Goal: Task Accomplishment & Management: Use online tool/utility

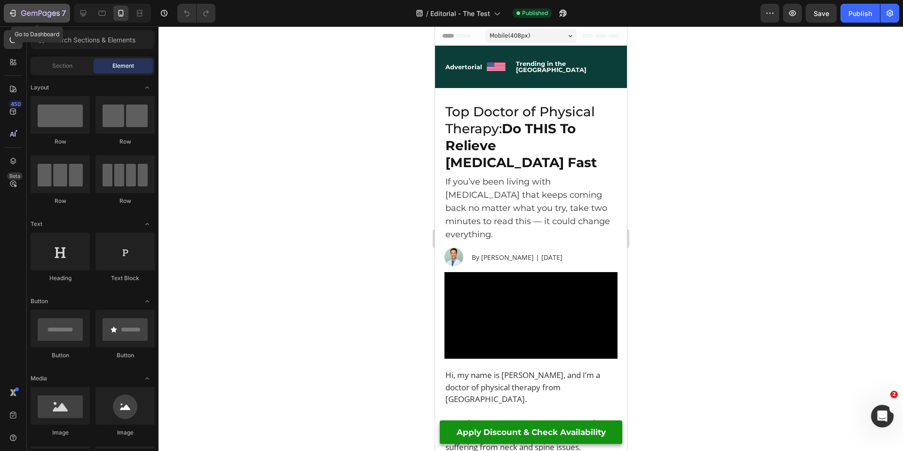
click at [35, 13] on icon "button" at bounding box center [40, 14] width 39 height 8
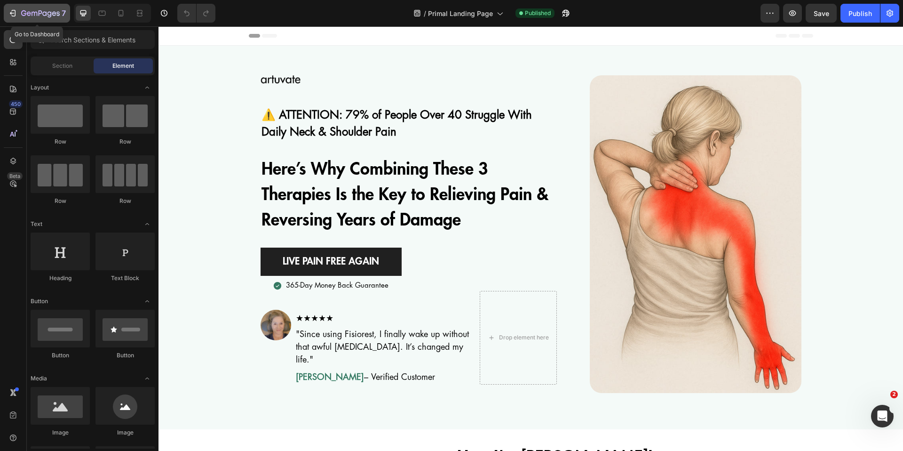
click at [47, 16] on icon "button" at bounding box center [40, 14] width 39 height 8
click at [364, 127] on p "⚠️ ATTENTION: 79% of People Over 40 Struggle With Daily Neck & Shoulder Pain" at bounding box center [408, 123] width 294 height 34
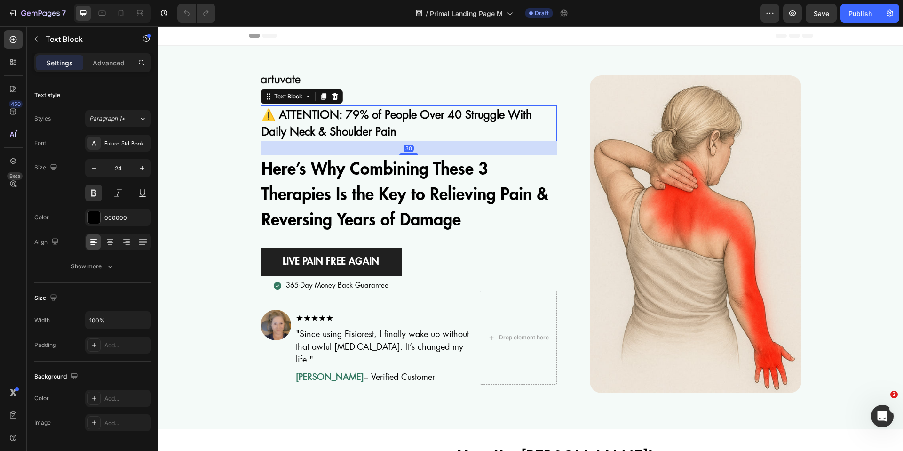
click at [399, 117] on p "⚠️ ATTENTION: 79% of People Over 40 Struggle With Daily Neck & Shoulder Pain" at bounding box center [408, 123] width 294 height 34
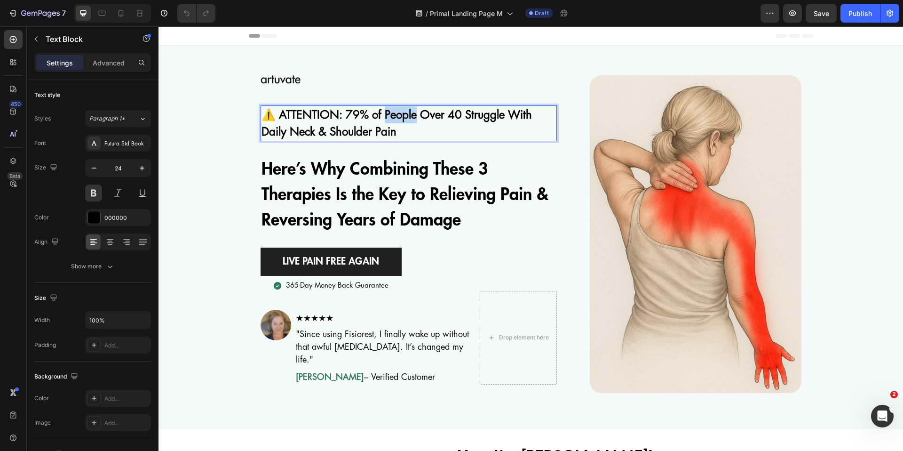
click at [399, 117] on p "⚠️ ATTENTION: 79% of People Over 40 Struggle With Daily Neck & Shoulder Pain" at bounding box center [408, 123] width 294 height 34
click at [232, 158] on div "Image ⚠️ ATTENTION: 79% of Men Over 40 Struggle With Daily Neck & Shoulder Pain…" at bounding box center [530, 233] width 745 height 317
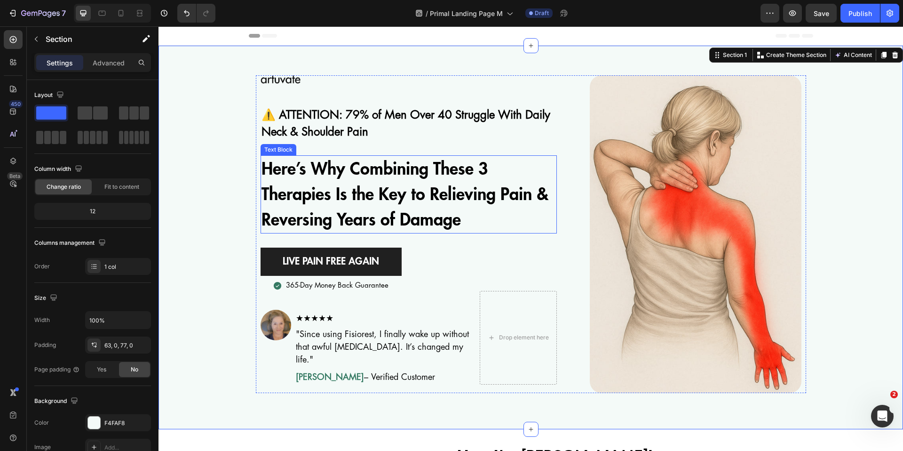
click at [378, 203] on p "Here’s Why Combining These 3 Therapies Is the Key to Relieving Pain & Reversing…" at bounding box center [408, 194] width 294 height 76
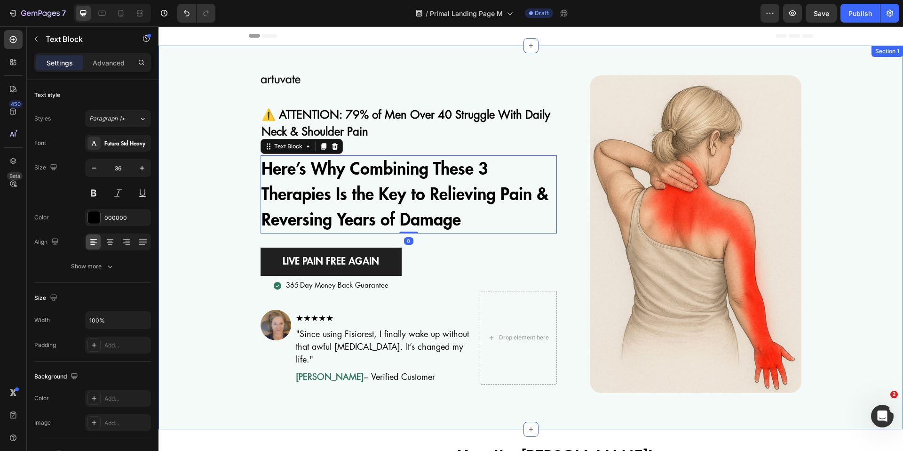
click at [232, 255] on div "Image ⚠️ ATTENTION: 79% of Men Over 40 Struggle With Daily Neck & Shoulder Pain…" at bounding box center [530, 233] width 745 height 317
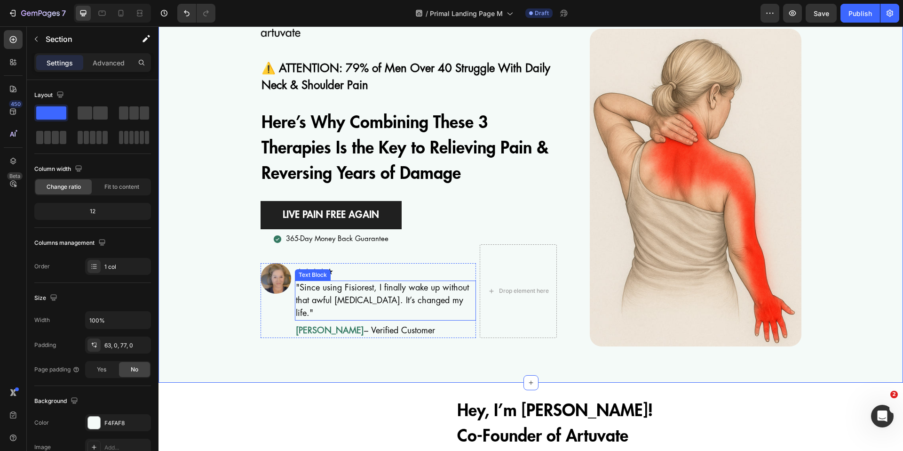
scroll to position [46, 0]
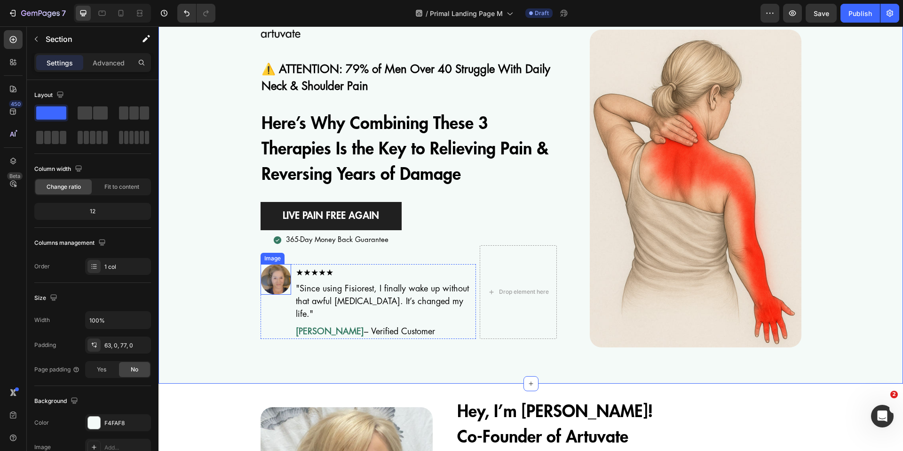
click at [268, 277] on img at bounding box center [276, 279] width 31 height 31
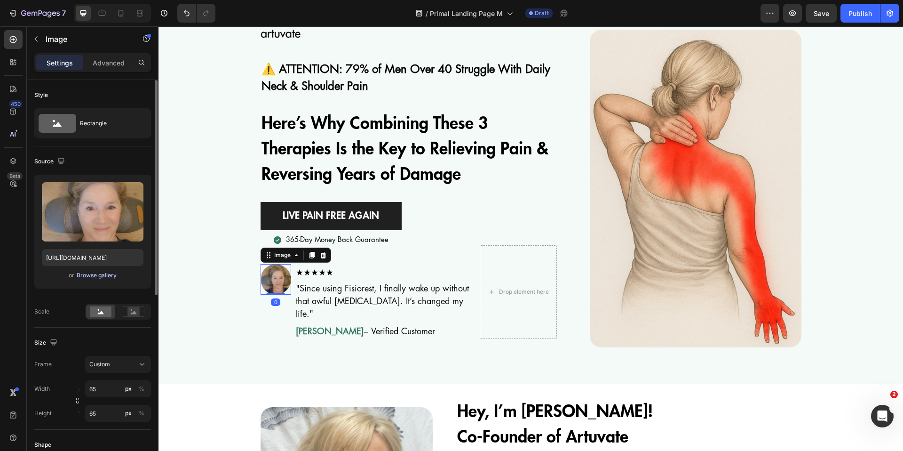
click at [108, 271] on div "Browse gallery" at bounding box center [97, 275] width 40 height 8
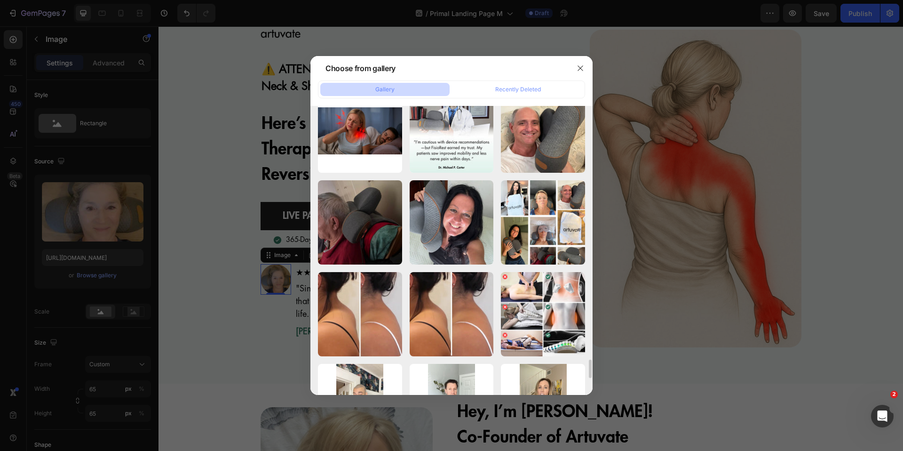
scroll to position [4054, 0]
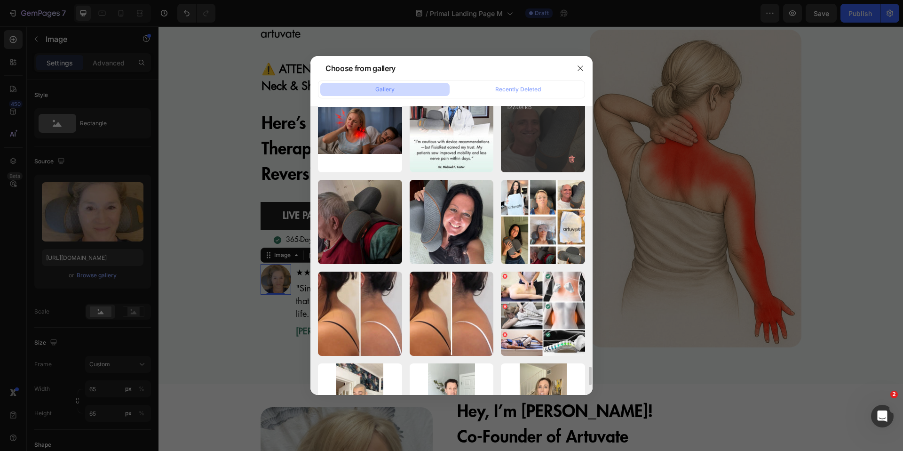
click at [541, 143] on div "140.jpg 127.08 kb" at bounding box center [543, 130] width 84 height 84
type input "https://cdn.shopify.com/s/files/1/0820/7666/4155/files/gempages_540606567129547…"
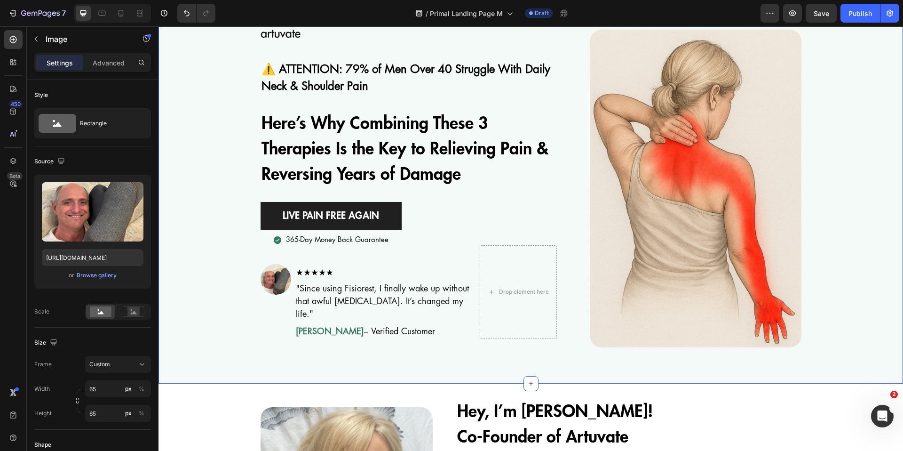
click at [216, 319] on div "Image ⚠️ ATTENTION: 79% of Men Over 40 Struggle With Daily Neck & Shoulder Pain…" at bounding box center [530, 188] width 745 height 317
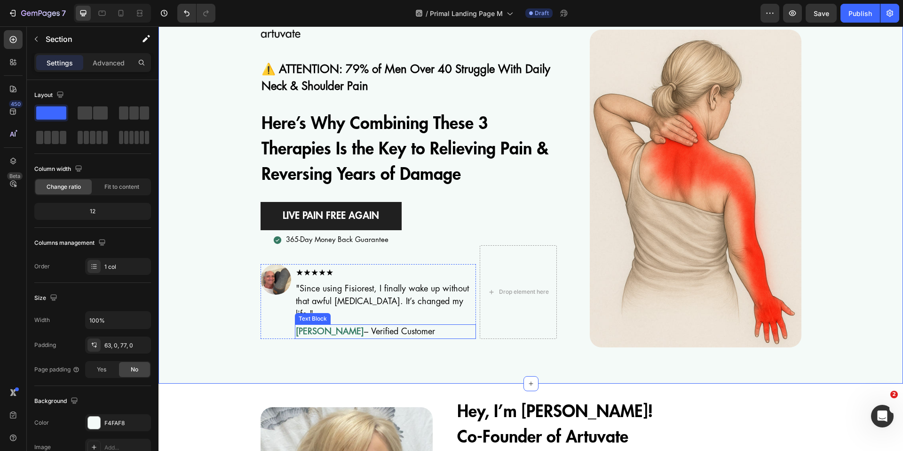
click at [306, 327] on strong "Linda M." at bounding box center [330, 331] width 68 height 8
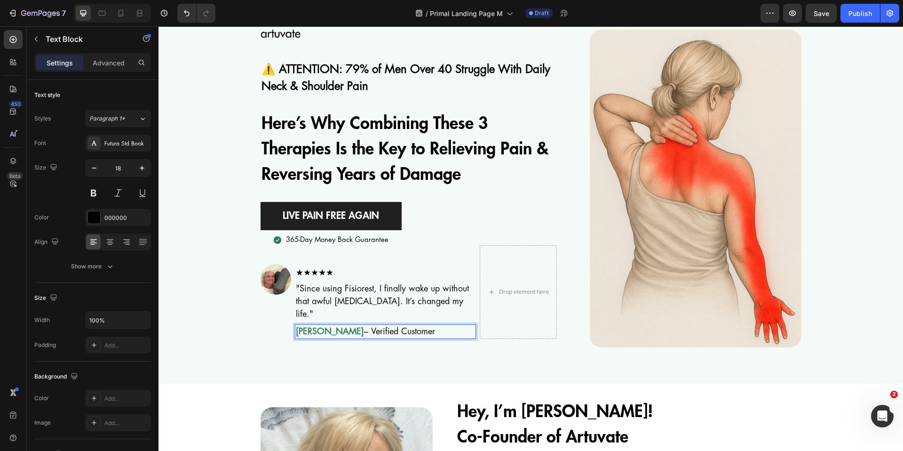
click at [305, 327] on strong "Linda M." at bounding box center [330, 331] width 68 height 8
click at [220, 309] on div "Image ⚠️ ATTENTION: 79% of Men Over 40 Struggle With Daily Neck & Shoulder Pain…" at bounding box center [530, 188] width 745 height 317
click at [316, 327] on strong "Stephan M." at bounding box center [330, 331] width 68 height 8
click at [306, 327] on strong "Stephan M." at bounding box center [330, 331] width 68 height 8
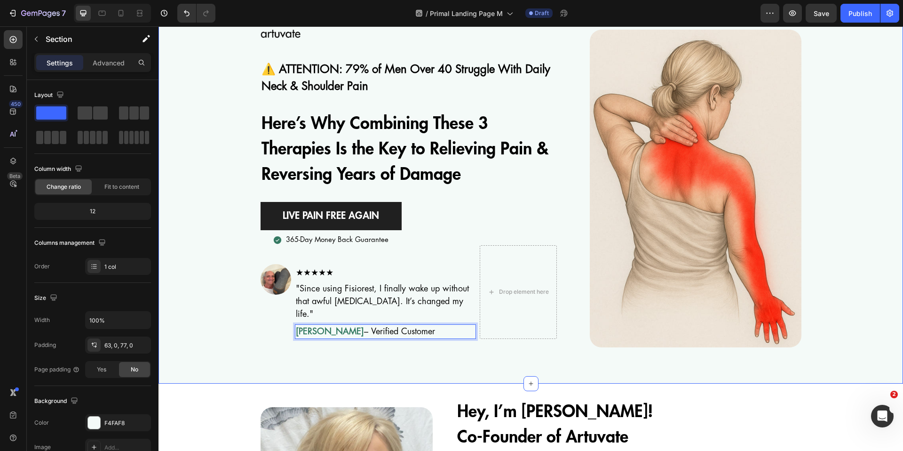
click at [235, 300] on div "Image ⚠️ ATTENTION: 79% of Men Over 40 Struggle With Daily Neck & Shoulder Pain…" at bounding box center [530, 188] width 745 height 317
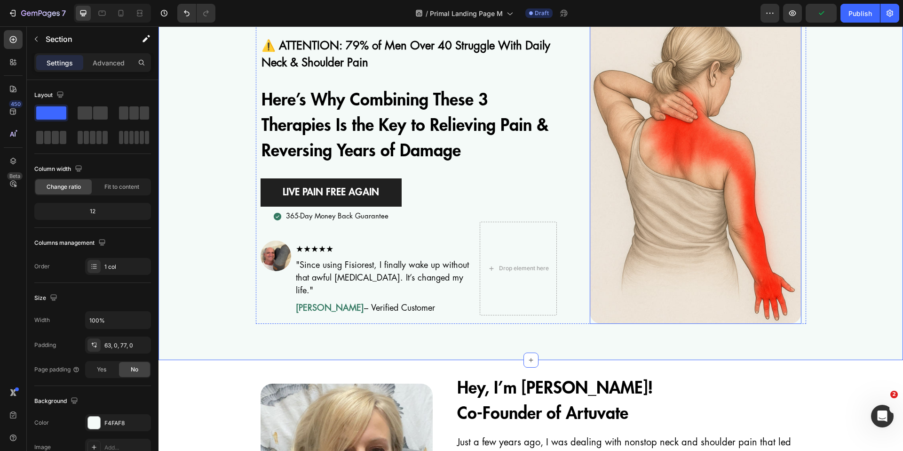
scroll to position [0, 0]
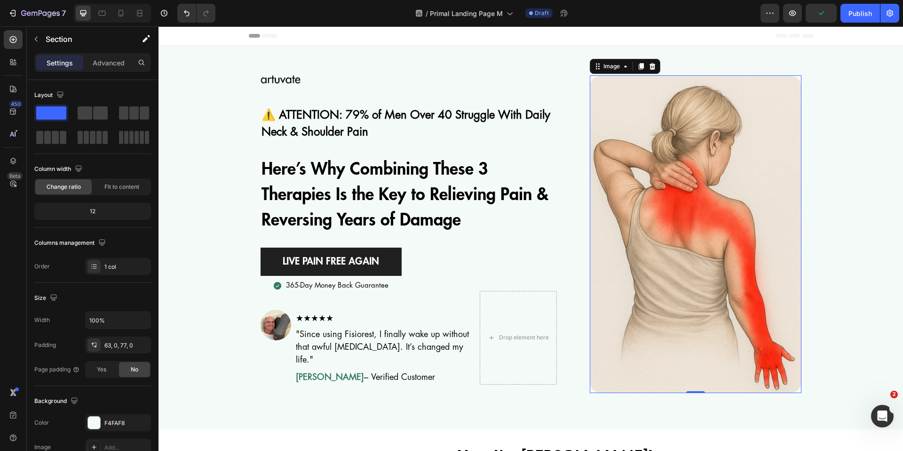
click at [680, 211] on img at bounding box center [696, 233] width 212 height 317
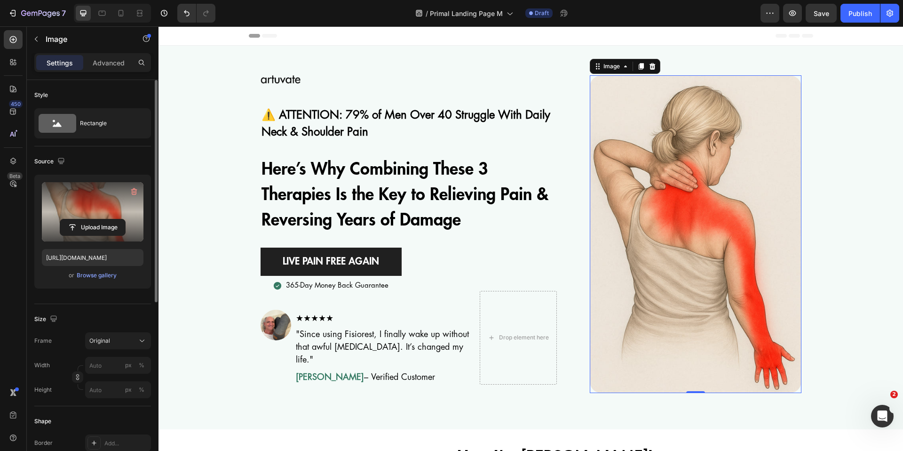
click at [105, 198] on label at bounding box center [93, 211] width 102 height 59
click at [105, 219] on input "file" at bounding box center [92, 227] width 65 height 16
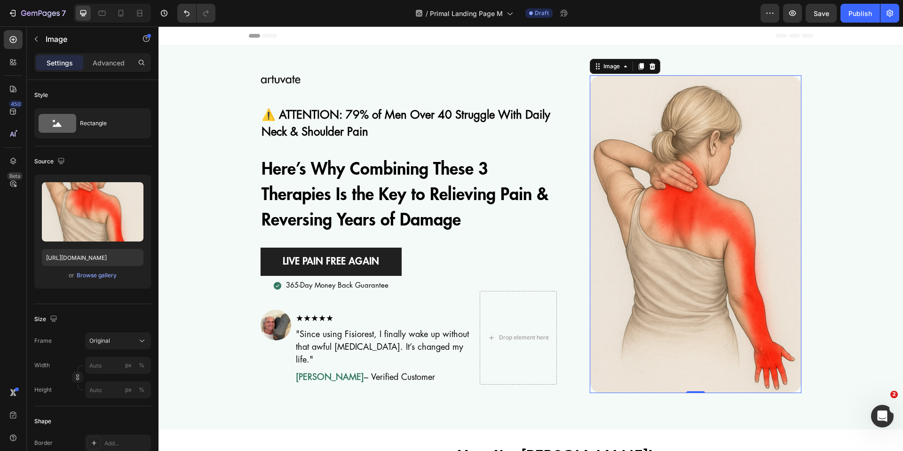
click at [839, 262] on div "Image ⚠️ ATTENTION: 79% of Men Over 40 Struggle With Daily Neck & Shoulder Pain…" at bounding box center [530, 233] width 745 height 317
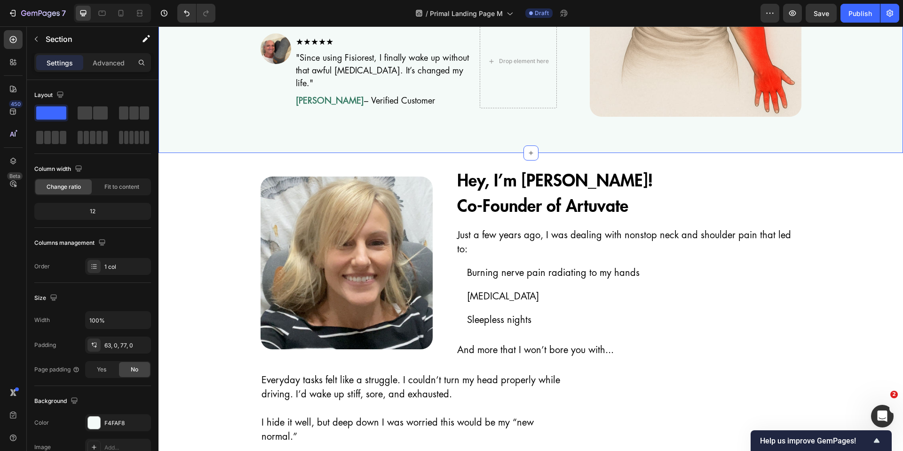
scroll to position [276, 0]
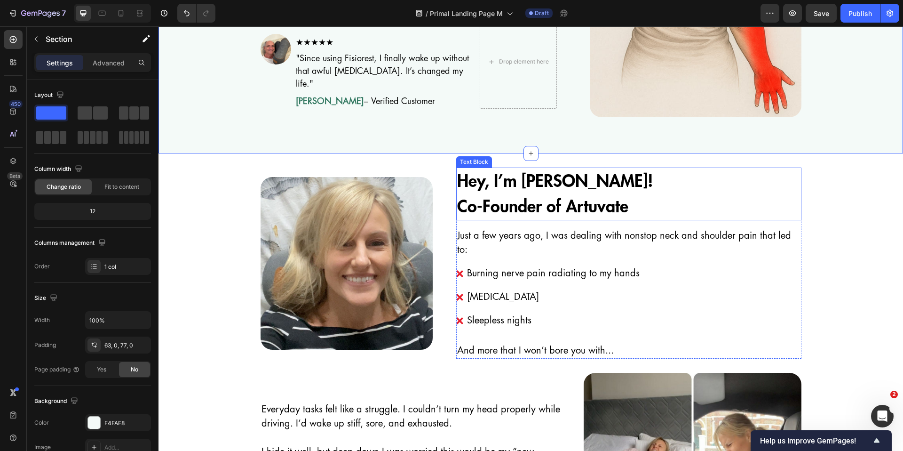
click at [554, 181] on p "Hey, I’m Laura!  Co-Founder of Artuvate" at bounding box center [628, 193] width 343 height 51
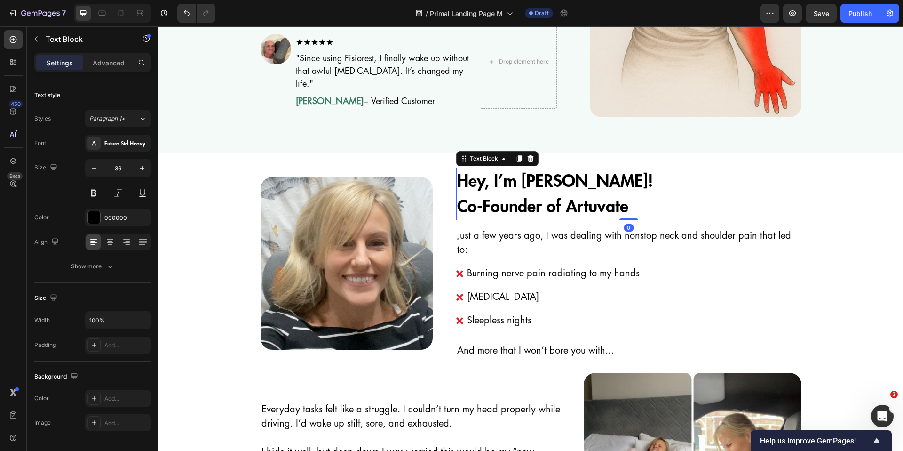
click at [544, 181] on p "Hey, I’m Laura!  Co-Founder of Artuvate" at bounding box center [628, 193] width 343 height 51
click at [542, 184] on p "Hey, I’m Logan!  Co-Founder of Artuvate" at bounding box center [628, 193] width 343 height 51
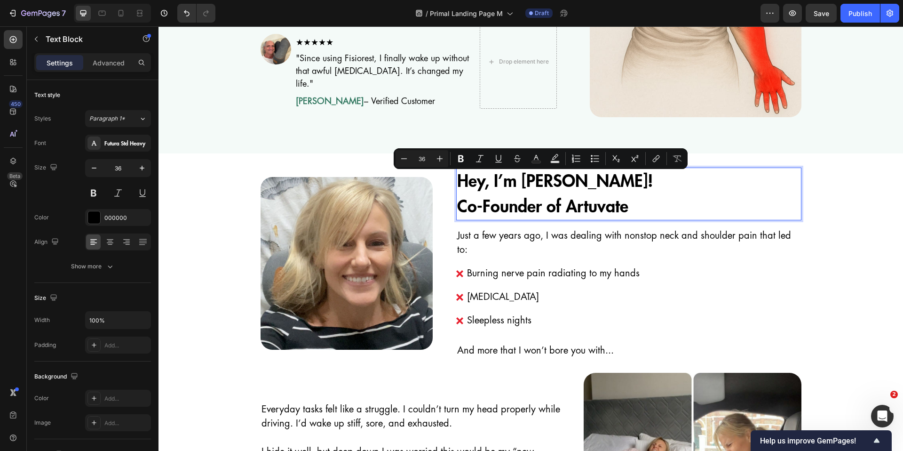
click at [536, 208] on p "Hey, I’m Logan!  Co-Founder of Artuvate" at bounding box center [628, 193] width 343 height 51
drag, startPoint x: 516, startPoint y: 182, endPoint x: 561, endPoint y: 186, distance: 44.9
click at [562, 186] on p "Hey, I’m Logan!  Co-Founder of Artuvate" at bounding box center [628, 193] width 343 height 51
click at [540, 202] on p "Hey, I’m Logan!  Co-Founder of Artuvate" at bounding box center [628, 193] width 343 height 51
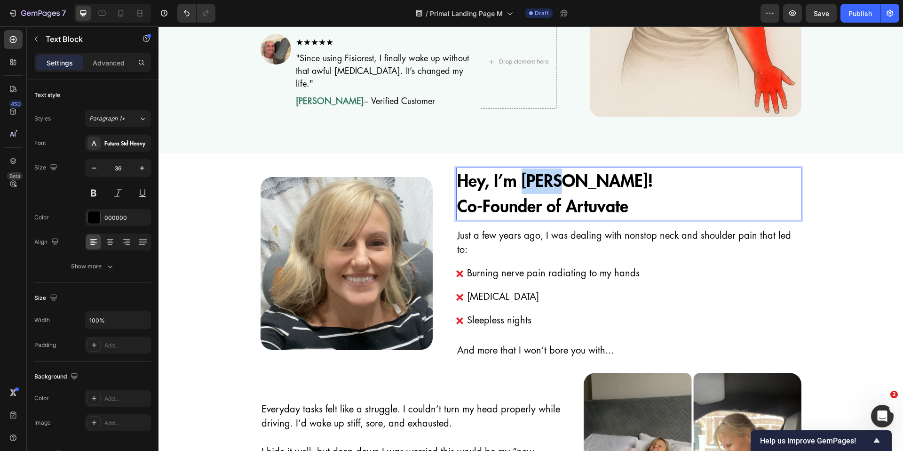
drag, startPoint x: 521, startPoint y: 178, endPoint x: 563, endPoint y: 182, distance: 42.5
click at [563, 182] on p "Hey, I’m Logan!  Co-Founder of Artuvate" at bounding box center [628, 193] width 343 height 51
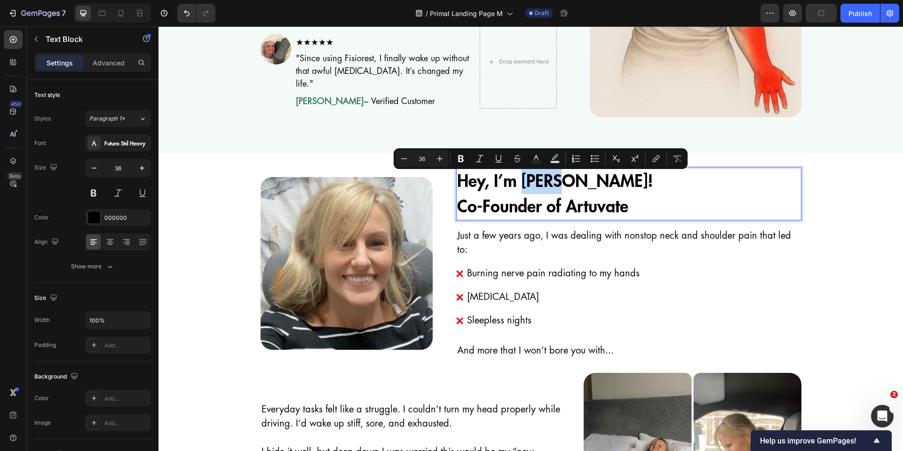
click at [532, 208] on p "Hey, I’m Logan!  Co-Founder of Artuvate" at bounding box center [628, 193] width 343 height 51
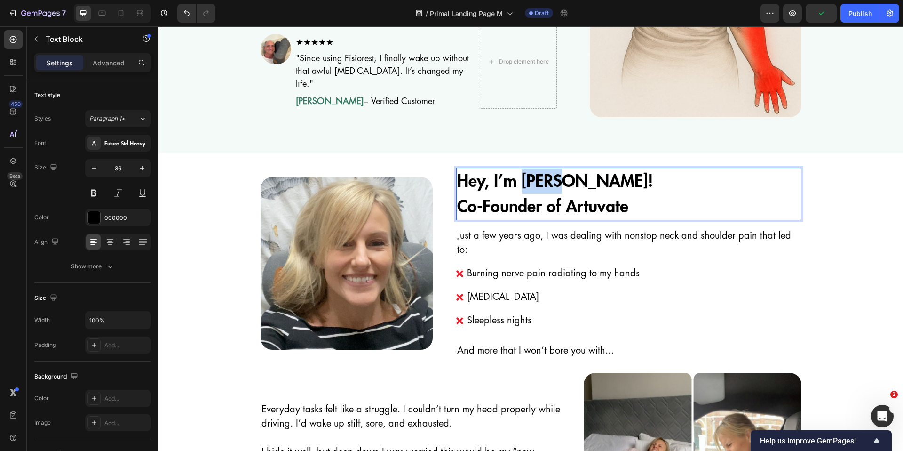
drag, startPoint x: 520, startPoint y: 181, endPoint x: 562, endPoint y: 182, distance: 42.8
click at [562, 183] on p "Hey, I’m Logan!  Co-Founder of Artuvate" at bounding box center [628, 193] width 343 height 51
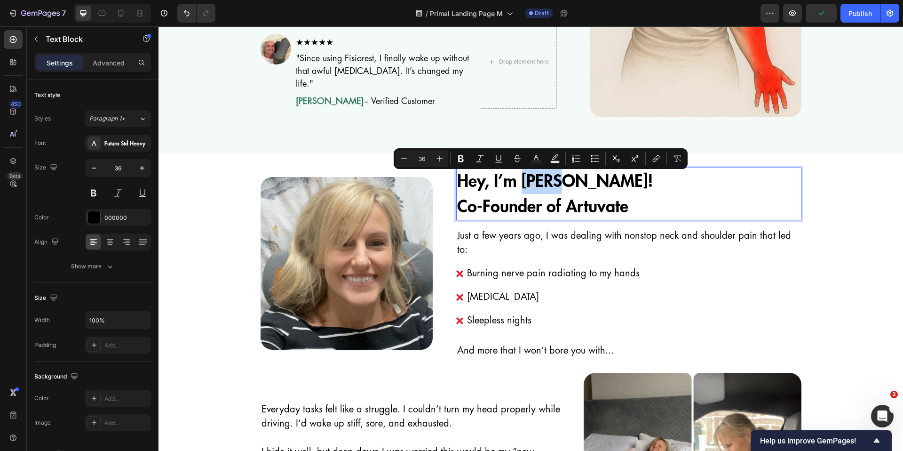
click at [510, 201] on p "Hey, I’m Logan!  Co-Founder of Artuvate" at bounding box center [628, 193] width 343 height 51
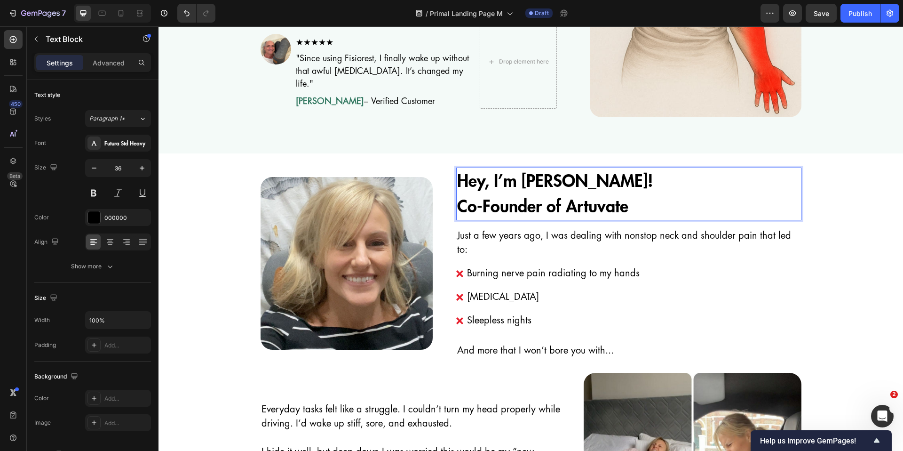
click at [538, 184] on p "Hey, I’m Logan!  Co-Founder of Artuvate" at bounding box center [628, 193] width 343 height 51
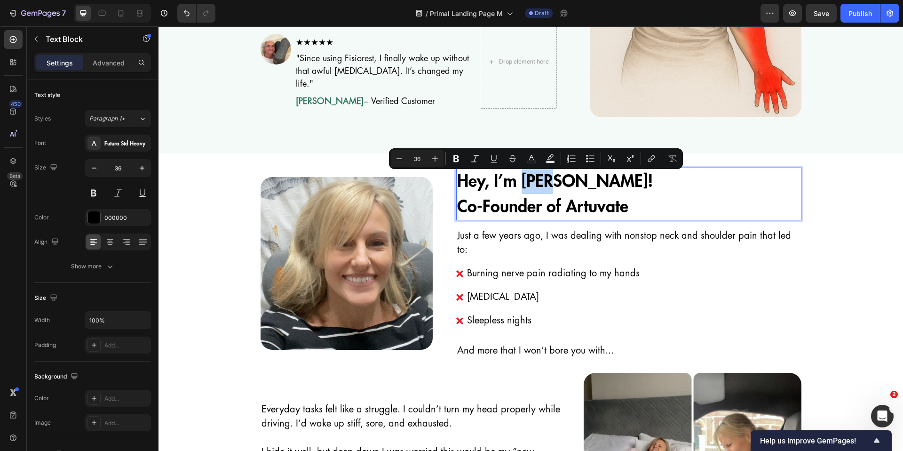
drag, startPoint x: 519, startPoint y: 182, endPoint x: 557, endPoint y: 185, distance: 37.7
click at [557, 185] on p "Hey, I’m Logan!  Co-Founder of Artuvate" at bounding box center [628, 193] width 343 height 51
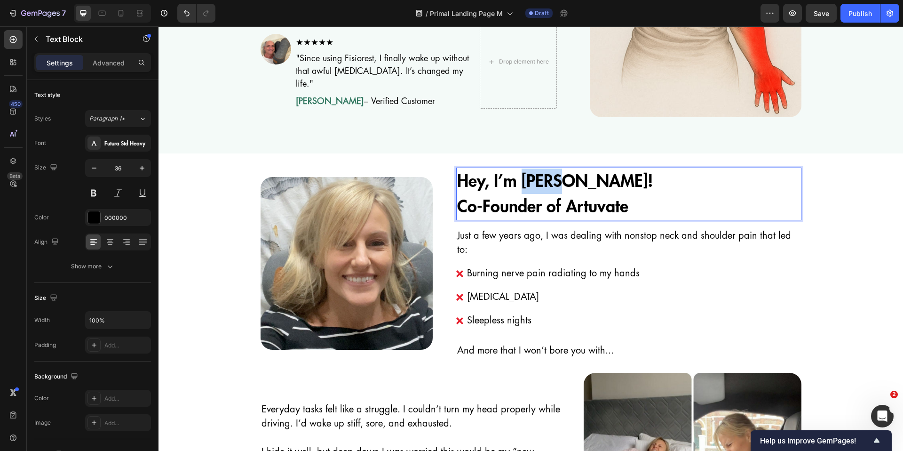
drag, startPoint x: 559, startPoint y: 185, endPoint x: 522, endPoint y: 184, distance: 37.2
click at [522, 184] on p "Hey, I’m Logan!  Co-Founder of Artuvate" at bounding box center [628, 193] width 343 height 51
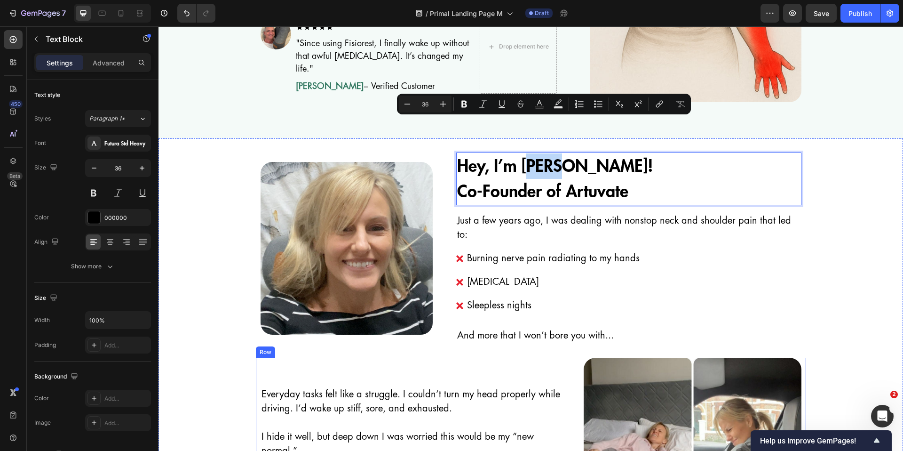
scroll to position [330, 0]
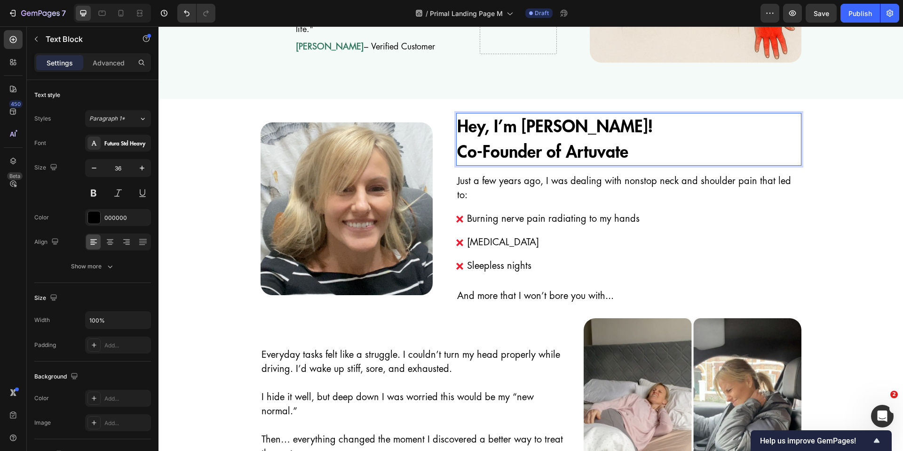
click at [509, 149] on p "Hey, I’m Logan!  Co-Founder of Artuvate" at bounding box center [628, 139] width 343 height 51
click at [367, 183] on img at bounding box center [347, 208] width 173 height 173
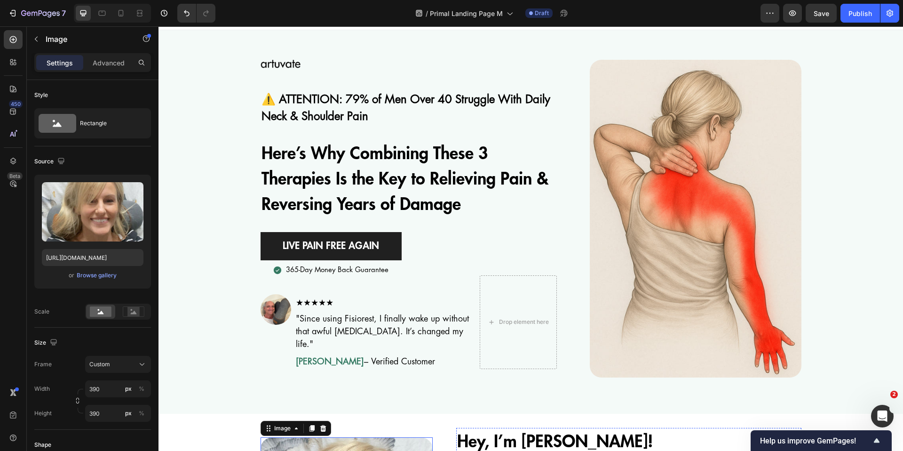
scroll to position [0, 0]
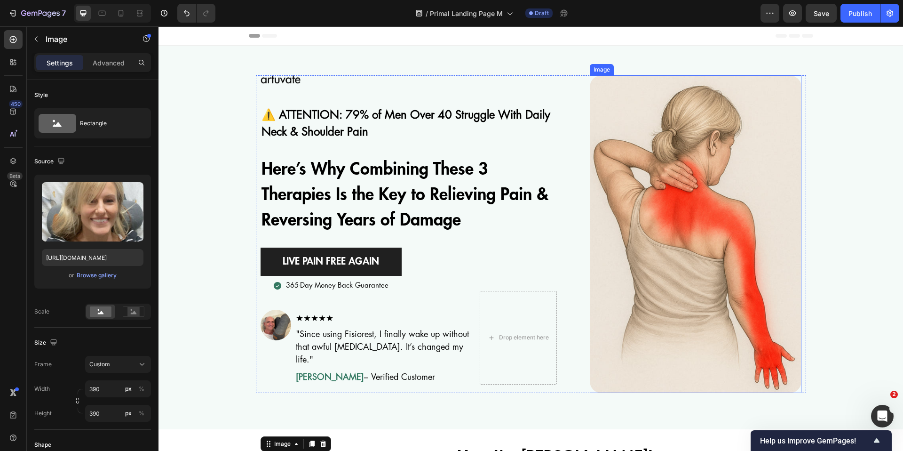
click at [694, 193] on img at bounding box center [696, 233] width 212 height 317
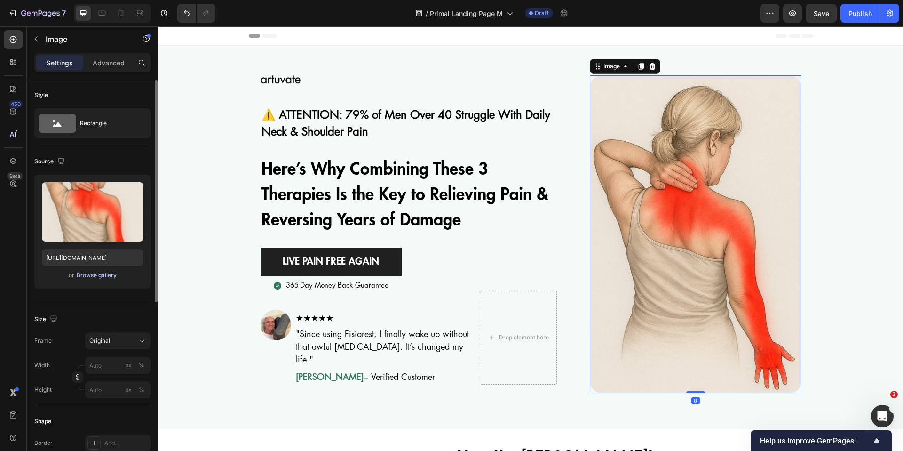
click at [113, 272] on div "Browse gallery" at bounding box center [97, 275] width 40 height 8
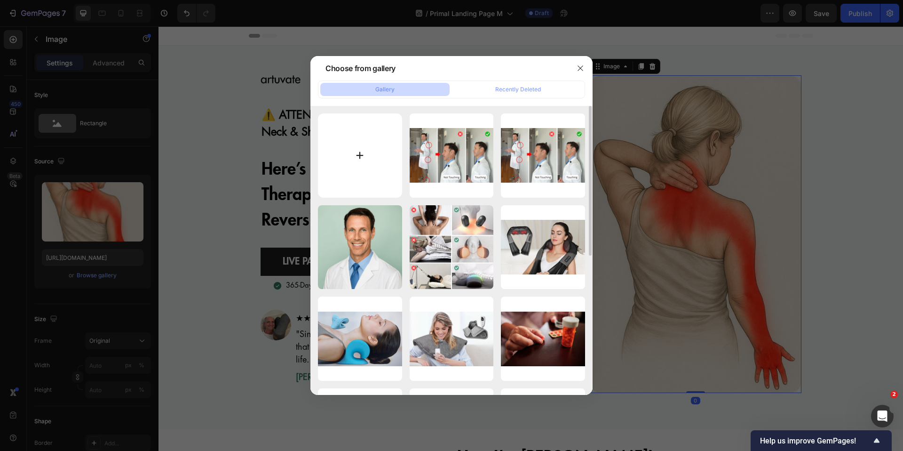
click at [358, 161] on input "file" at bounding box center [360, 155] width 84 height 84
type input "C:\fakepath\ChatGPT Image 27 set 2025, 18_12_14.png"
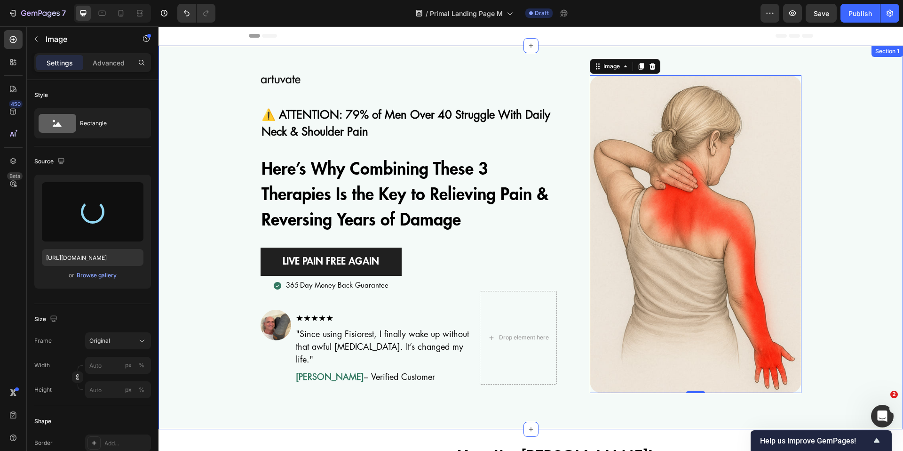
type input "https://cdn.shopify.com/s/files/1/0820/7666/4155/files/gempages_540606567129547…"
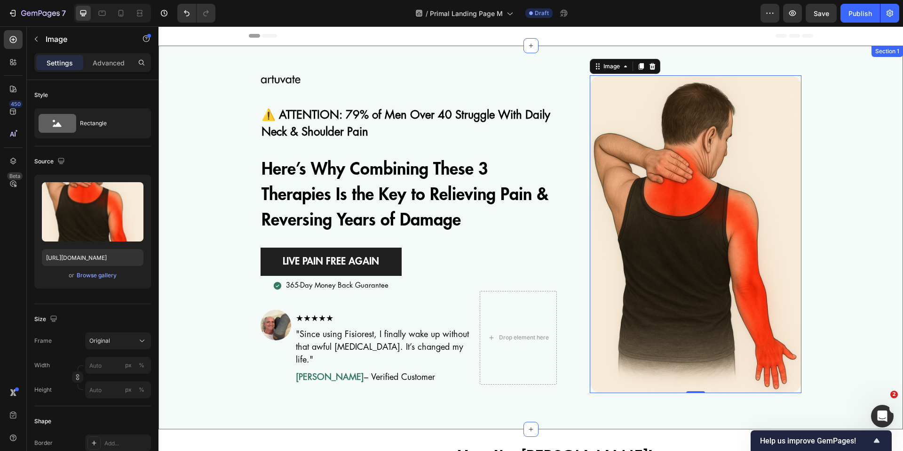
click at [214, 286] on div "Image ⚠️ ATTENTION: 79% of Men Over 40 Struggle With Daily Neck & Shoulder Pain…" at bounding box center [530, 233] width 745 height 317
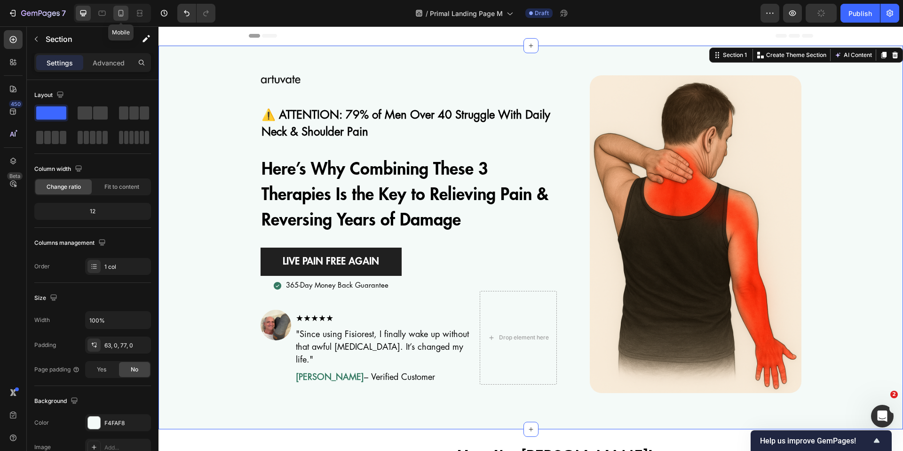
click at [117, 13] on icon at bounding box center [120, 12] width 9 height 9
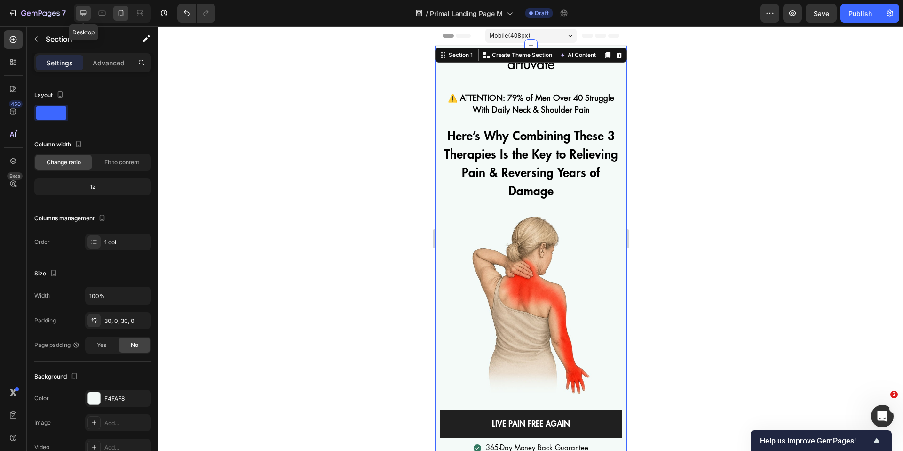
click at [85, 14] on icon at bounding box center [83, 12] width 9 height 9
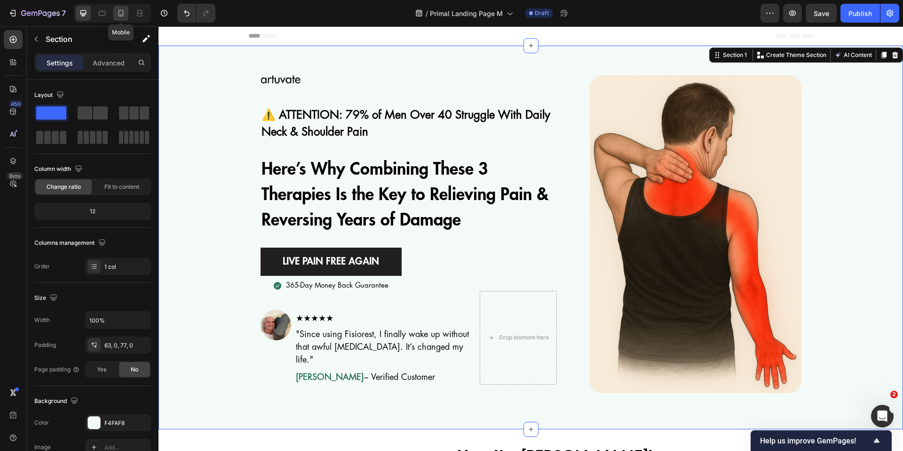
click at [119, 13] on icon at bounding box center [120, 12] width 9 height 9
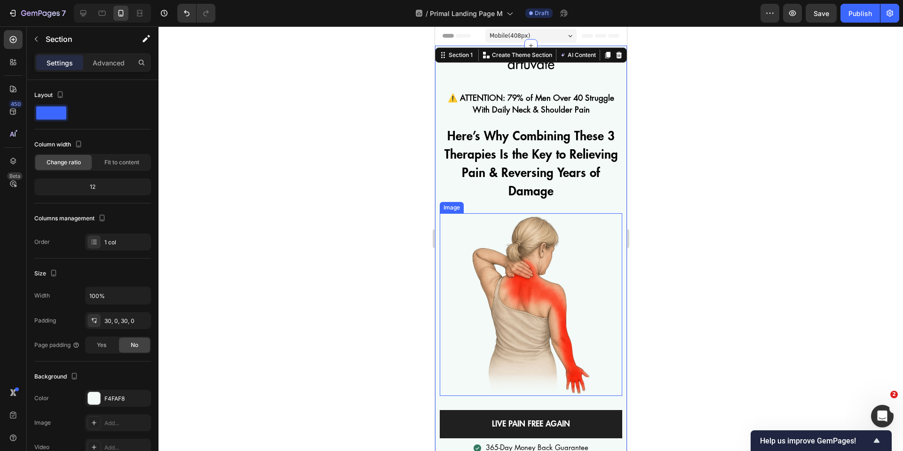
click at [529, 285] on img at bounding box center [530, 304] width 182 height 182
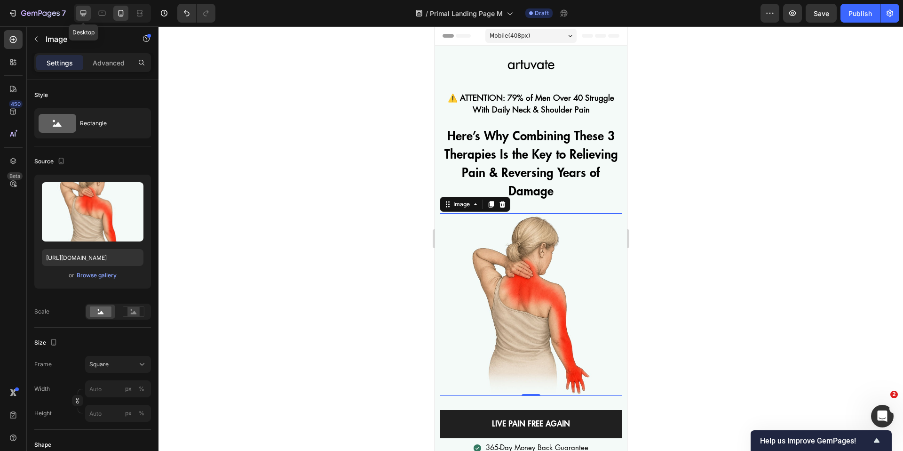
click at [87, 14] on icon at bounding box center [83, 12] width 9 height 9
type input "https://cdn.shopify.com/s/files/1/0820/7666/4155/files/gempages_540606567129547…"
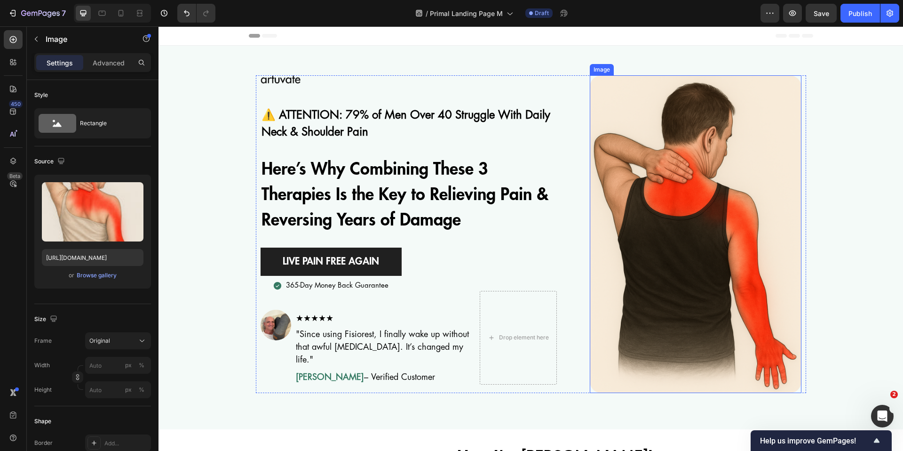
drag, startPoint x: 678, startPoint y: 209, endPoint x: 544, endPoint y: 209, distance: 134.5
click at [678, 209] on img at bounding box center [696, 233] width 212 height 317
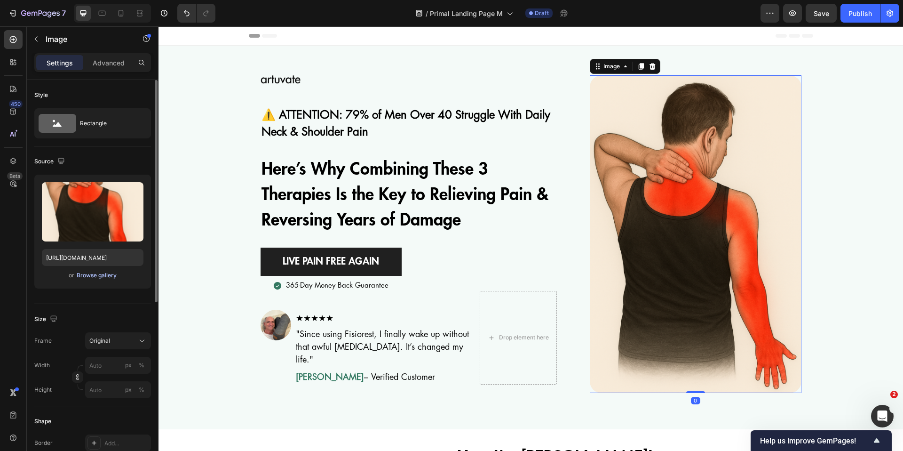
click at [106, 274] on div "Browse gallery" at bounding box center [97, 275] width 40 height 8
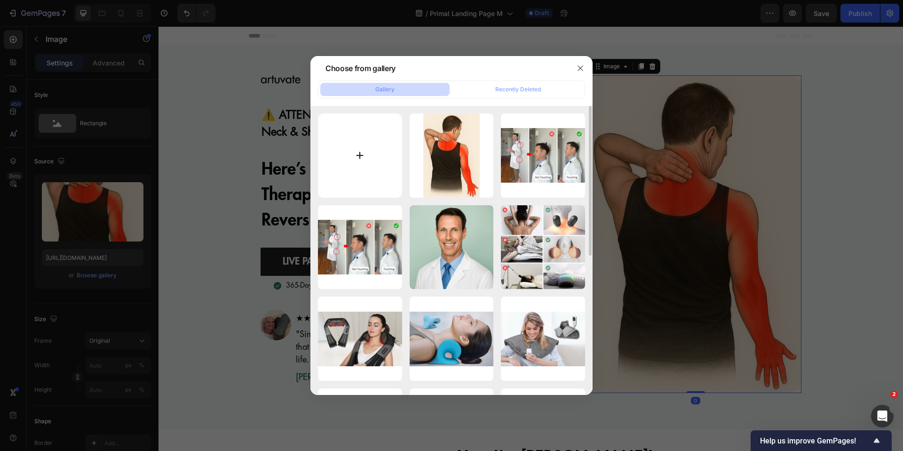
click at [372, 172] on input "file" at bounding box center [360, 155] width 84 height 84
type input "C:\fakepath\ChatGPT Image 27 set 2025, 18_12_14.png"
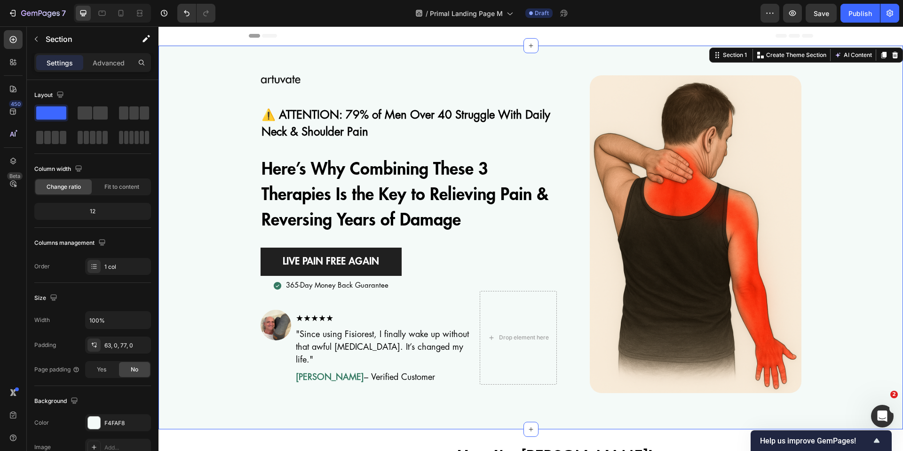
click at [861, 118] on div "Image ⚠️ ATTENTION: 79% of Men Over 40 Struggle With Daily Neck & Shoulder Pain…" at bounding box center [530, 233] width 745 height 317
click at [111, 12] on div at bounding box center [112, 13] width 77 height 19
click at [119, 13] on icon at bounding box center [120, 12] width 9 height 9
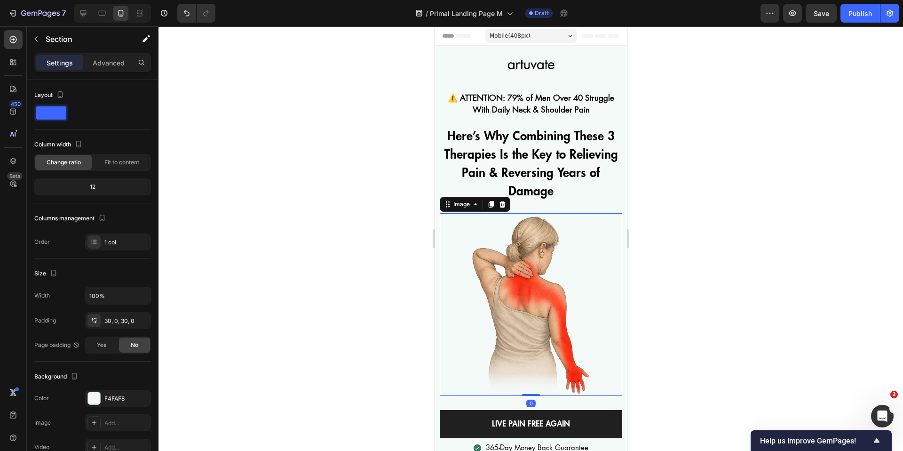
click at [502, 311] on img at bounding box center [530, 304] width 182 height 182
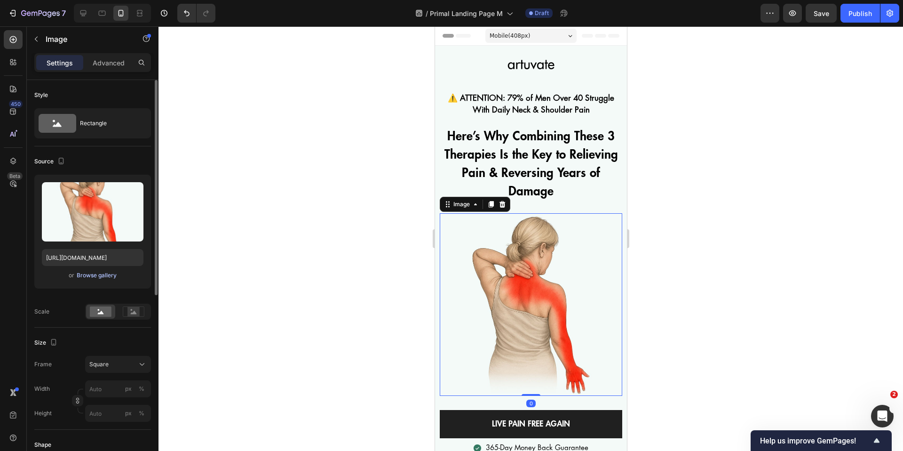
click at [100, 277] on div "Browse gallery" at bounding box center [97, 275] width 40 height 8
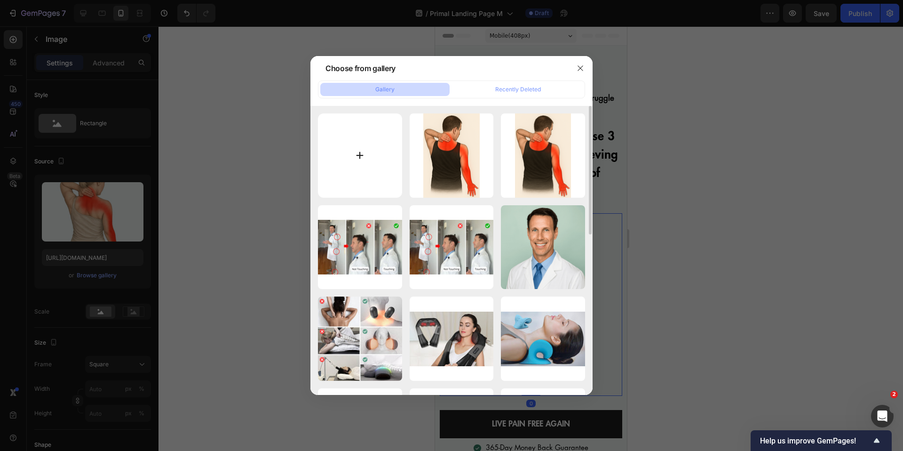
click at [380, 172] on input "file" at bounding box center [360, 155] width 84 height 84
type input "C:\fakepath\FisioRest (11).jpg"
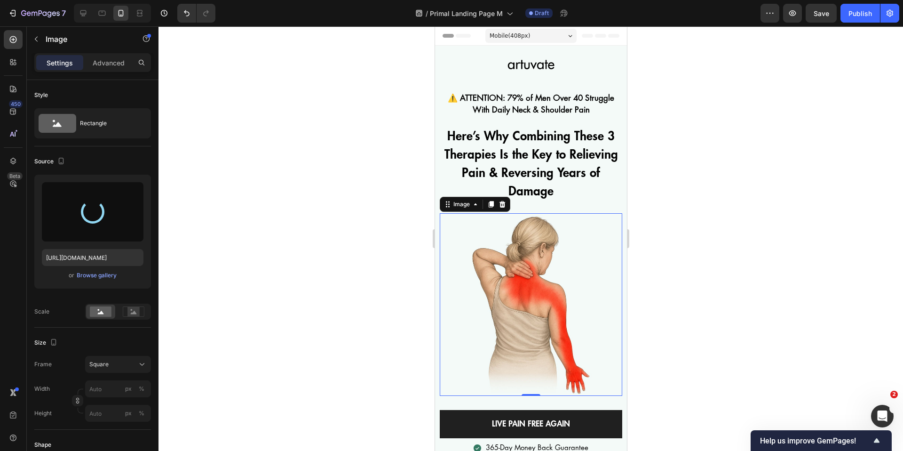
type input "https://cdn.shopify.com/s/files/1/0820/7666/4155/files/gempages_540606567129547…"
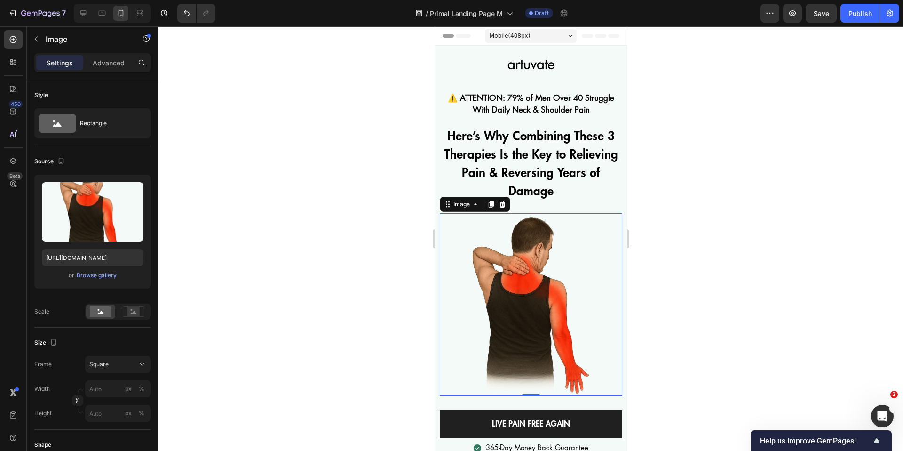
click at [710, 183] on div at bounding box center [530, 238] width 745 height 424
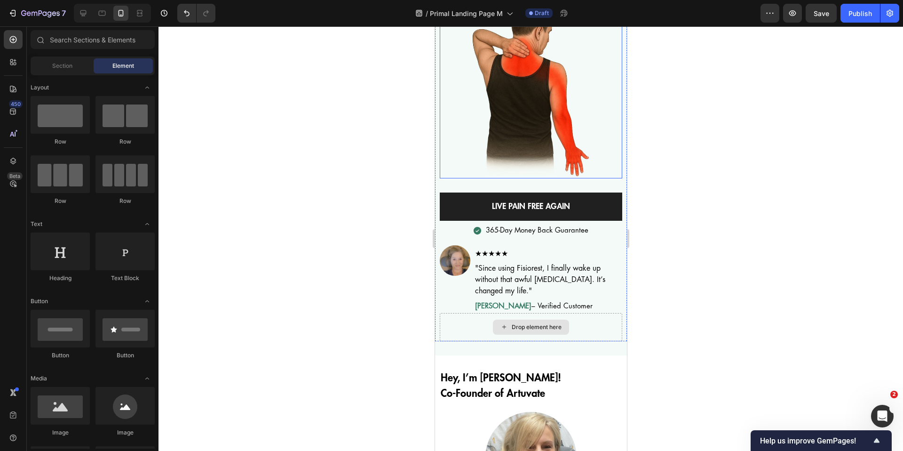
scroll to position [217, 0]
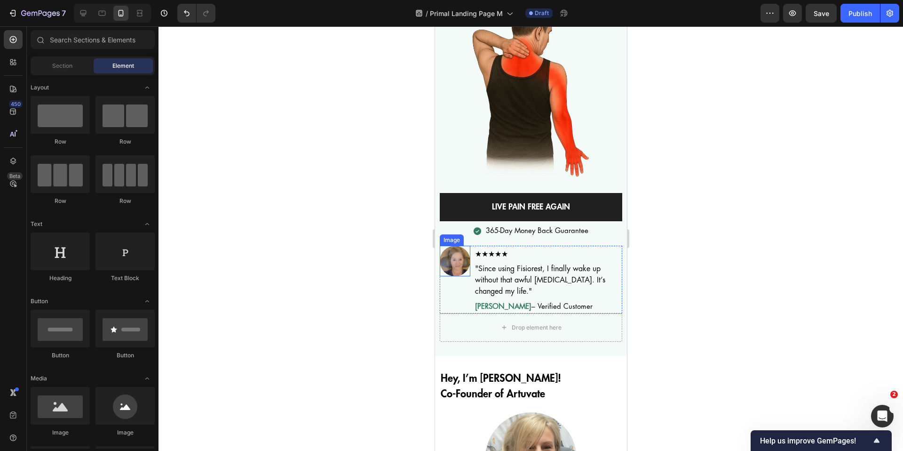
click at [446, 253] on img at bounding box center [454, 261] width 31 height 31
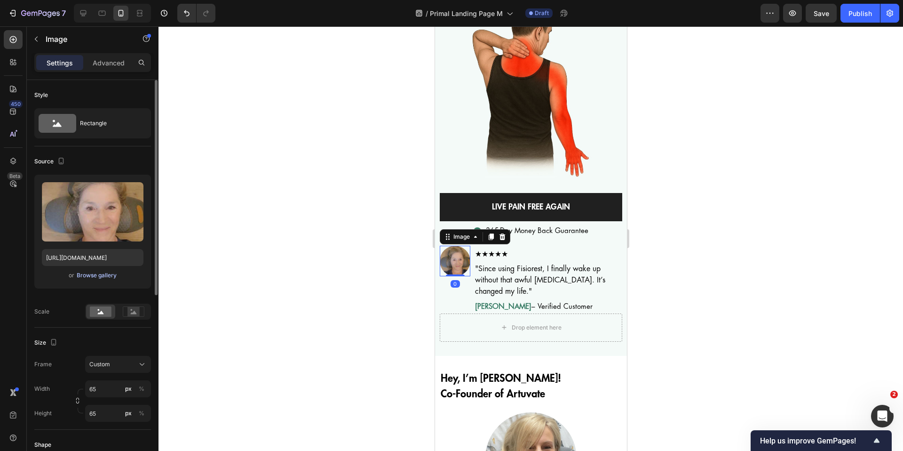
click at [87, 273] on div "Browse gallery" at bounding box center [97, 275] width 40 height 8
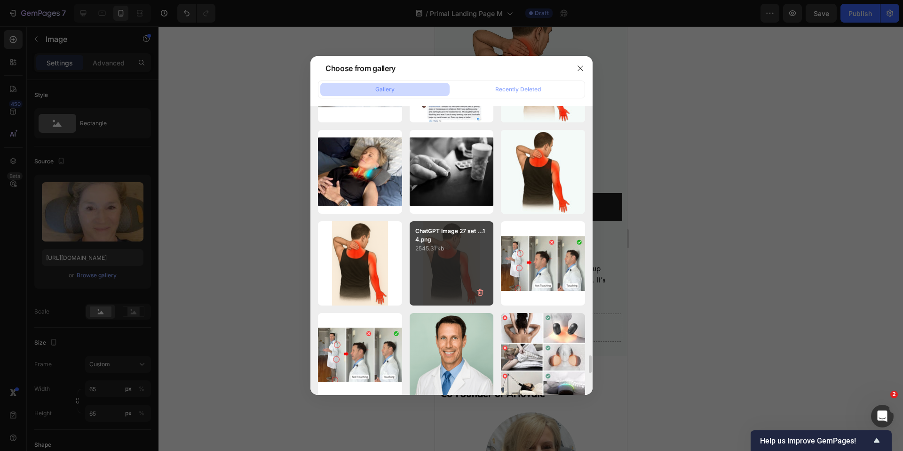
scroll to position [4395, 0]
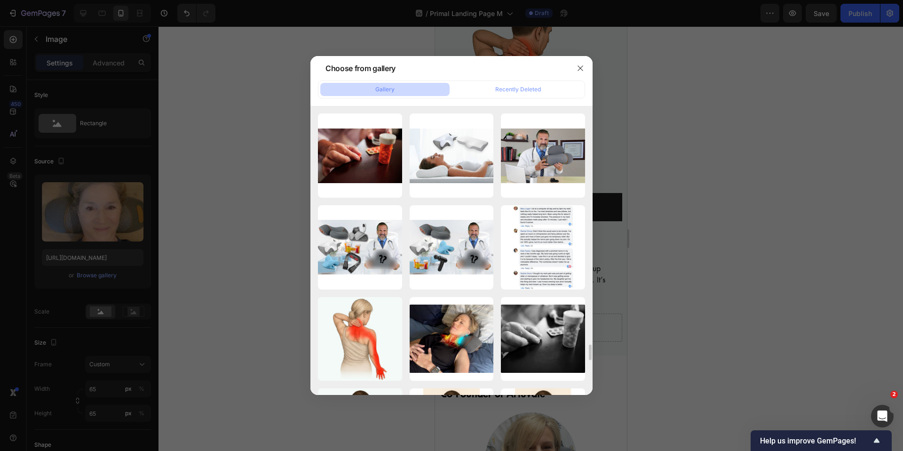
click at [272, 227] on div at bounding box center [451, 225] width 903 height 451
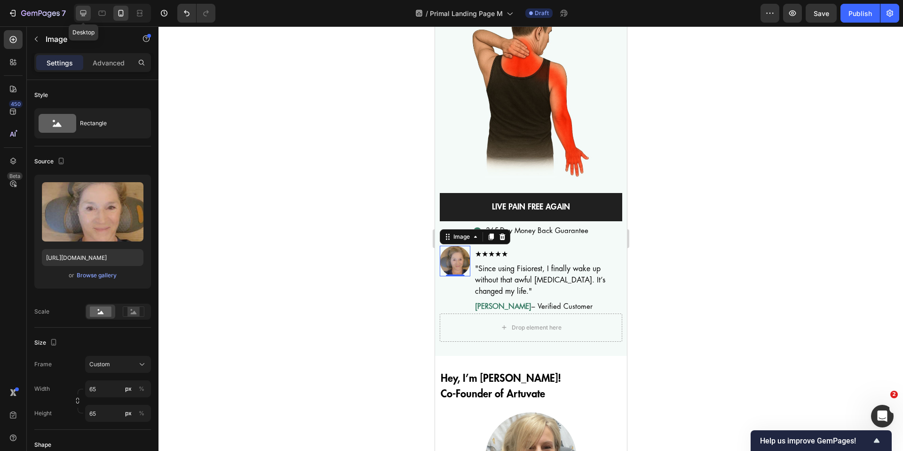
click at [82, 13] on icon at bounding box center [83, 13] width 6 height 6
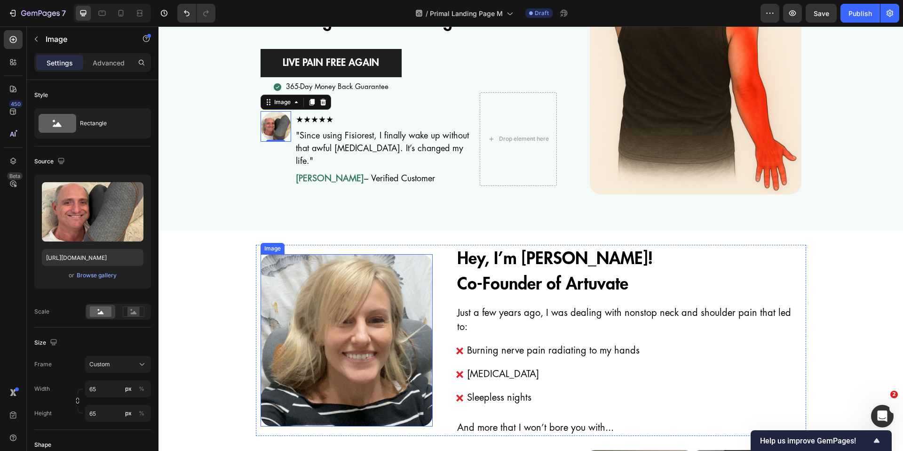
scroll to position [250, 0]
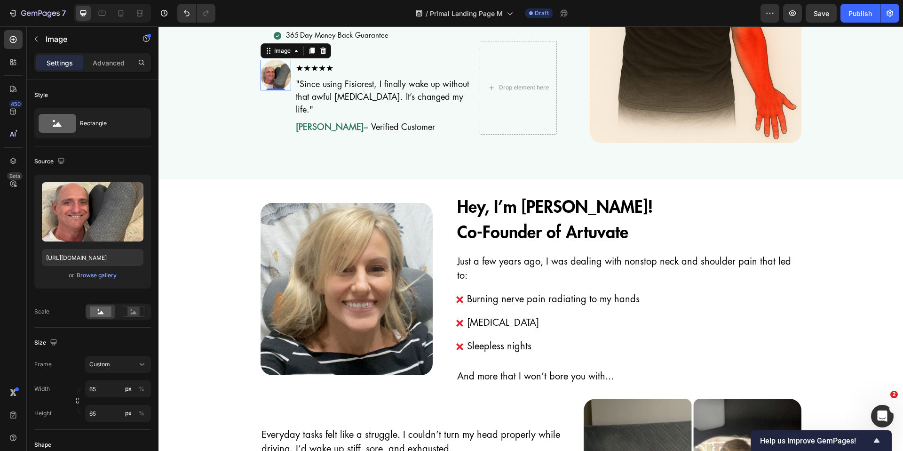
click at [274, 79] on img at bounding box center [276, 75] width 31 height 31
click at [104, 256] on input "https://cdn.shopify.com/s/files/1/0820/7666/4155/files/gempages_540606567129547…" at bounding box center [93, 257] width 102 height 17
click at [121, 11] on icon at bounding box center [120, 12] width 9 height 9
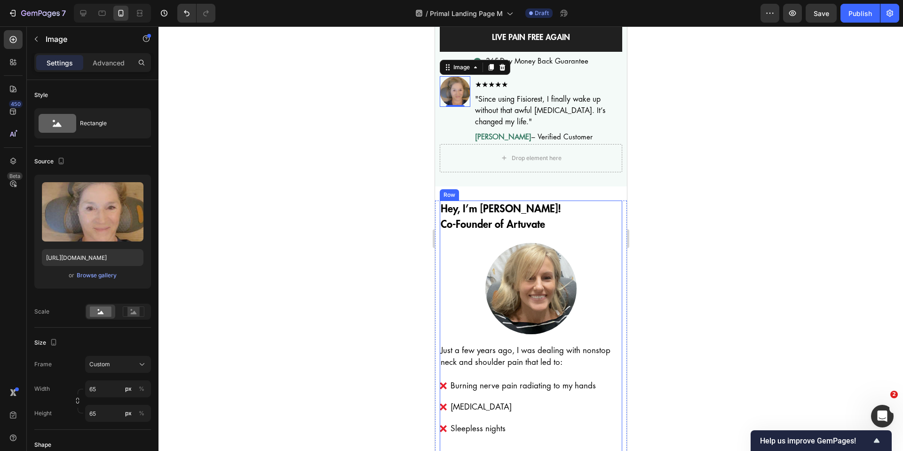
scroll to position [396, 0]
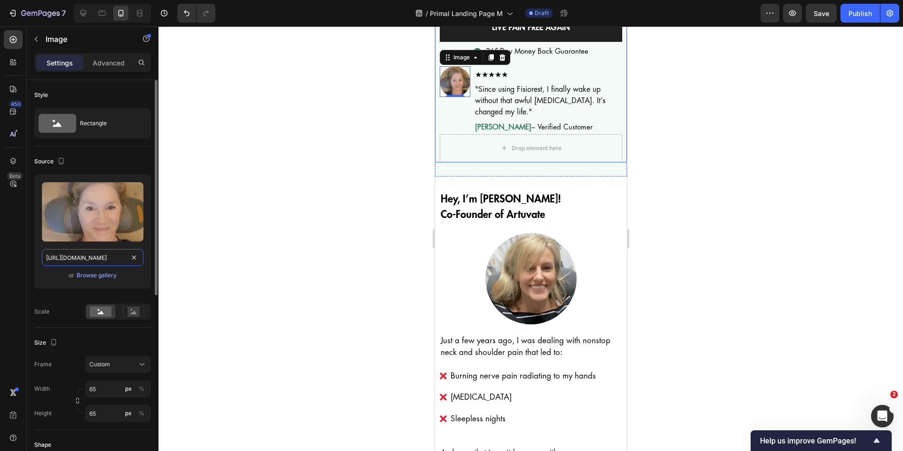
click at [90, 260] on input "https://cdn.shopify.com/s/files/1/0820/7666/4155/files/gempages_540606567129547…" at bounding box center [93, 257] width 102 height 17
paste input "80bed798-c677-4574-8f42-de8e61c19842"
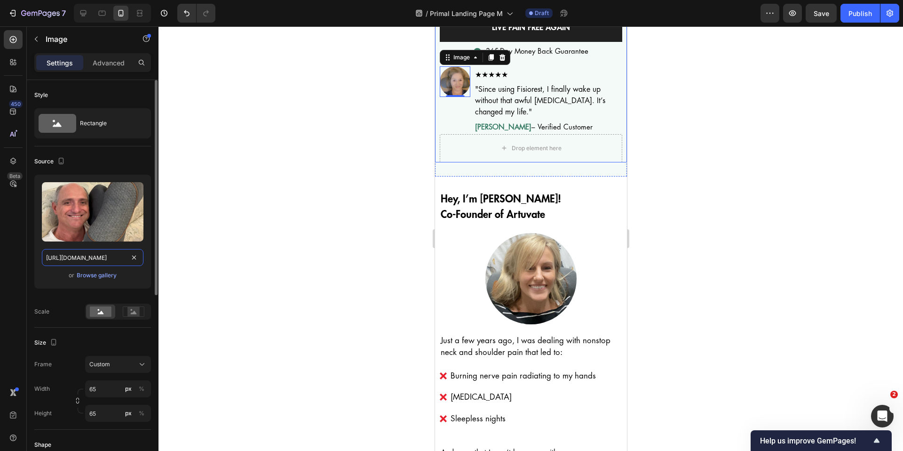
scroll to position [0, 288]
type input "https://cdn.shopify.com/s/files/1/0820/7666/4155/files/gempages_540606567129547…"
click at [309, 223] on div at bounding box center [530, 238] width 745 height 424
click at [450, 74] on img at bounding box center [454, 81] width 31 height 31
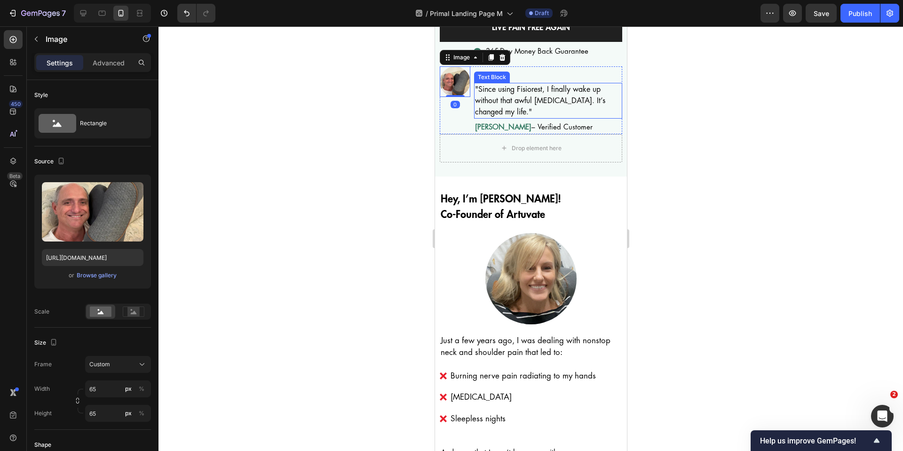
scroll to position [272, 0]
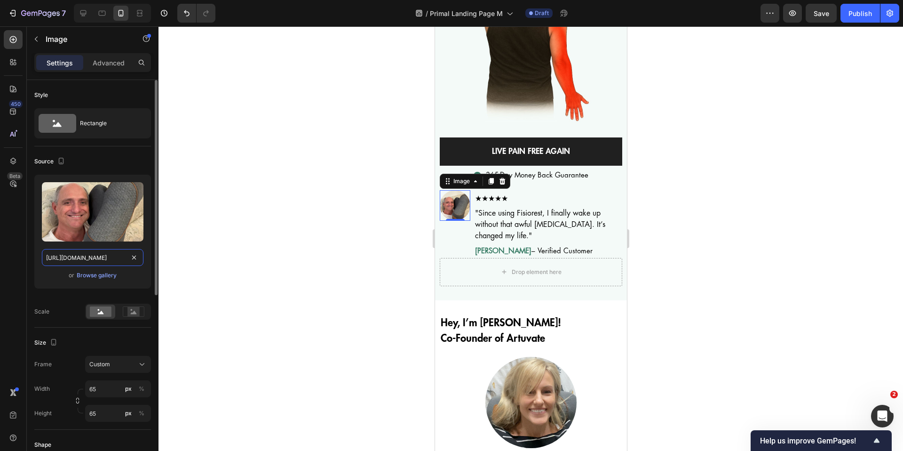
click at [96, 260] on input "https://cdn.shopify.com/s/files/1/0820/7666/4155/files/gempages_540606567129547…" at bounding box center [93, 257] width 102 height 17
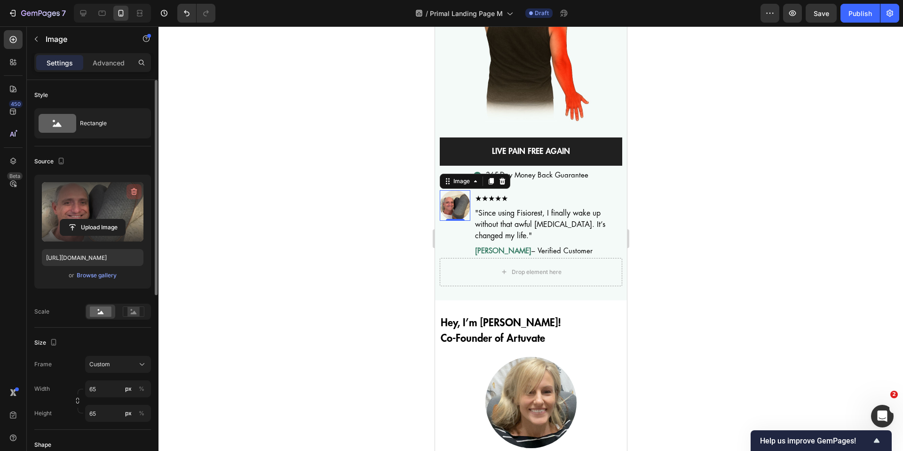
click at [136, 184] on button "button" at bounding box center [134, 191] width 15 height 15
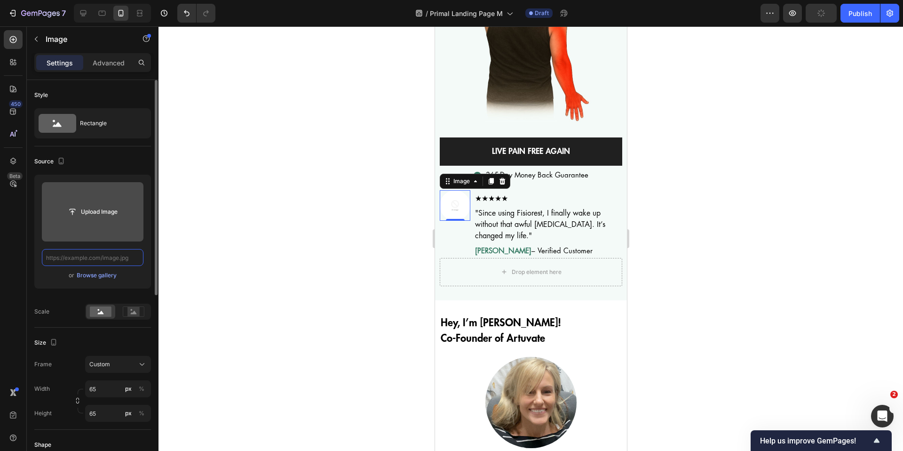
click at [78, 258] on input "text" at bounding box center [93, 257] width 102 height 17
paste input "https://cdn.shopify.com/s/files/1/0820/7666/4155/files/gempages_540606567129547…"
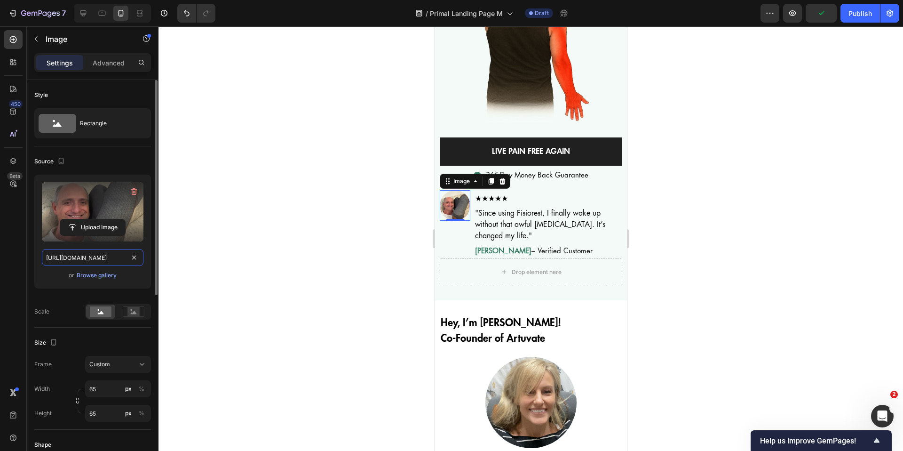
scroll to position [0, 288]
type input "https://cdn.shopify.com/s/files/1/0820/7666/4155/files/gempages_540606567129547…"
click at [329, 289] on div at bounding box center [530, 238] width 745 height 424
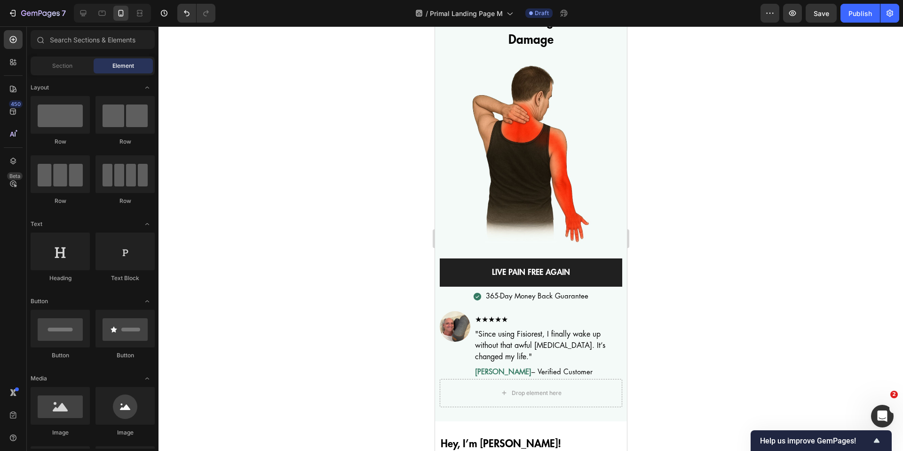
scroll to position [36, 0]
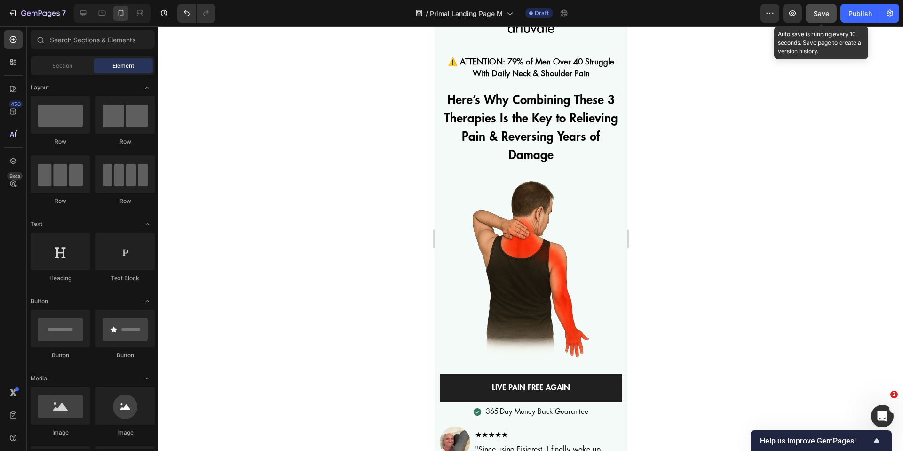
click at [827, 16] on span "Save" at bounding box center [822, 13] width 16 height 8
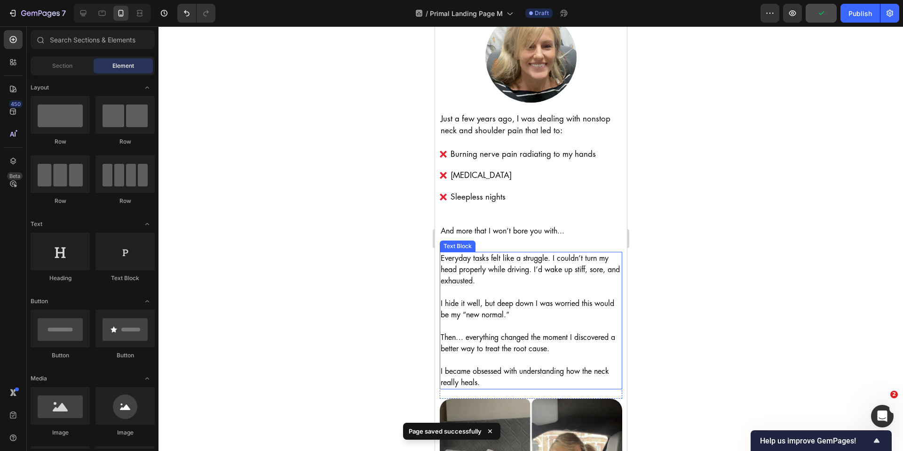
scroll to position [525, 0]
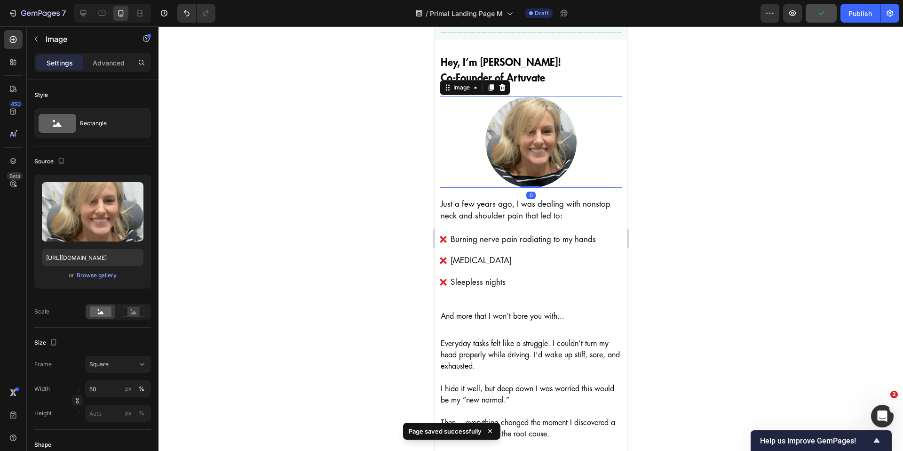
click at [544, 143] on img at bounding box center [530, 141] width 91 height 91
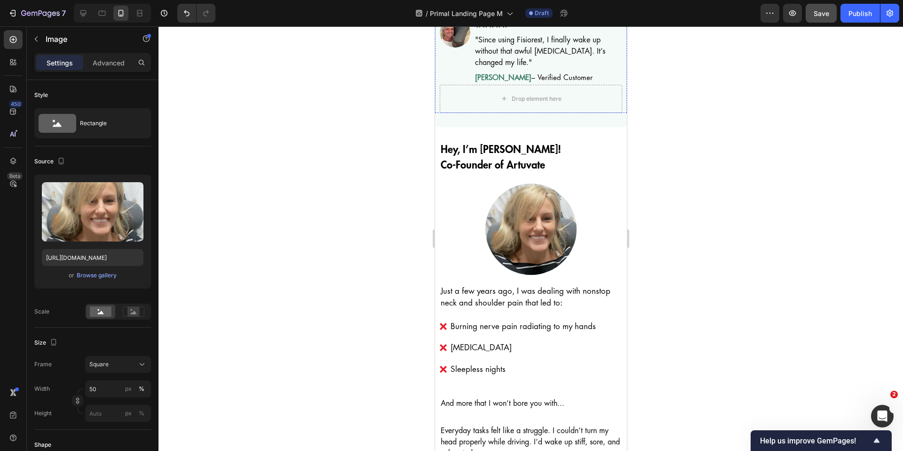
scroll to position [463, 0]
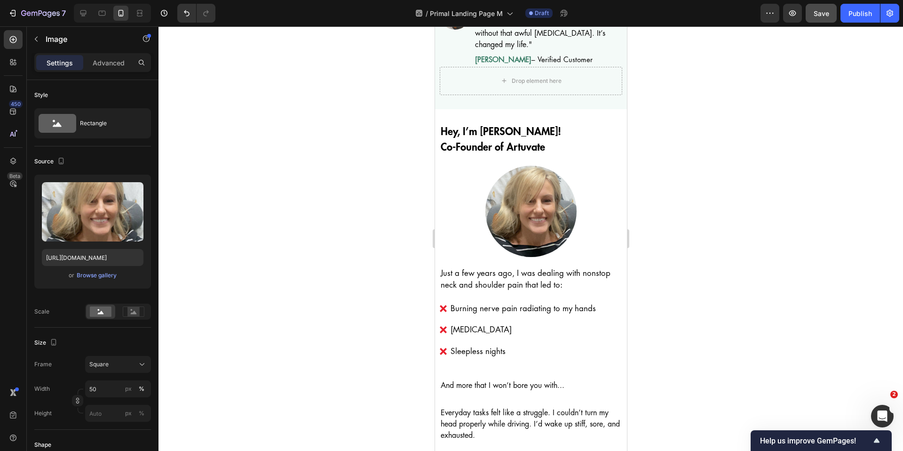
click at [523, 199] on img at bounding box center [530, 211] width 91 height 91
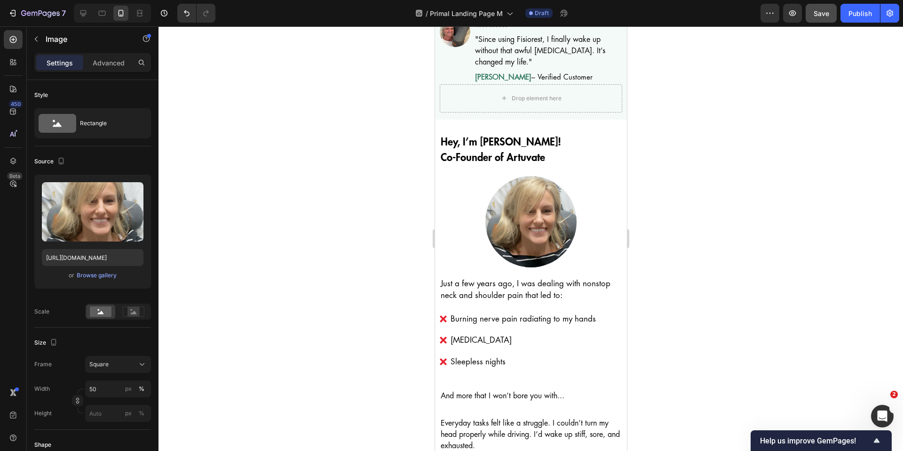
scroll to position [446, 0]
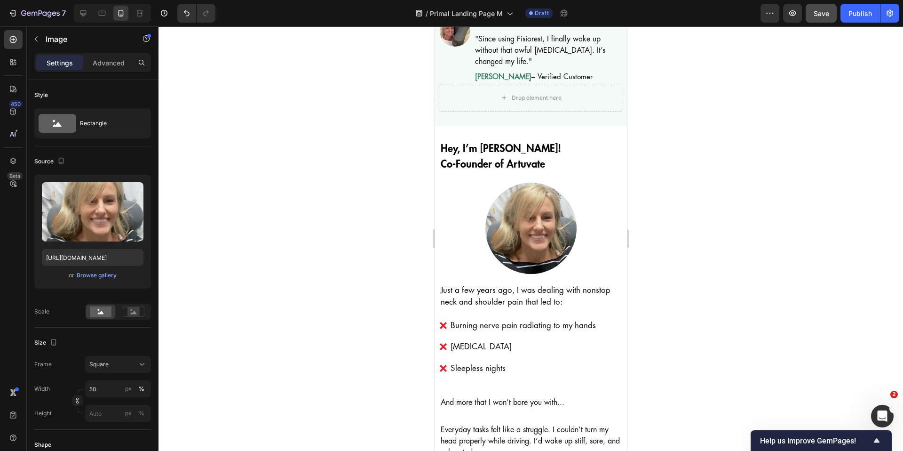
click at [530, 193] on img at bounding box center [530, 227] width 91 height 91
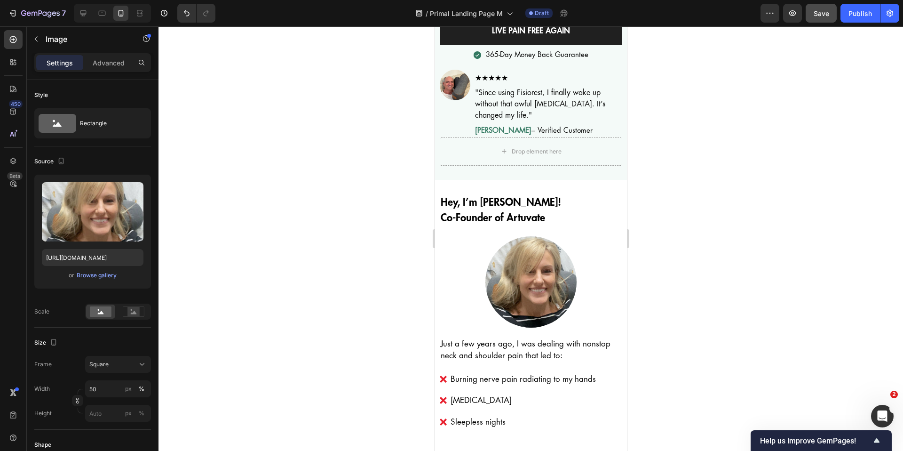
scroll to position [432, 0]
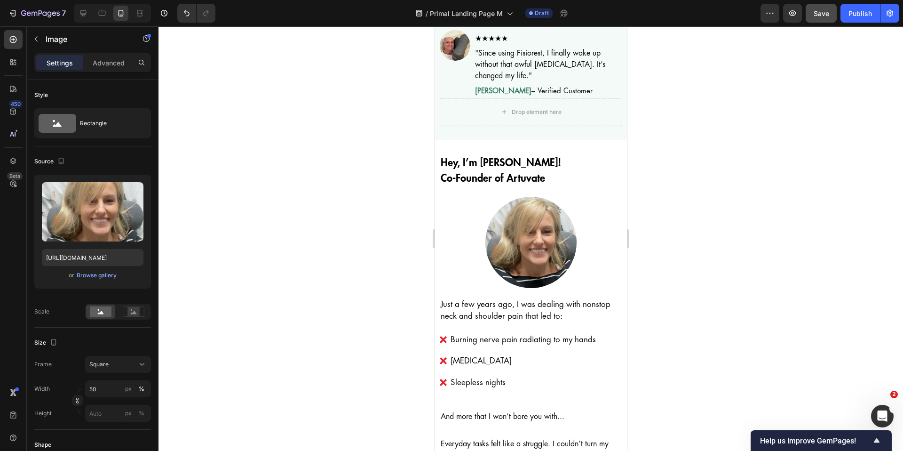
click at [539, 220] on img at bounding box center [530, 242] width 91 height 91
click at [534, 246] on img at bounding box center [530, 242] width 91 height 91
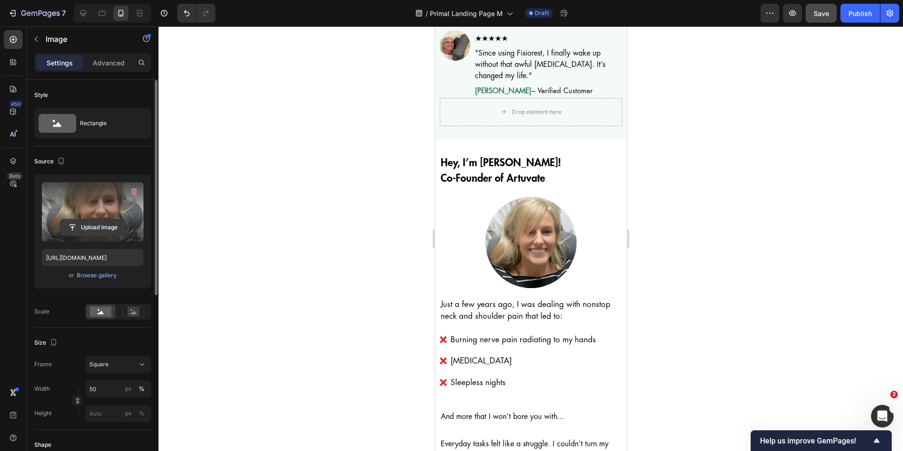
click at [98, 229] on input "file" at bounding box center [92, 227] width 65 height 16
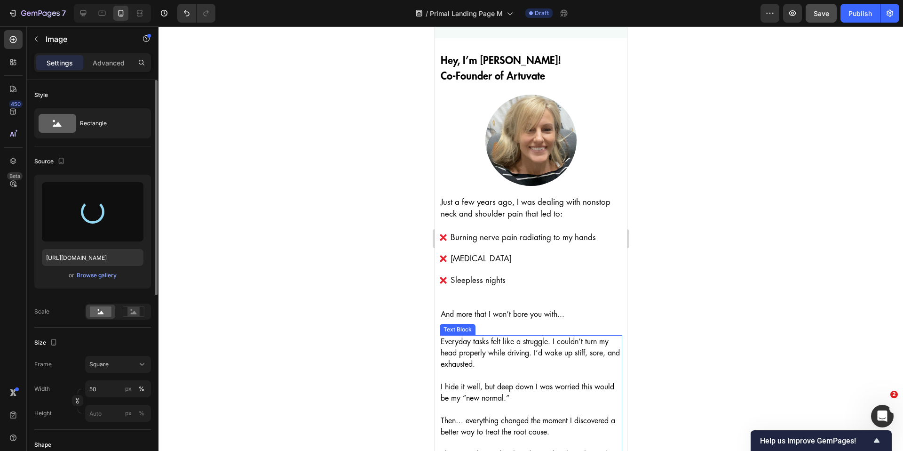
scroll to position [535, 0]
type input "https://cdn.shopify.com/s/files/1/0820/7666/4155/files/gempages_540606567129547…"
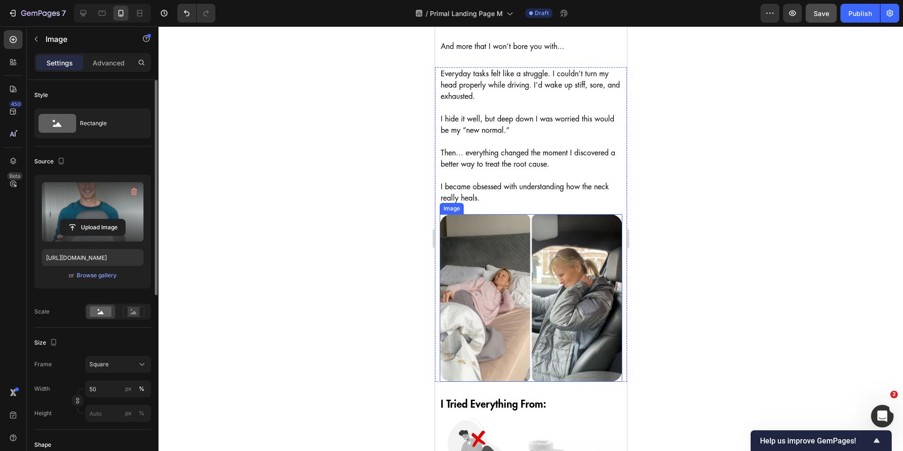
scroll to position [826, 0]
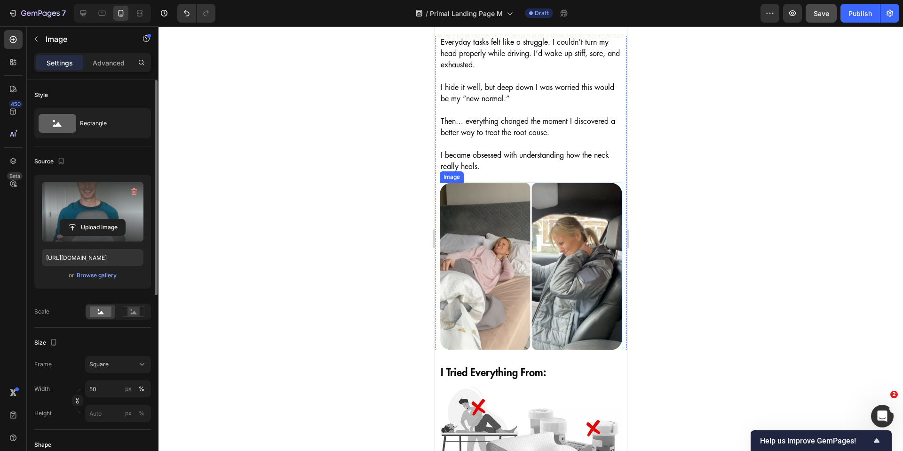
click at [537, 274] on img at bounding box center [530, 265] width 182 height 167
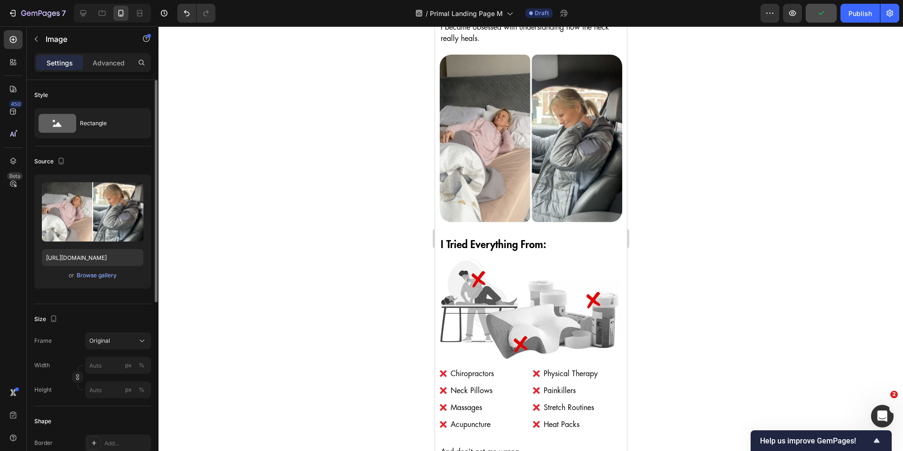
scroll to position [958, 0]
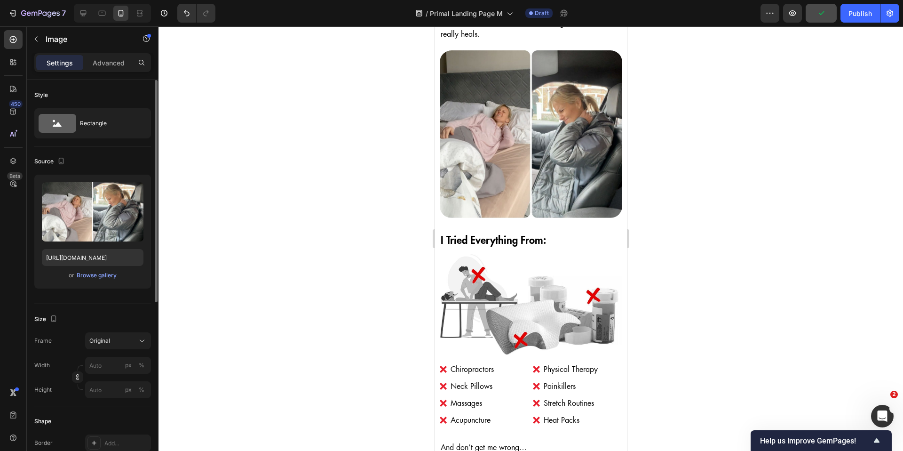
click at [344, 238] on div at bounding box center [530, 238] width 745 height 424
click at [532, 143] on img at bounding box center [530, 133] width 182 height 167
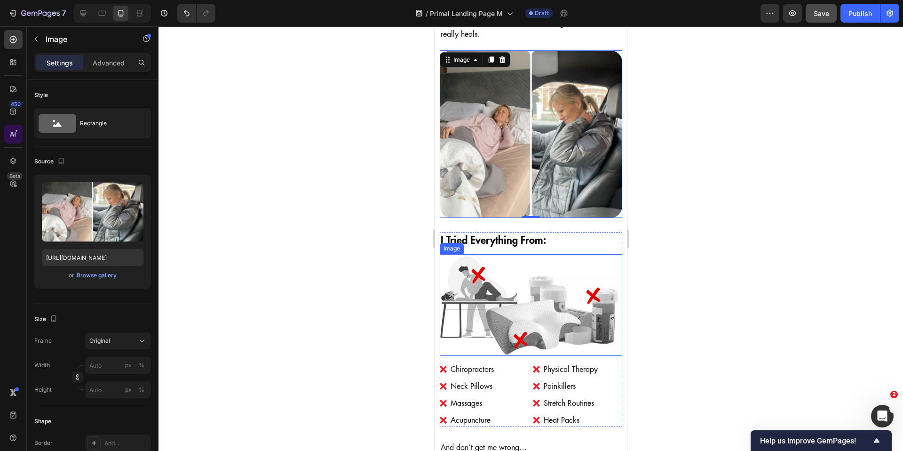
scroll to position [890, 0]
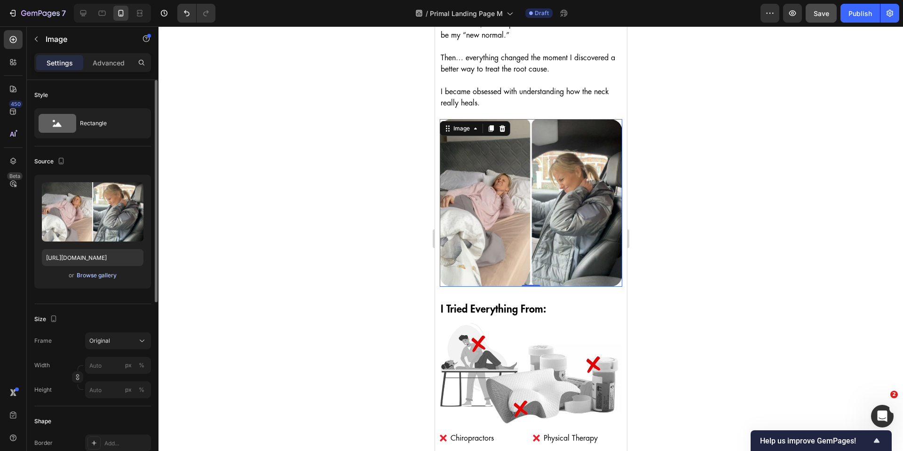
click at [109, 273] on div "Browse gallery" at bounding box center [97, 275] width 40 height 8
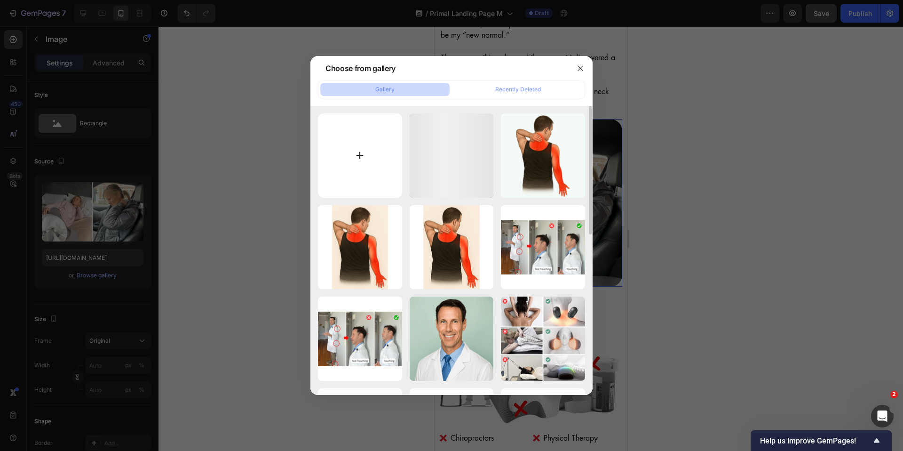
click at [365, 156] on input "file" at bounding box center [360, 155] width 84 height 84
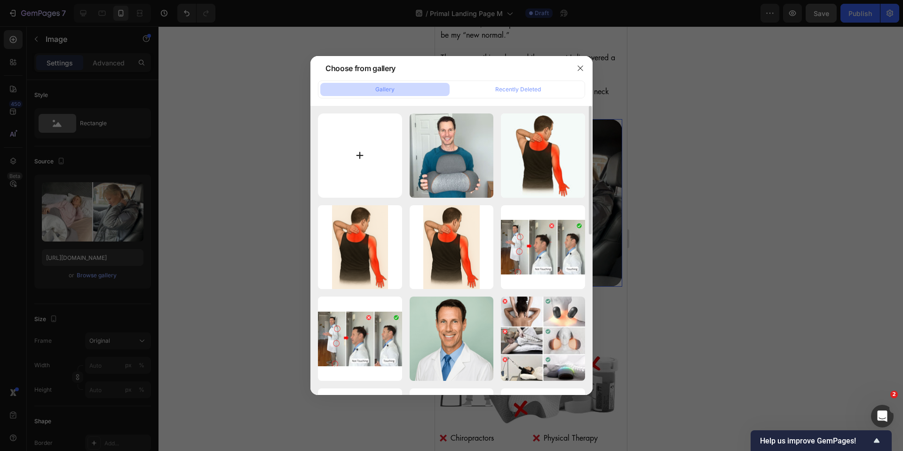
type input "C:\fakepath\FisioRest (13).jpg"
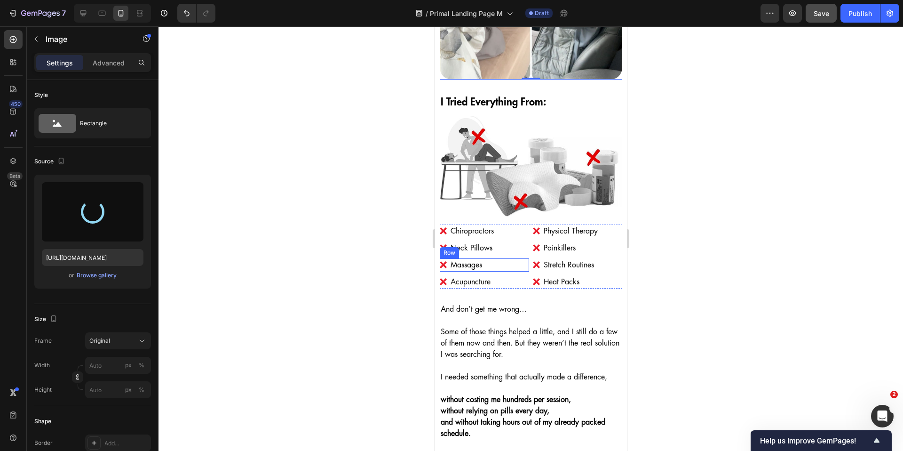
scroll to position [1084, 0]
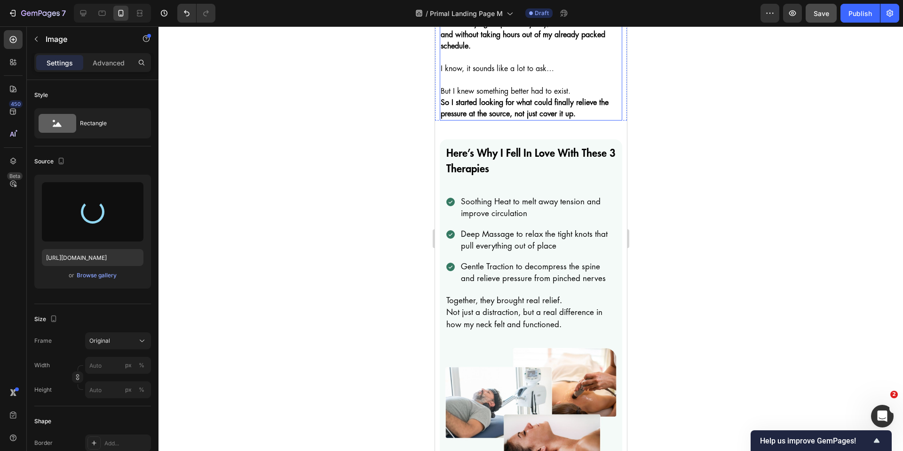
type input "https://cdn.shopify.com/s/files/1/0820/7666/4155/files/gempages_540606567129547…"
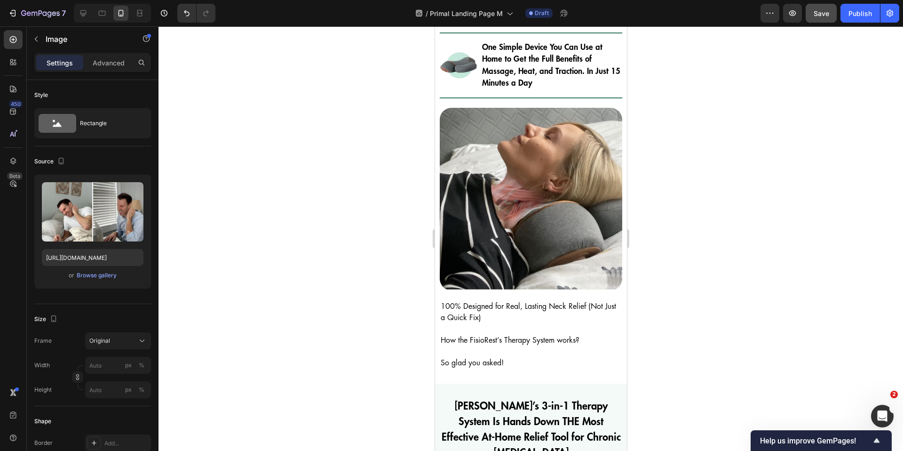
scroll to position [2356, 0]
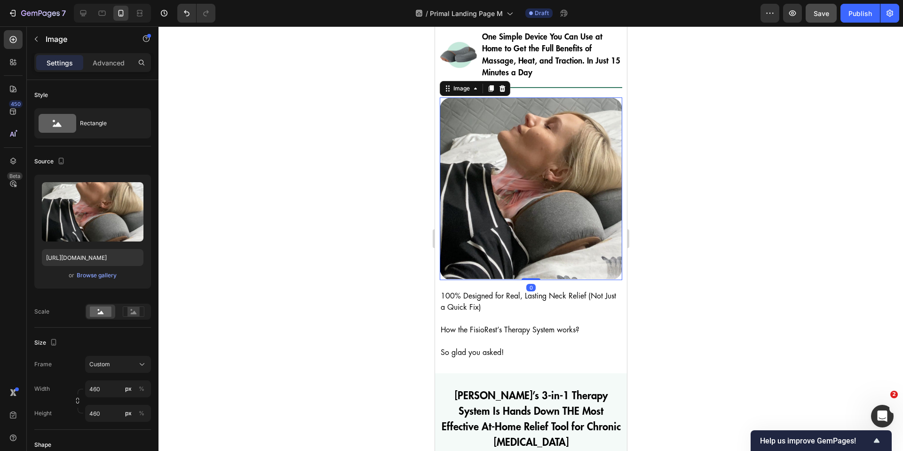
click at [551, 213] on img at bounding box center [530, 188] width 182 height 182
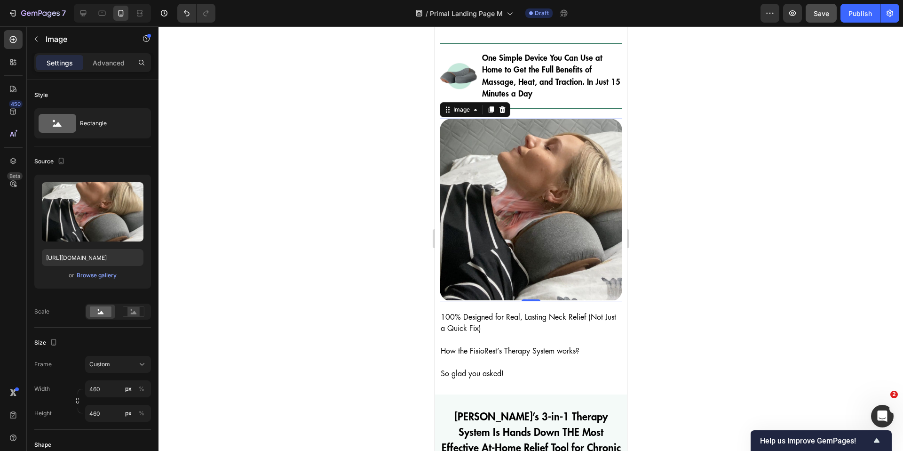
scroll to position [2341, 0]
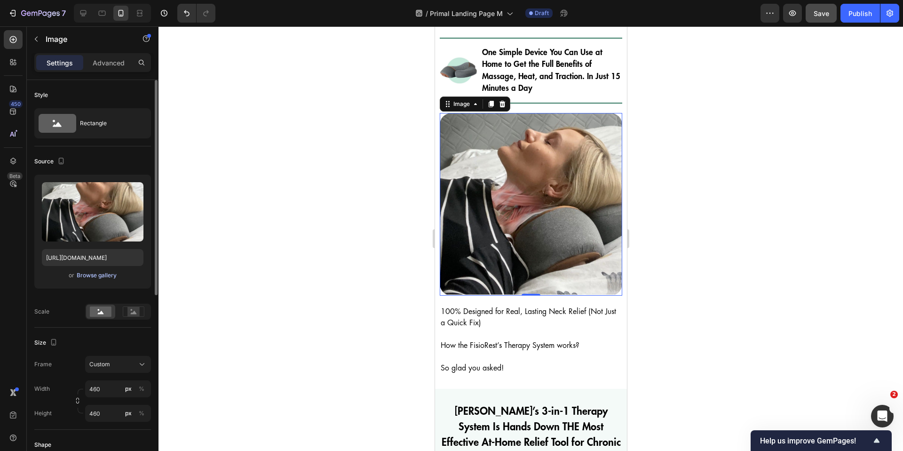
click at [94, 271] on div "Browse gallery" at bounding box center [97, 275] width 40 height 8
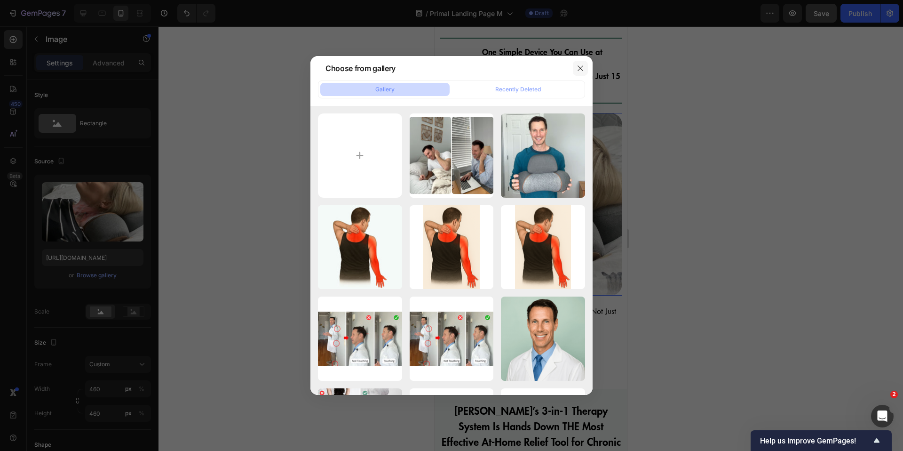
click at [581, 68] on icon "button" at bounding box center [581, 68] width 8 height 8
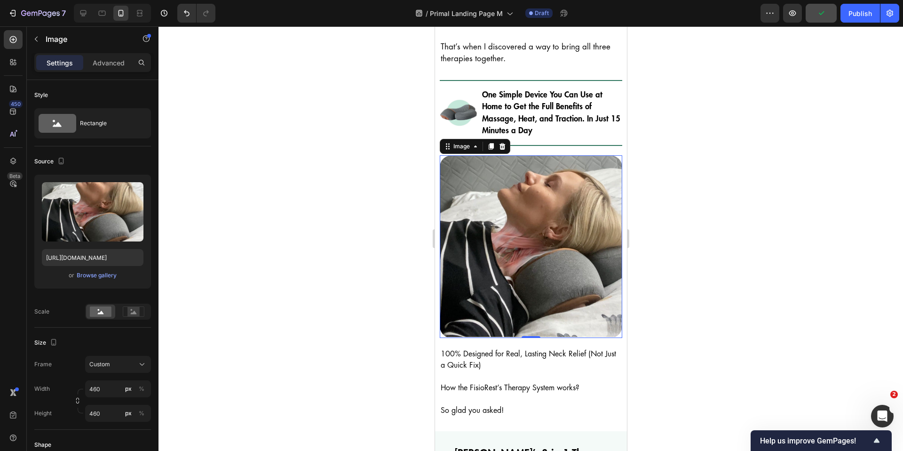
scroll to position [2297, 0]
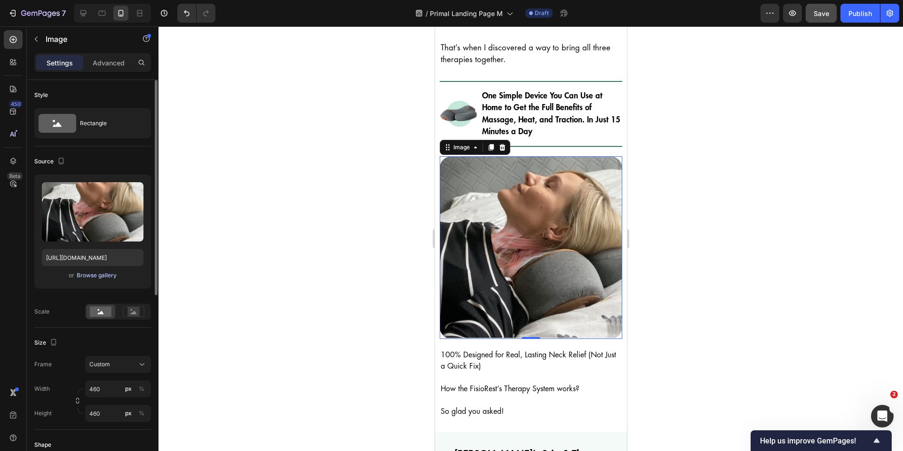
click at [108, 274] on div "Browse gallery" at bounding box center [97, 275] width 40 height 8
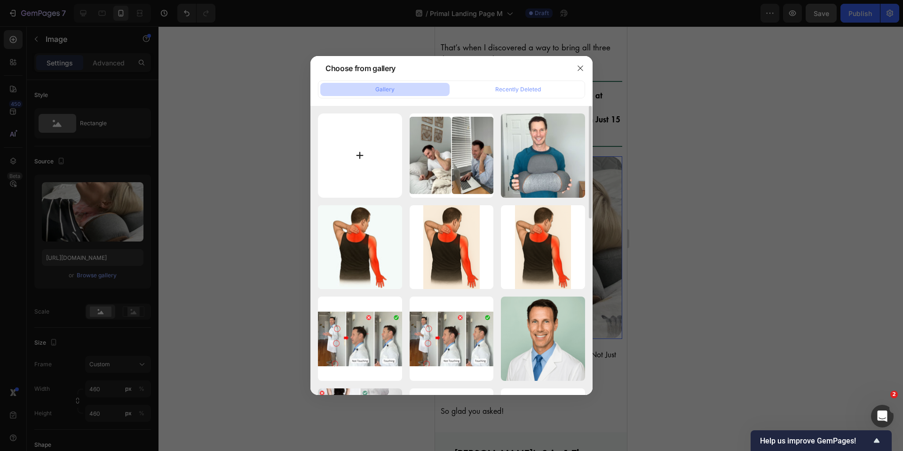
click at [372, 151] on input "file" at bounding box center [360, 155] width 84 height 84
type input "C:\fakepath\FisioRest (14).jpg"
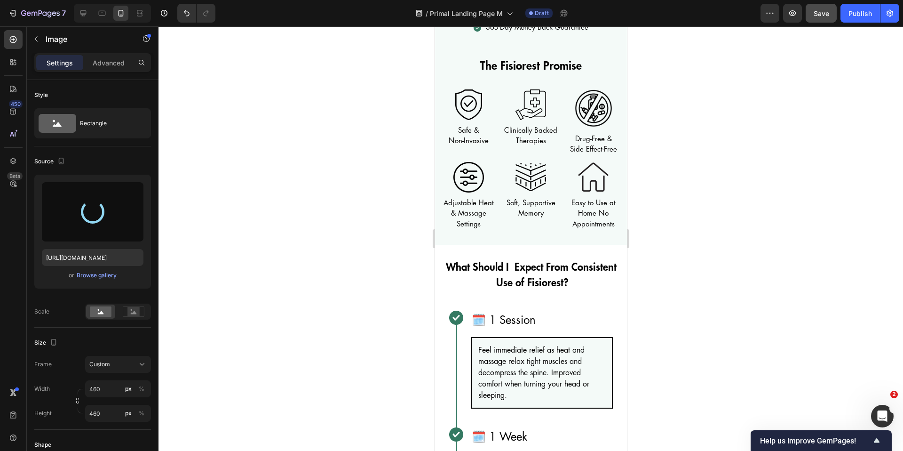
scroll to position [3582, 0]
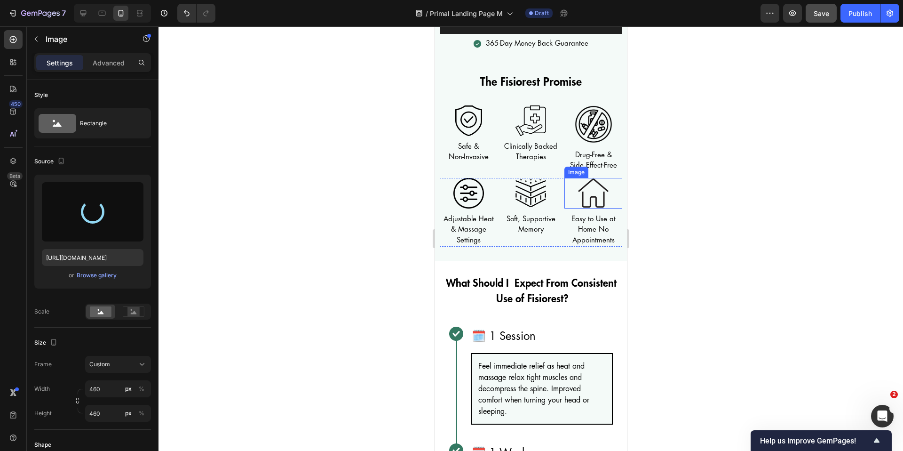
type input "https://cdn.shopify.com/s/files/1/0820/7666/4155/files/gempages_540606567129547…"
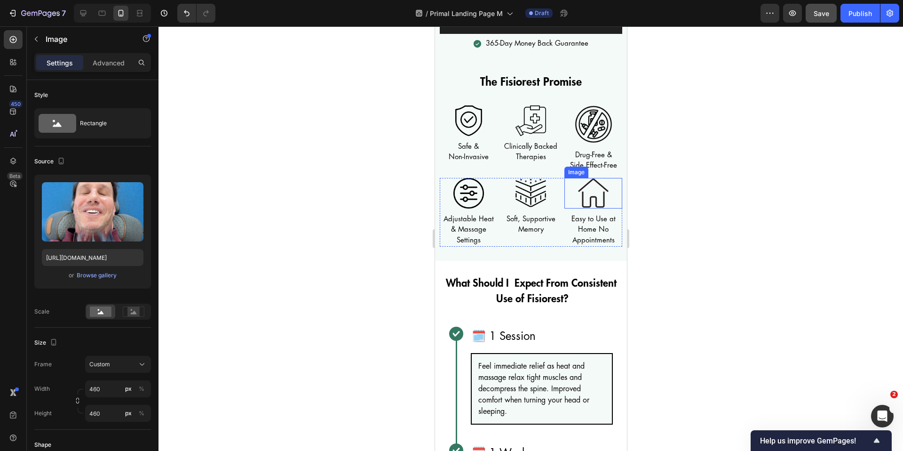
click at [591, 187] on img at bounding box center [593, 193] width 31 height 31
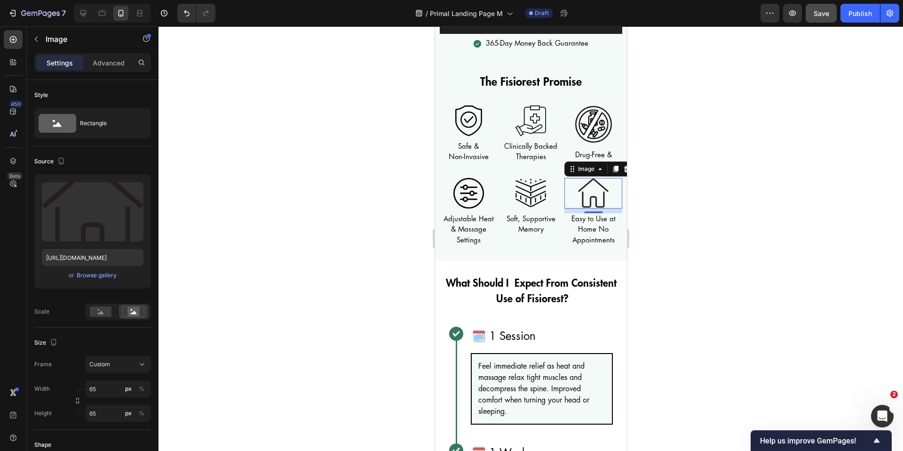
click at [387, 273] on div at bounding box center [530, 238] width 745 height 424
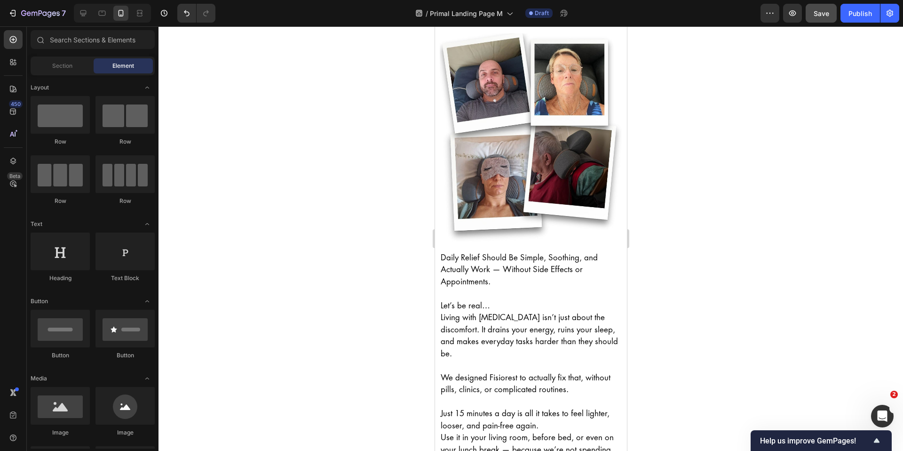
scroll to position [5325, 0]
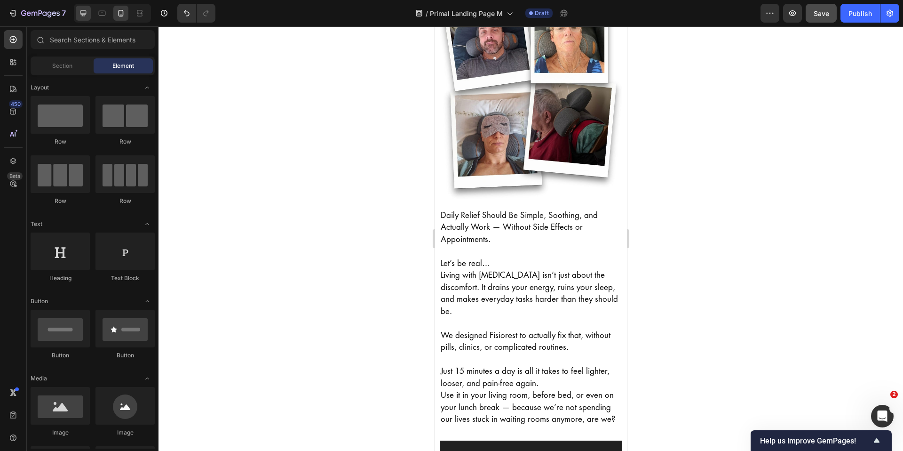
click at [79, 10] on icon at bounding box center [83, 12] width 9 height 9
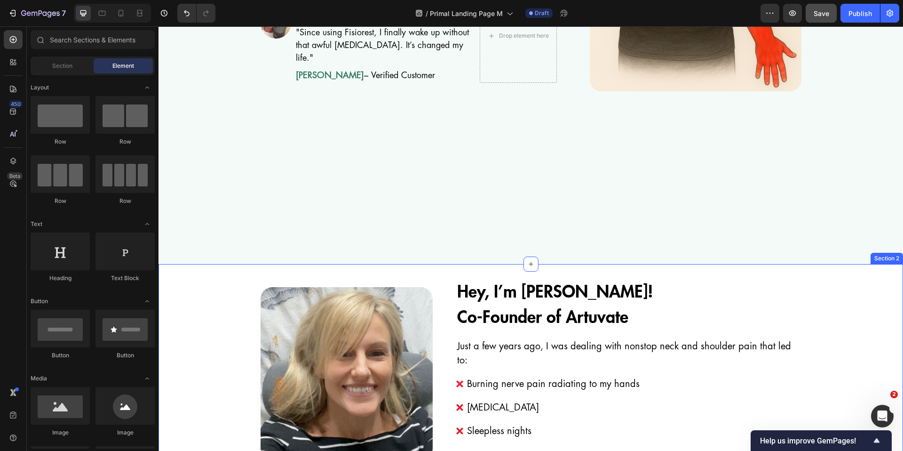
scroll to position [471, 0]
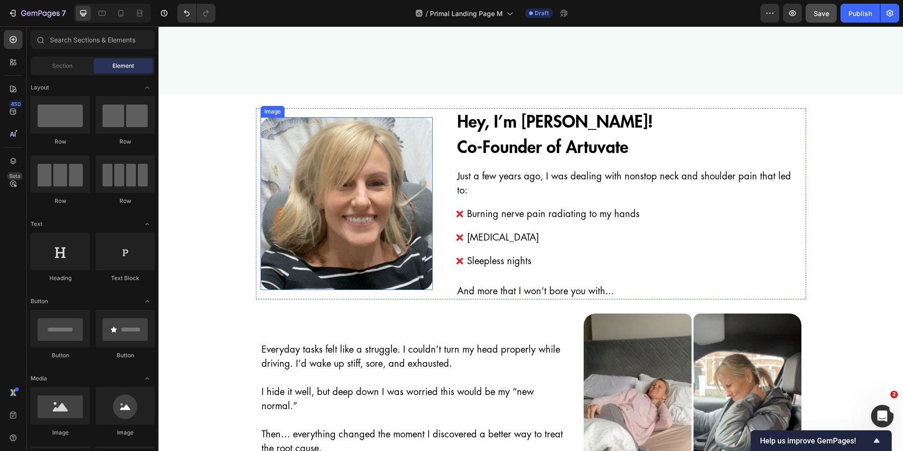
click at [369, 190] on img at bounding box center [347, 203] width 173 height 173
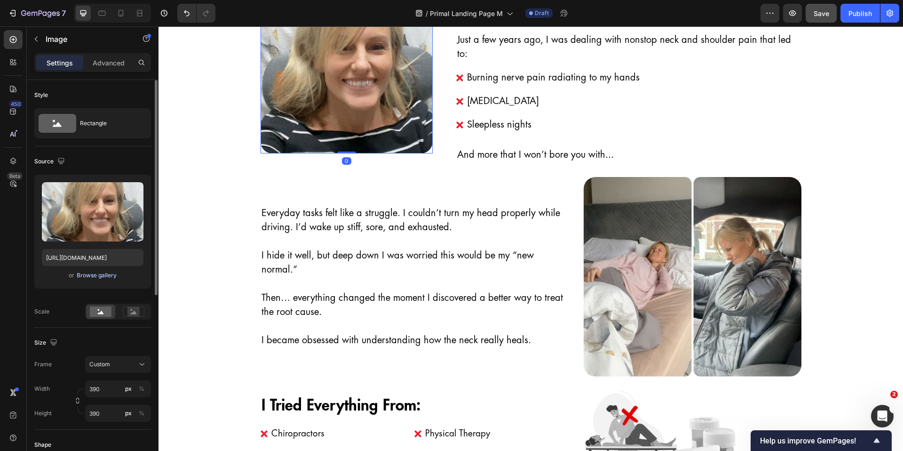
click at [99, 277] on div "Browse gallery" at bounding box center [97, 275] width 40 height 8
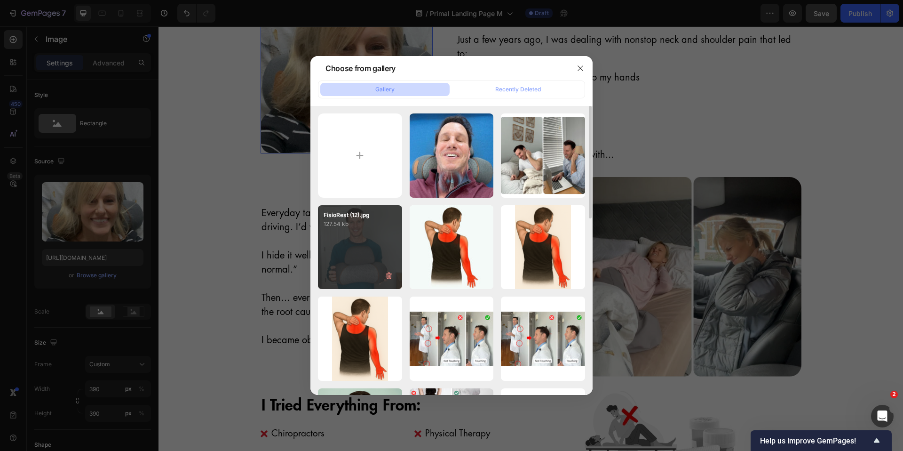
click at [375, 246] on div "FisioRest (12).jpg 127.54 kb" at bounding box center [360, 247] width 84 height 84
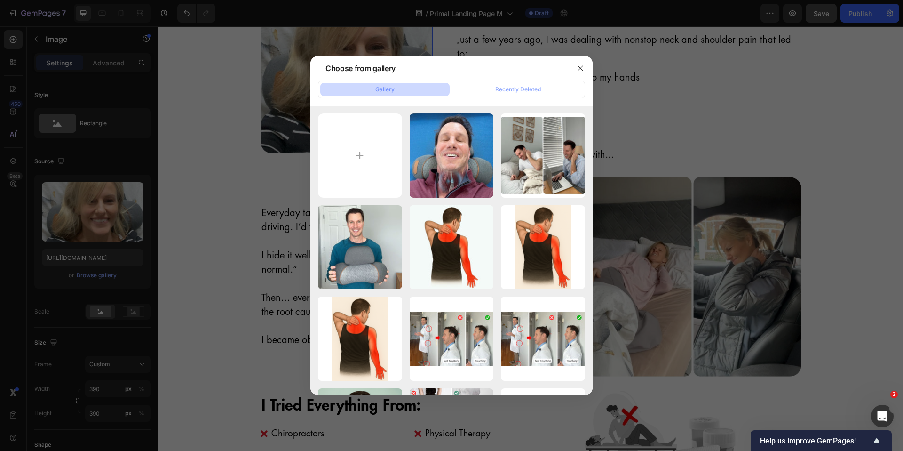
type input "https://cdn.shopify.com/s/files/1/0820/7666/4155/files/gempages_540606567129547…"
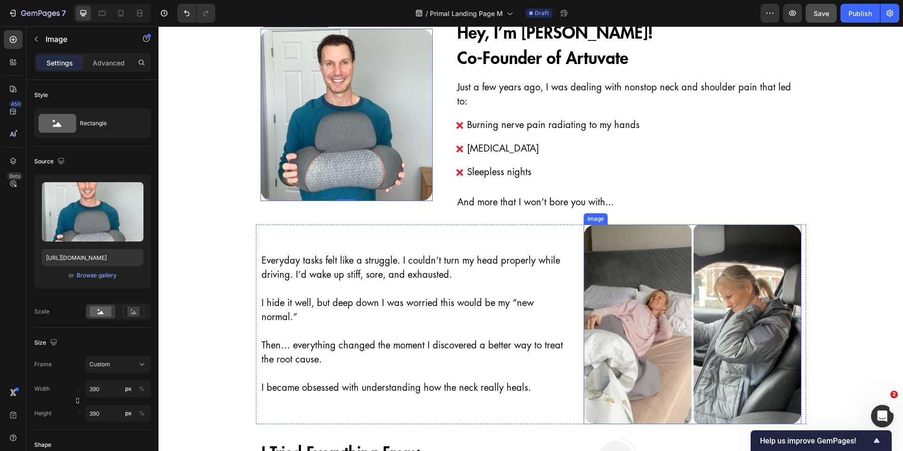
scroll to position [423, 0]
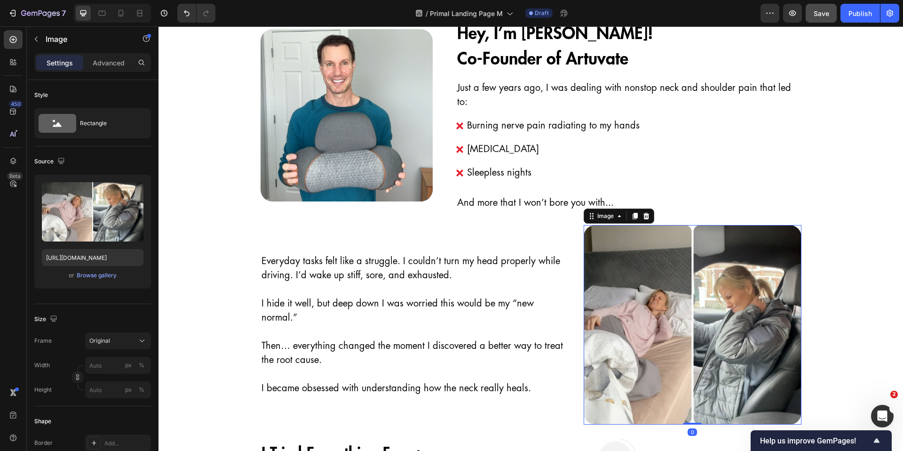
click at [656, 306] on img at bounding box center [693, 324] width 218 height 199
click at [87, 271] on div "Browse gallery" at bounding box center [97, 275] width 40 height 8
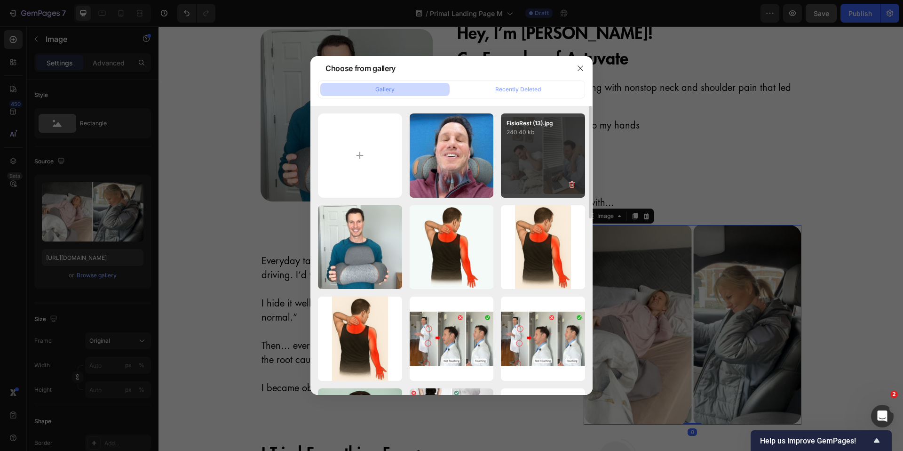
click at [526, 176] on div "FisioRest (13).jpg 240.40 kb" at bounding box center [543, 155] width 84 height 84
type input "https://cdn.shopify.com/s/files/1/0820/7666/4155/files/gempages_540606567129547…"
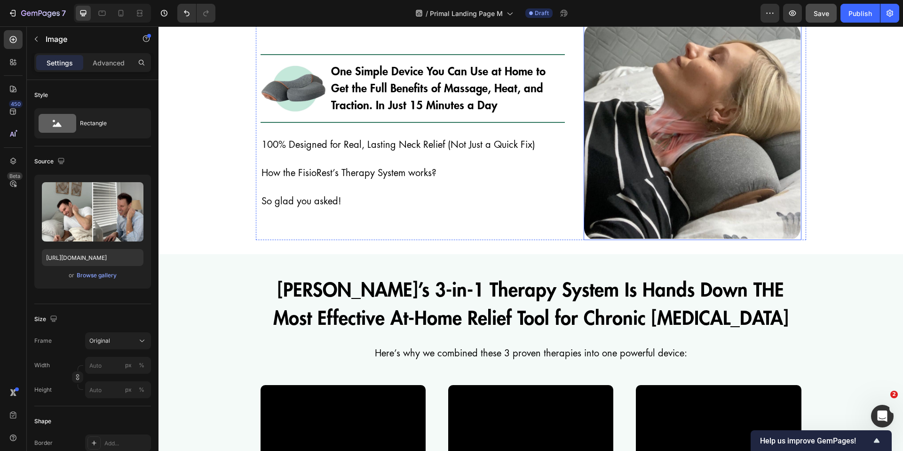
scroll to position [1742, 0]
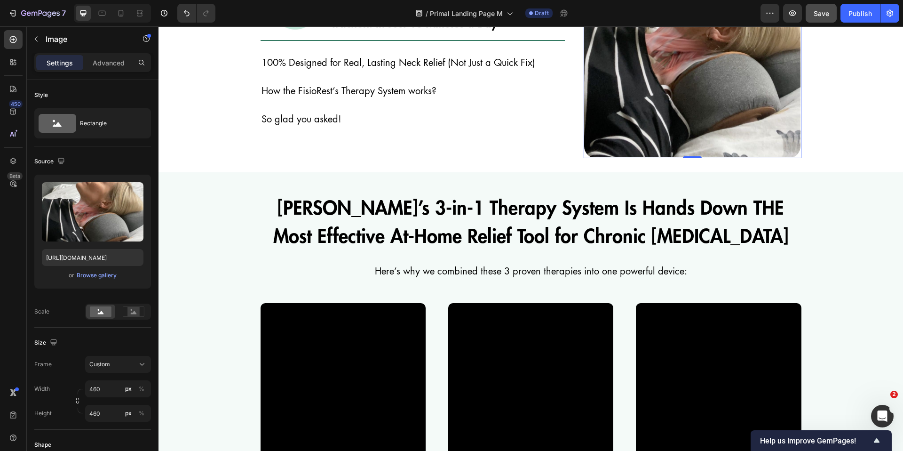
click at [689, 125] on img at bounding box center [692, 50] width 216 height 216
click at [107, 275] on div "Browse gallery" at bounding box center [97, 275] width 40 height 8
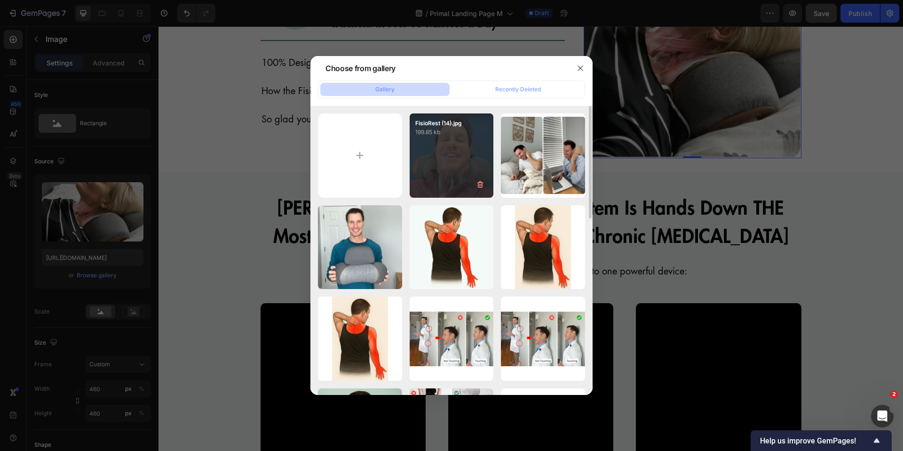
click at [460, 169] on div "FisioRest (14).jpg 199.85 kb" at bounding box center [452, 155] width 84 height 84
type input "https://cdn.shopify.com/s/files/1/0820/7666/4155/files/gempages_540606567129547…"
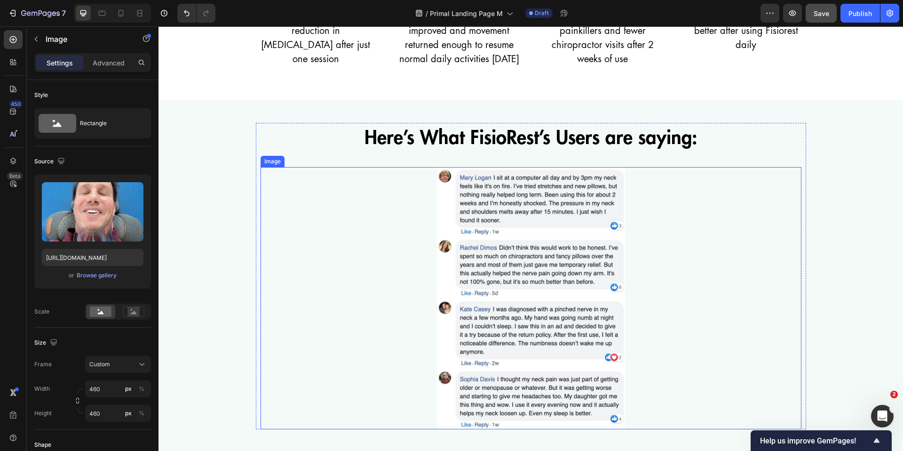
scroll to position [3393, 0]
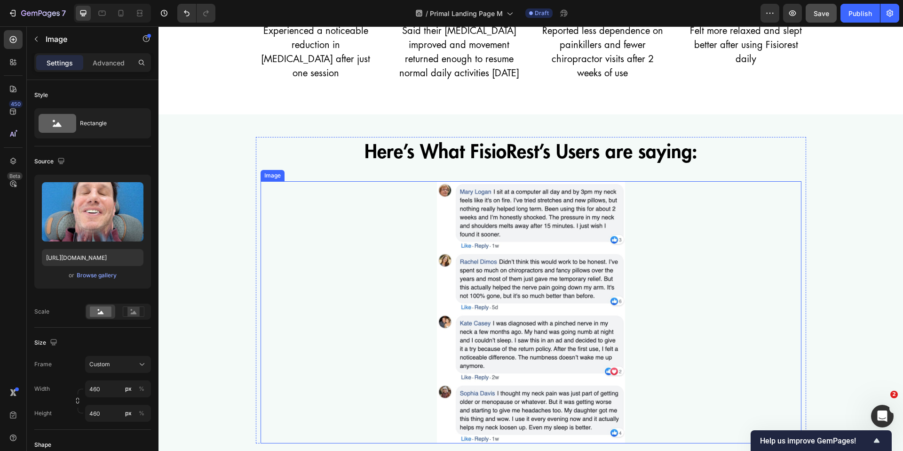
click at [524, 296] on img at bounding box center [531, 312] width 188 height 262
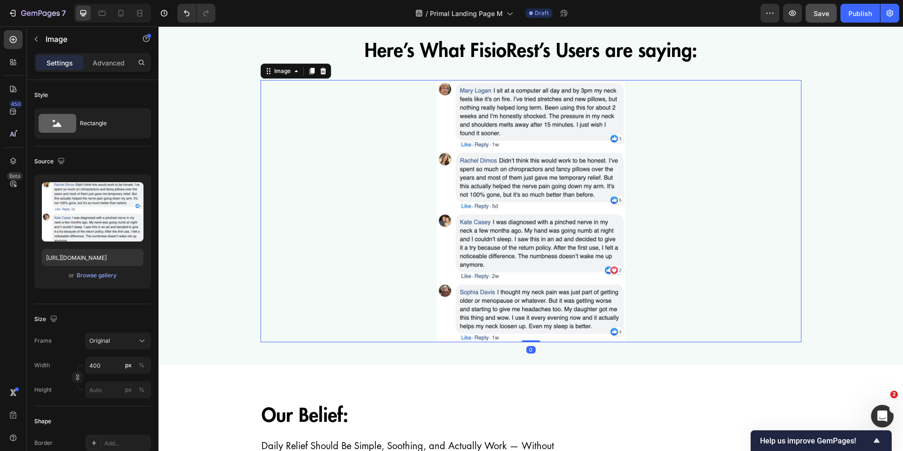
scroll to position [3494, 0]
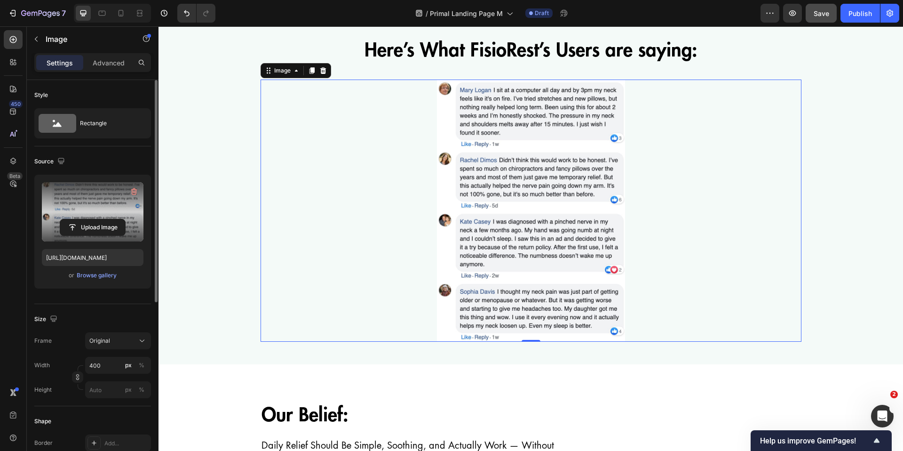
click at [107, 209] on label at bounding box center [93, 211] width 102 height 59
click at [107, 219] on input "file" at bounding box center [92, 227] width 65 height 16
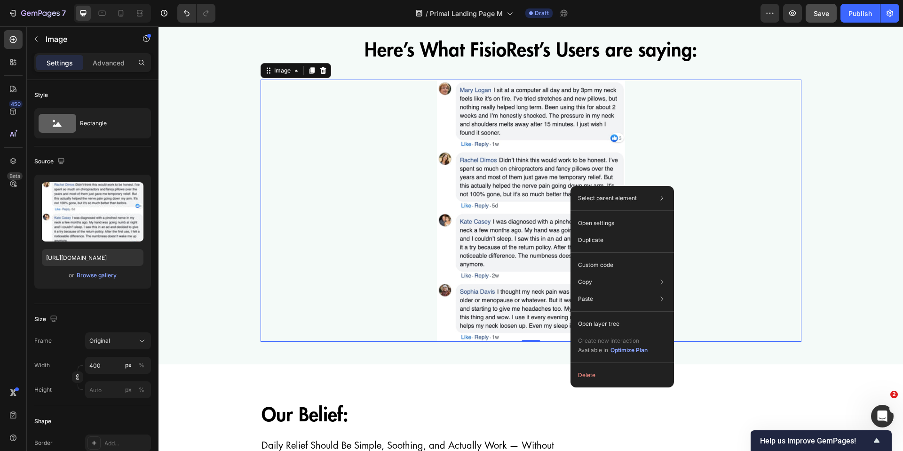
click at [499, 269] on img at bounding box center [531, 210] width 188 height 262
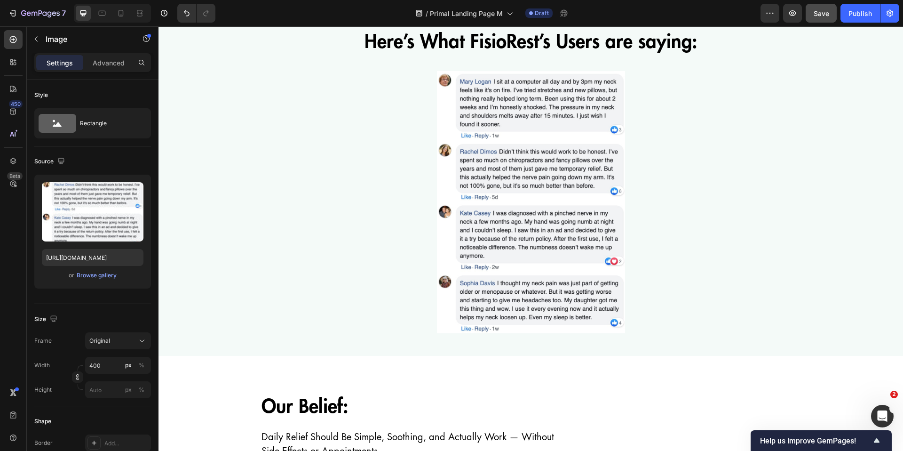
scroll to position [3521, 0]
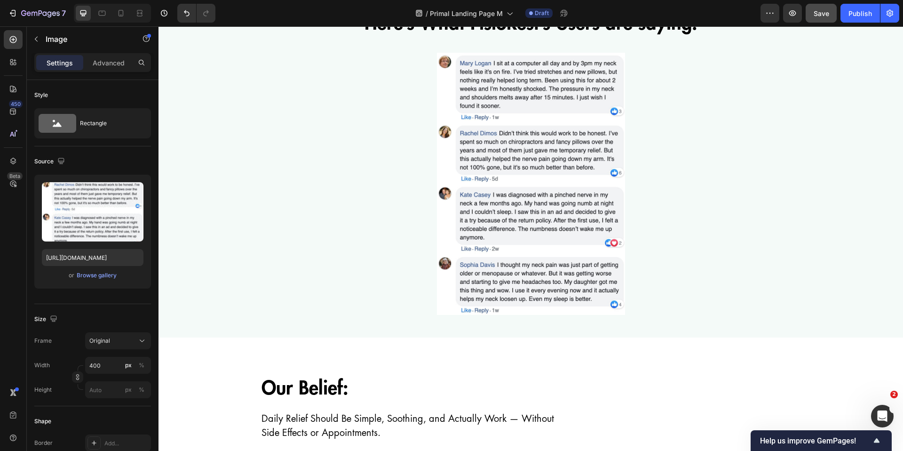
click at [540, 205] on img at bounding box center [531, 184] width 188 height 262
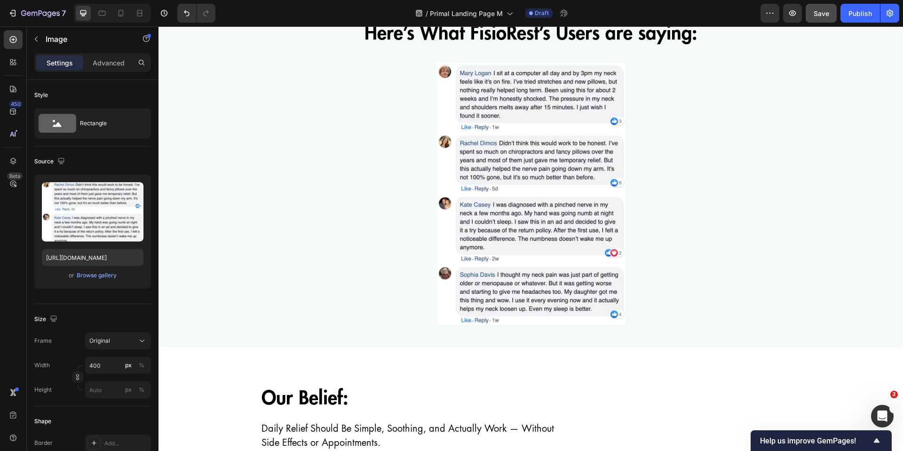
scroll to position [3470, 0]
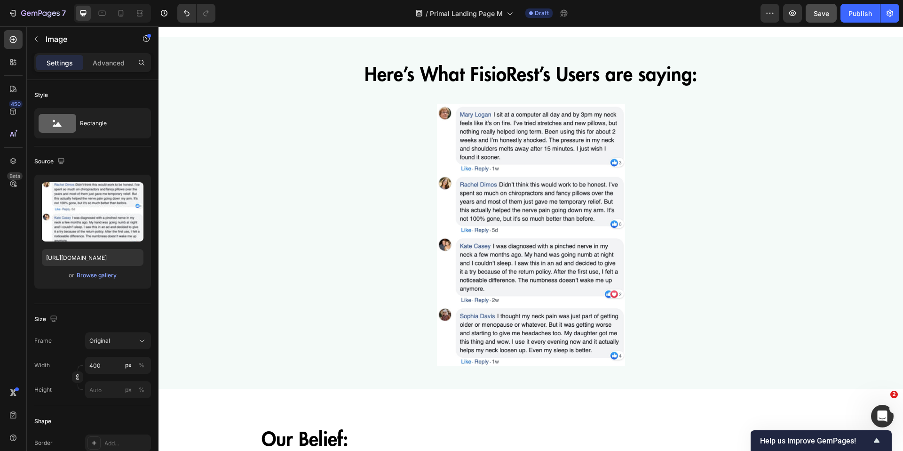
click at [496, 233] on img at bounding box center [531, 235] width 188 height 262
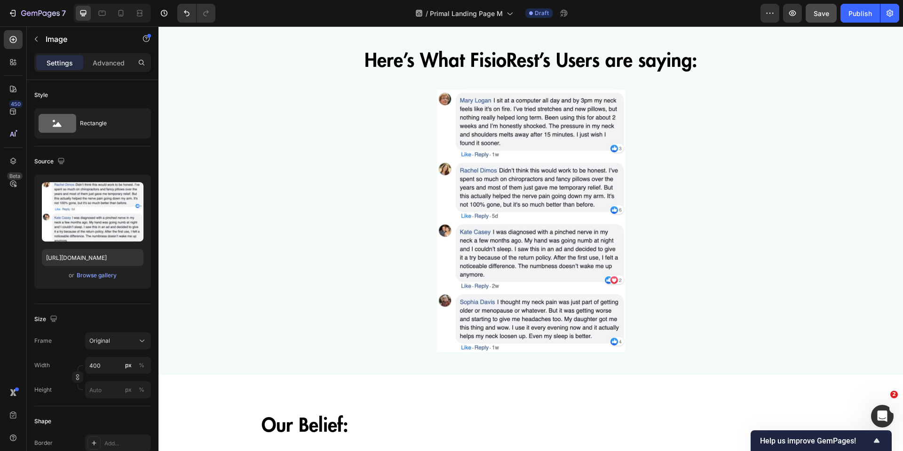
click at [524, 234] on img at bounding box center [531, 221] width 188 height 262
click at [477, 246] on img at bounding box center [531, 221] width 188 height 262
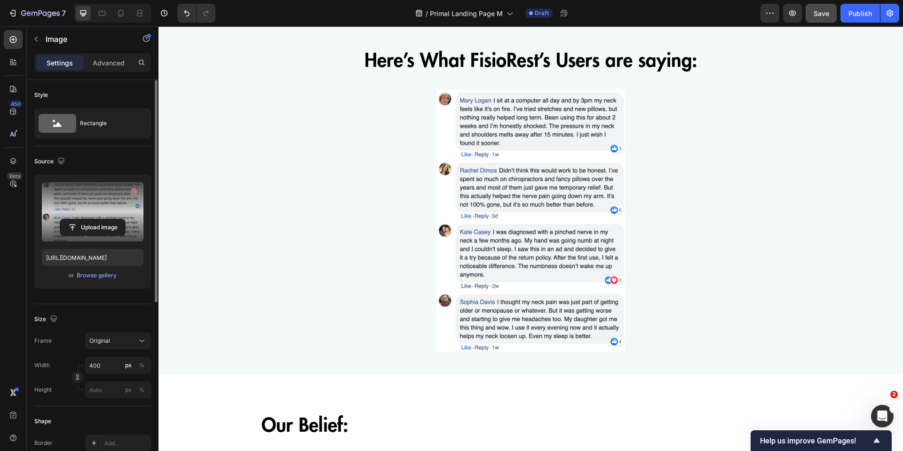
click at [97, 218] on label at bounding box center [93, 211] width 102 height 59
click at [97, 219] on input "file" at bounding box center [92, 227] width 65 height 16
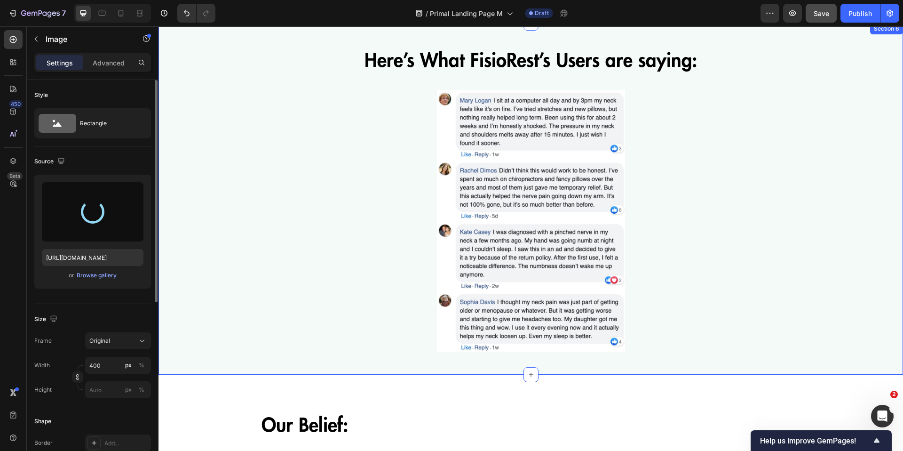
type input "[URL][DOMAIN_NAME]"
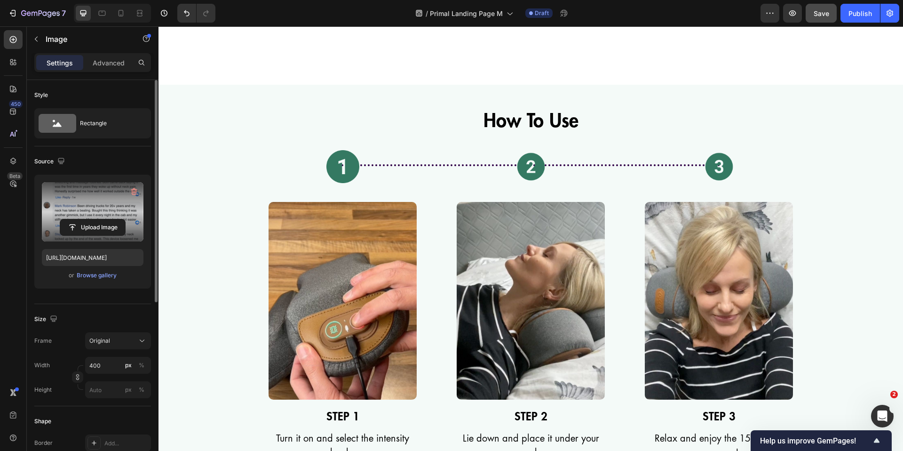
scroll to position [4155, 0]
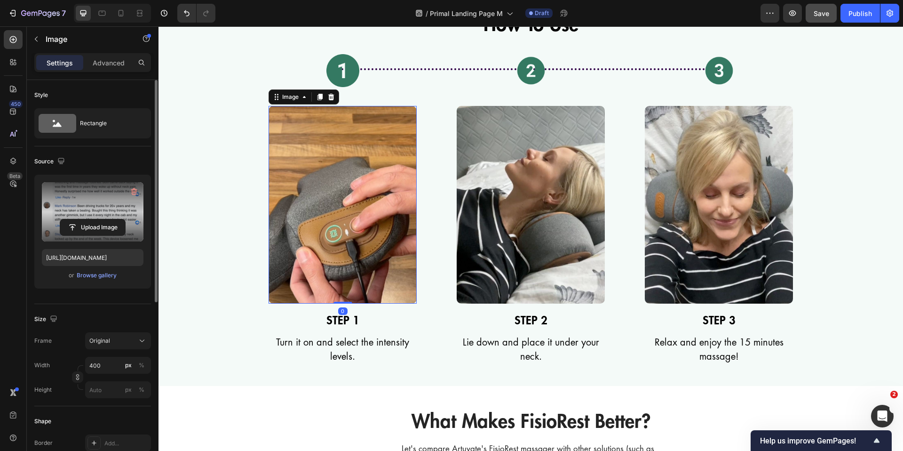
click at [352, 228] on img at bounding box center [343, 205] width 148 height 198
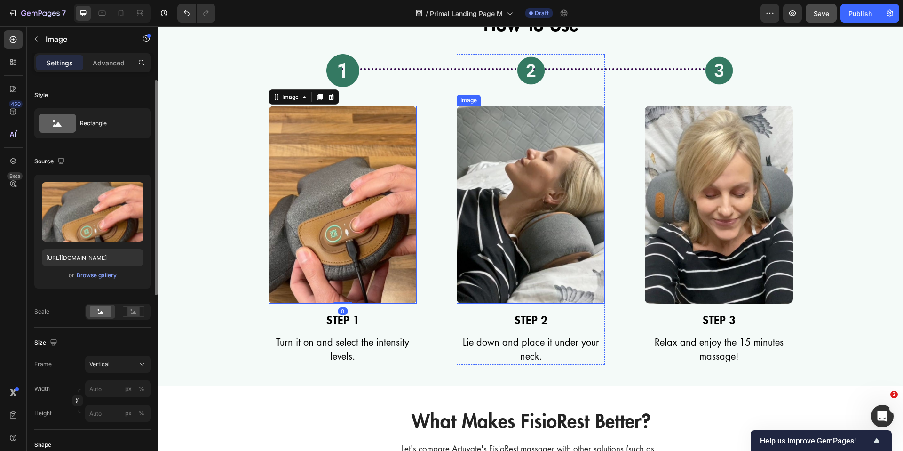
click at [513, 221] on img at bounding box center [531, 205] width 148 height 198
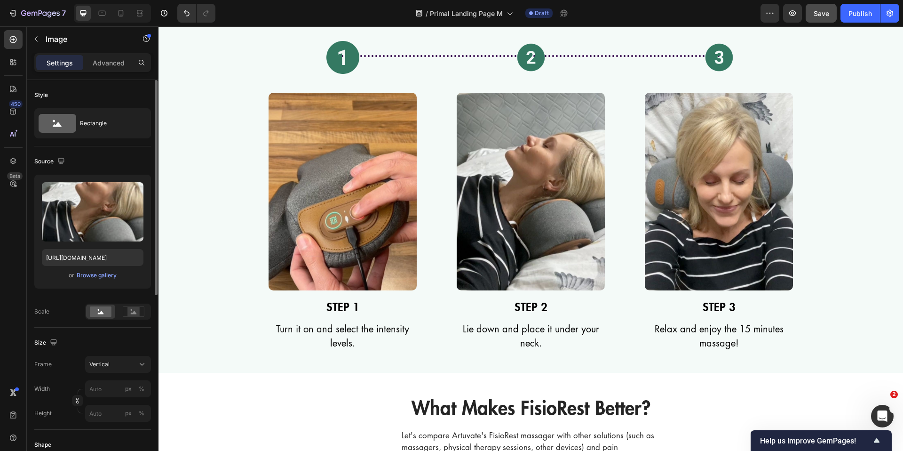
scroll to position [4170, 0]
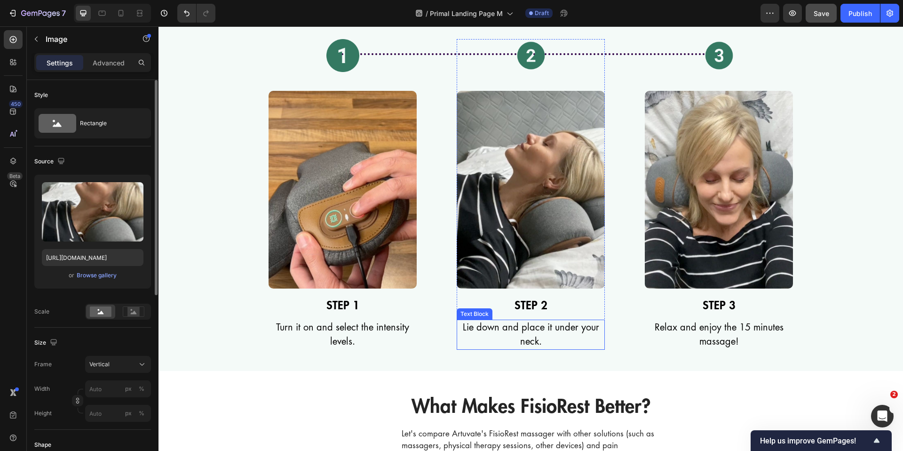
click at [504, 339] on p "Lie down and place it under your neck." at bounding box center [531, 334] width 146 height 28
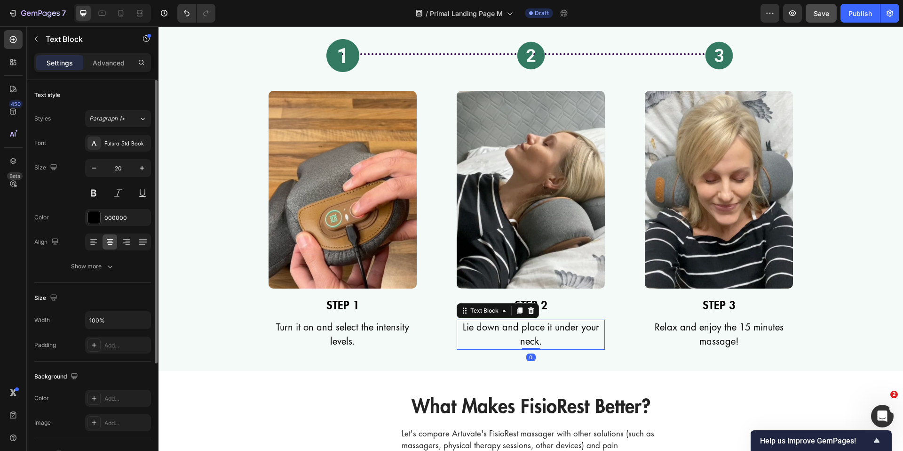
scroll to position [4119, 0]
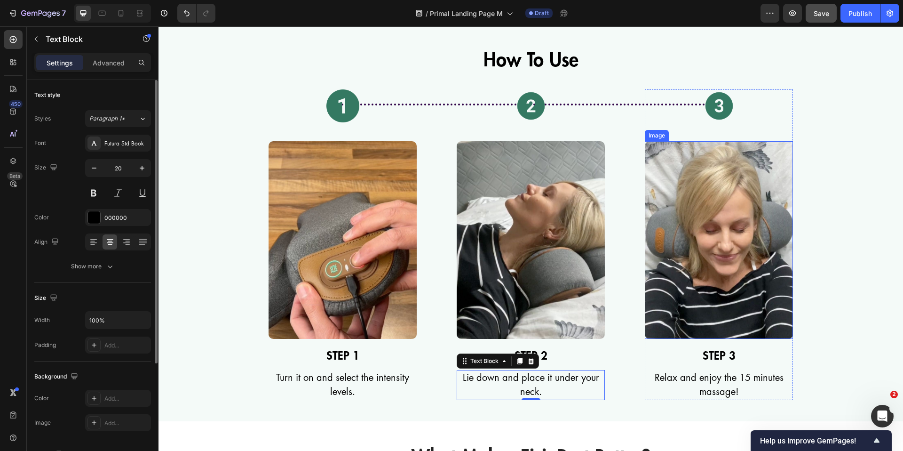
click at [709, 250] on img at bounding box center [719, 240] width 148 height 198
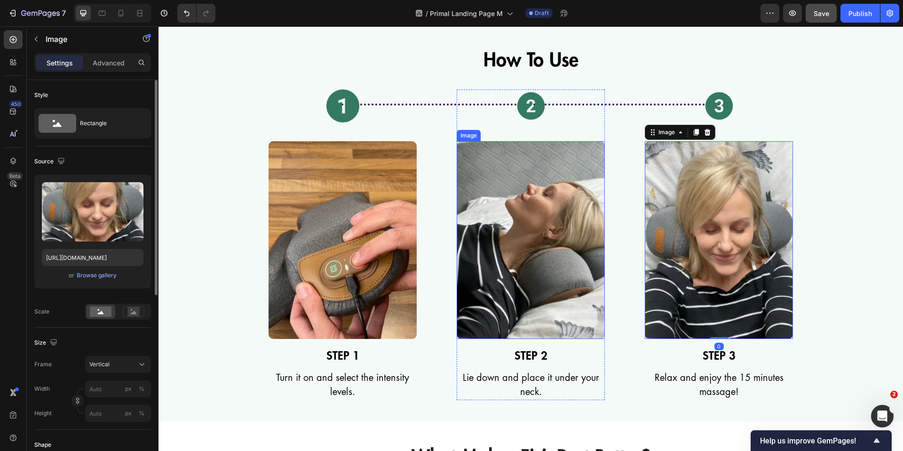
click at [550, 244] on img at bounding box center [531, 240] width 148 height 198
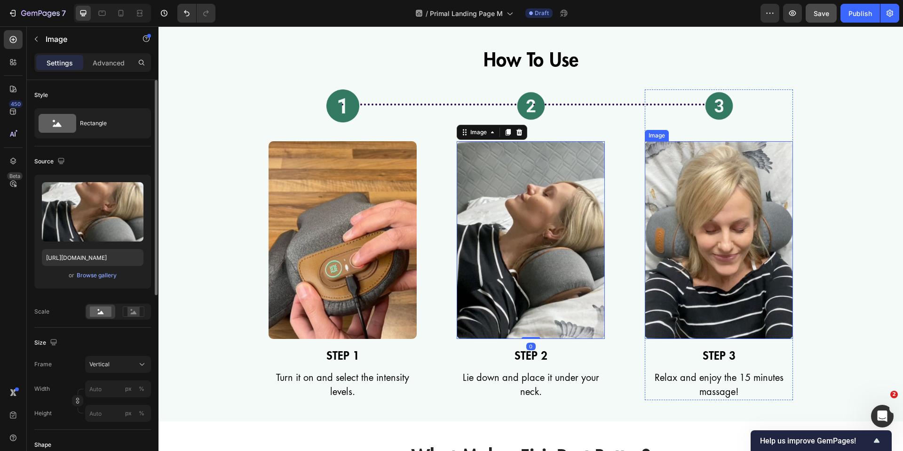
click at [676, 235] on img at bounding box center [719, 240] width 148 height 198
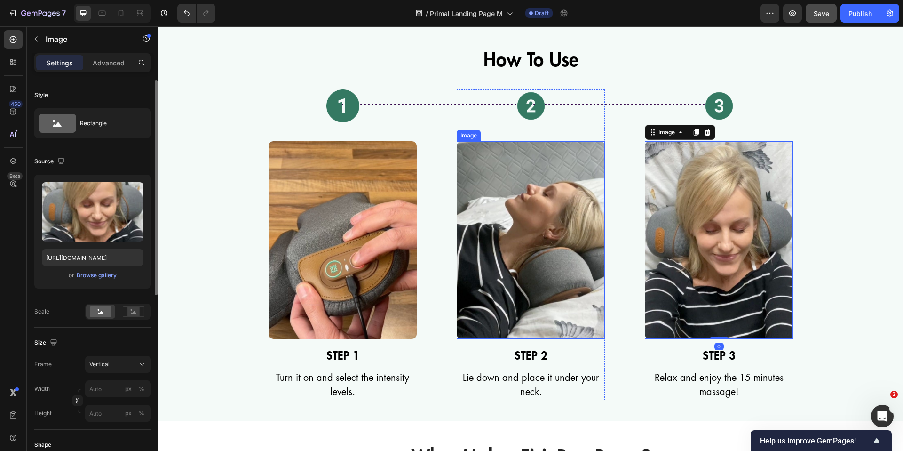
click at [476, 241] on img at bounding box center [531, 240] width 148 height 198
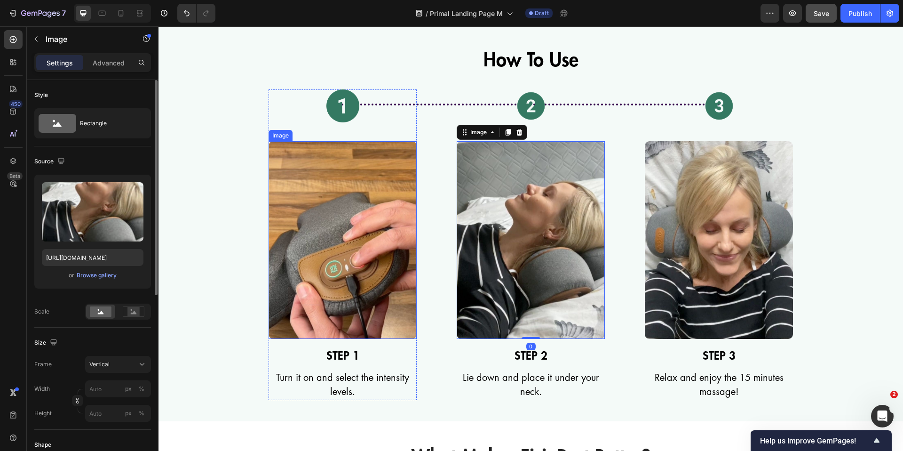
click at [330, 266] on img at bounding box center [343, 240] width 148 height 198
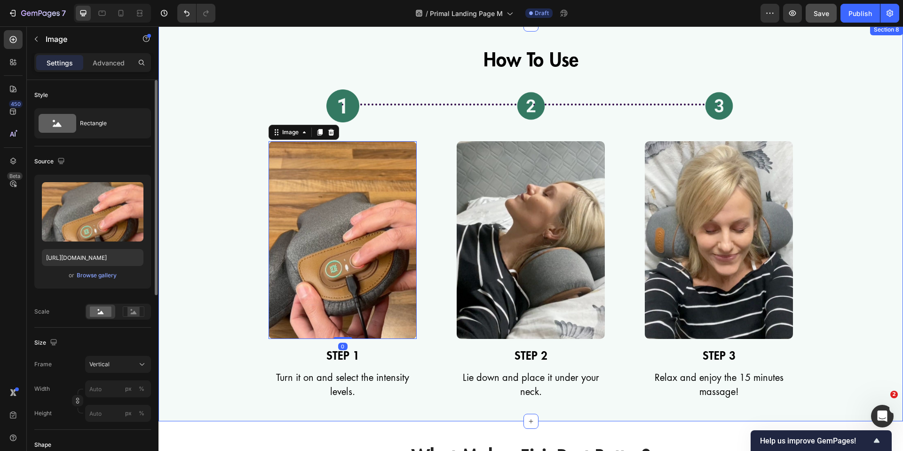
click at [196, 218] on div "How To Use Text Block Image Image 0 STEP 1 Text Block Turn it on and select the…" at bounding box center [530, 222] width 745 height 355
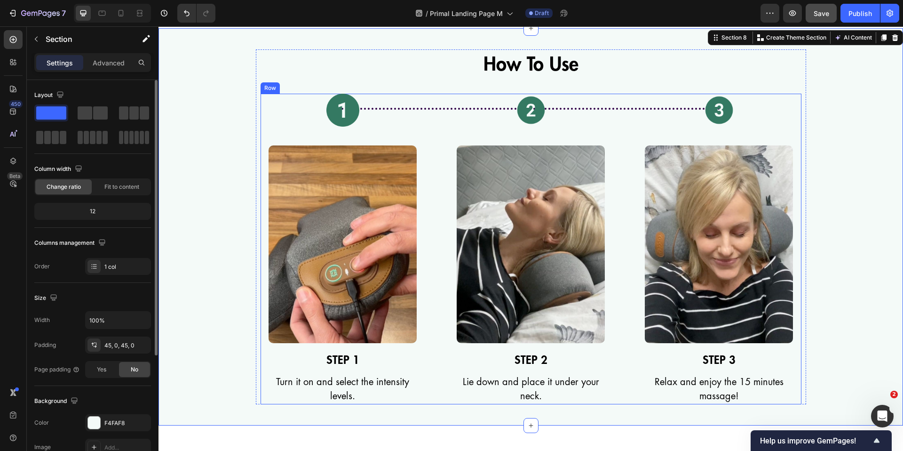
scroll to position [4357, 0]
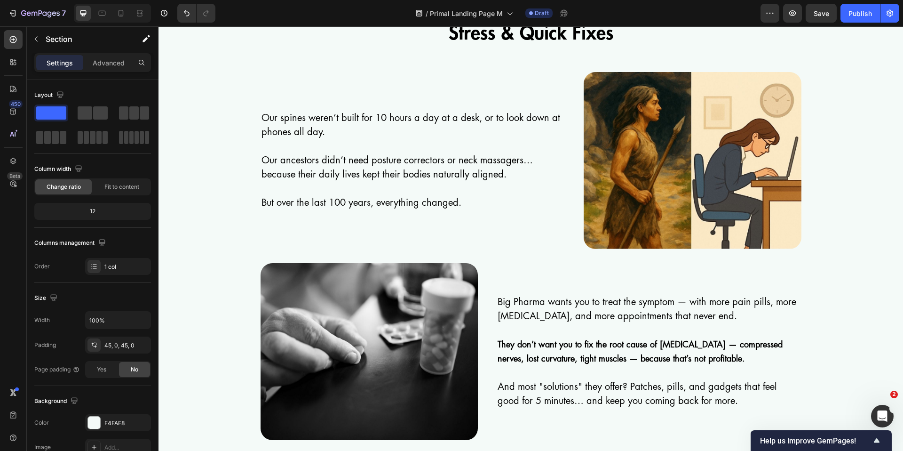
scroll to position [5554, 0]
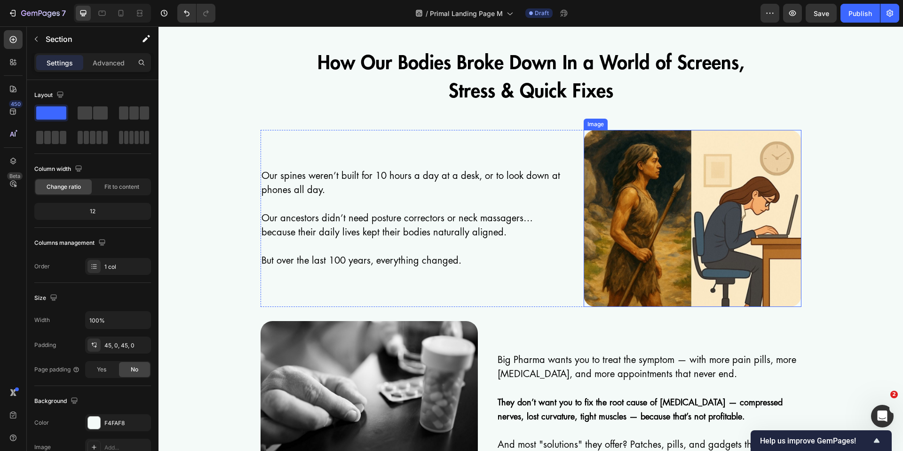
click at [712, 199] on img at bounding box center [693, 218] width 218 height 177
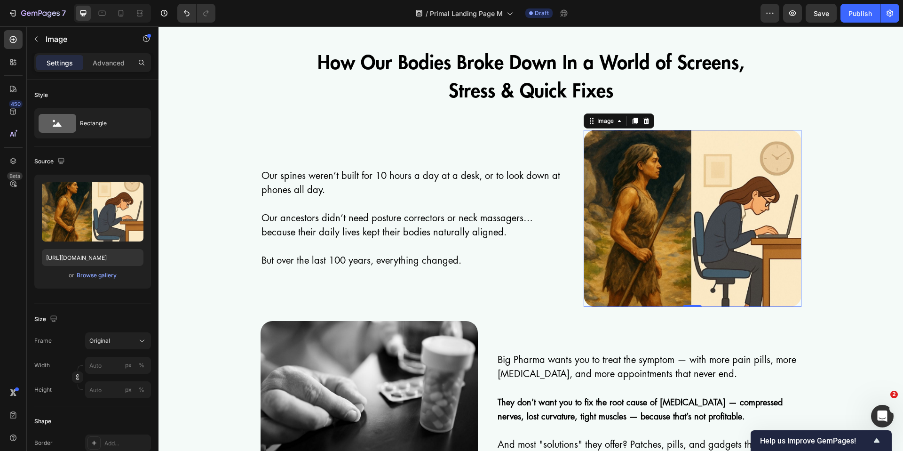
click at [633, 185] on img at bounding box center [693, 218] width 218 height 177
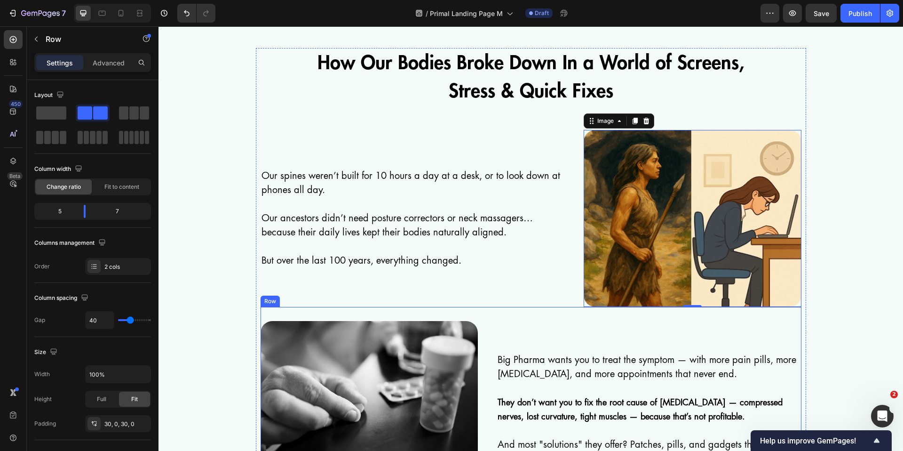
click at [590, 333] on div "Big Pharma wants you to treat the symptom — with more pain pills, more [MEDICAL…" at bounding box center [649, 409] width 305 height 177
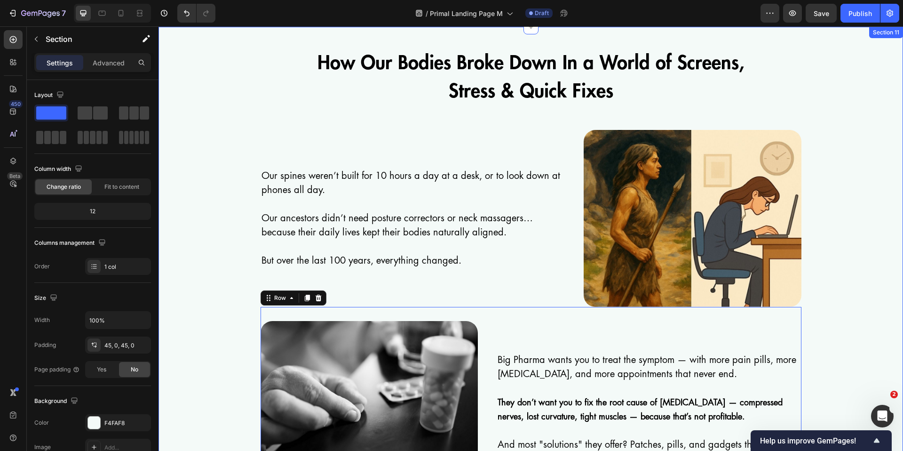
click at [894, 324] on div "How Our Bodies Broke Down In a World of Screens, Stress & Quick Fixes Text Bloc…" at bounding box center [530, 368] width 745 height 641
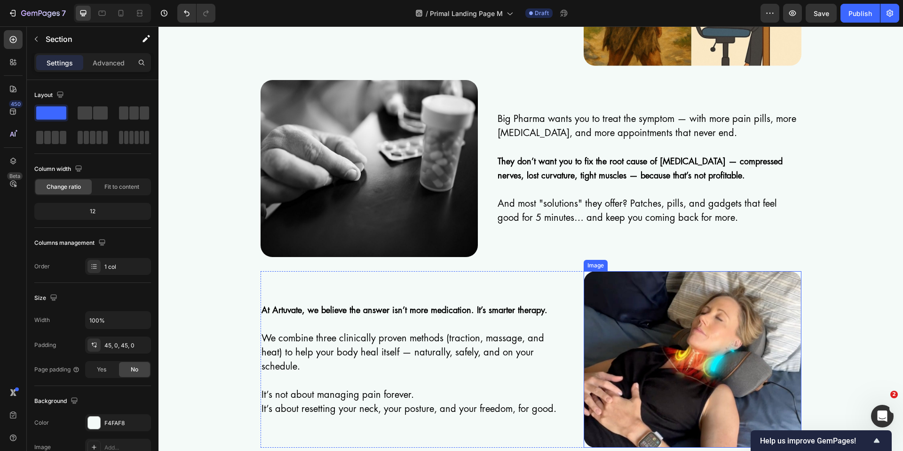
scroll to position [5901, 0]
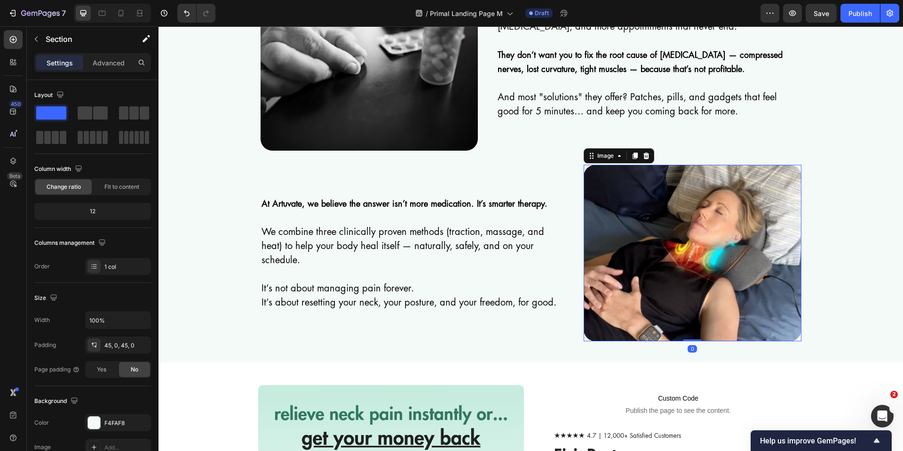
click at [656, 258] on img at bounding box center [693, 253] width 218 height 176
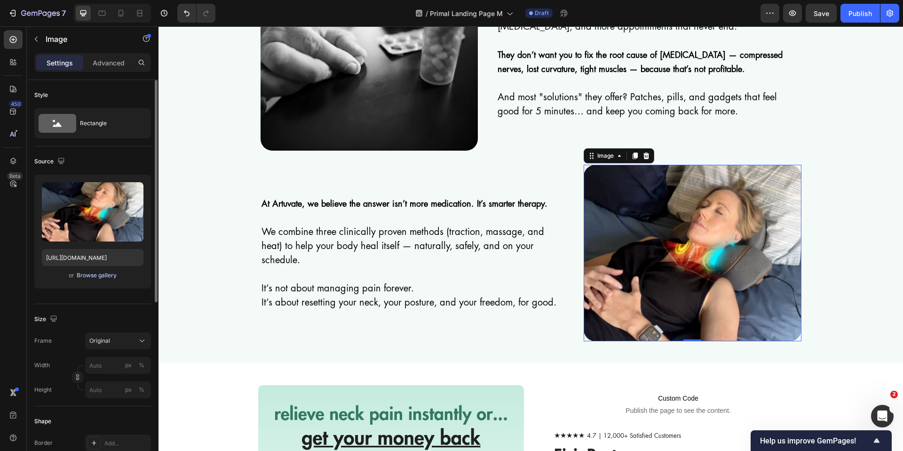
click at [106, 276] on div "Browse gallery" at bounding box center [97, 275] width 40 height 8
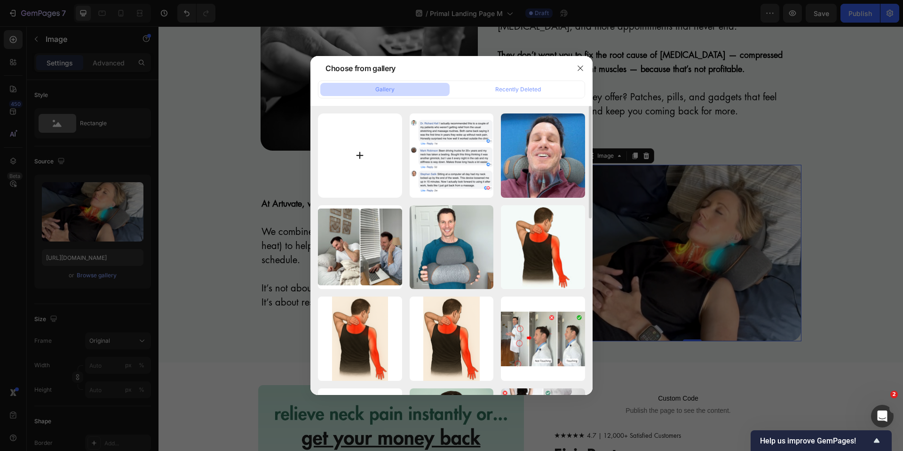
click at [339, 163] on input "file" at bounding box center [360, 155] width 84 height 84
type input "C:\fakepath\FisioRest (15).jpg"
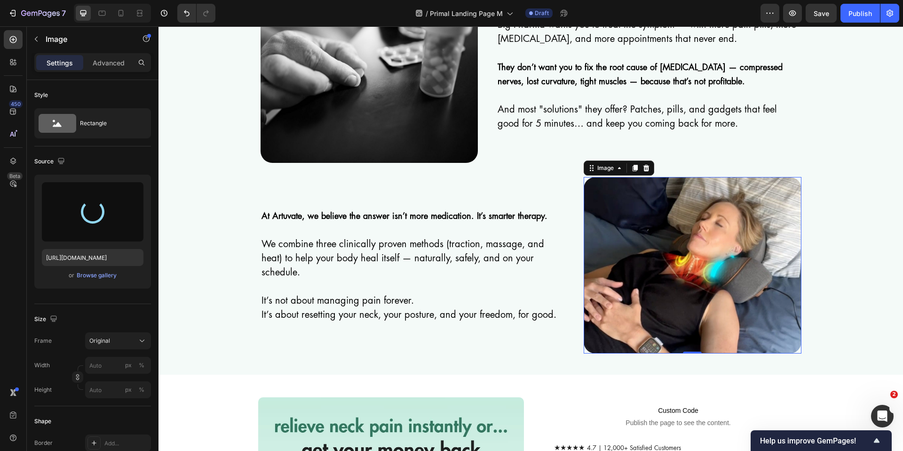
scroll to position [5894, 0]
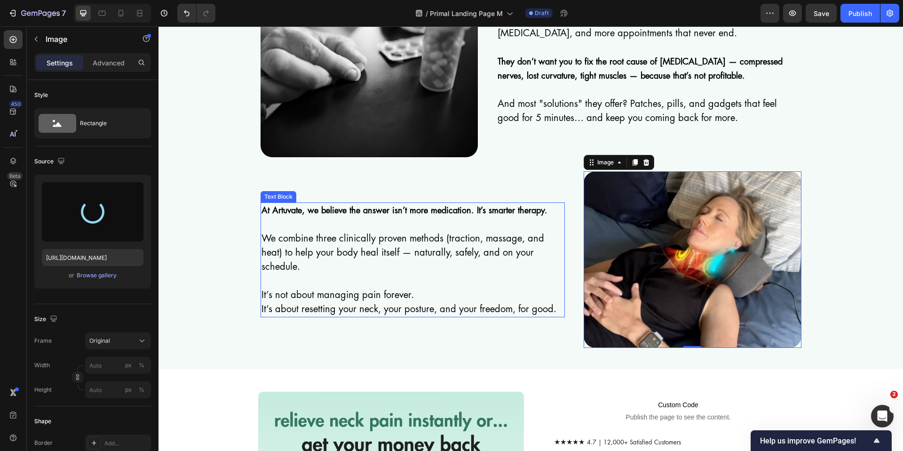
type input "[URL][DOMAIN_NAME]"
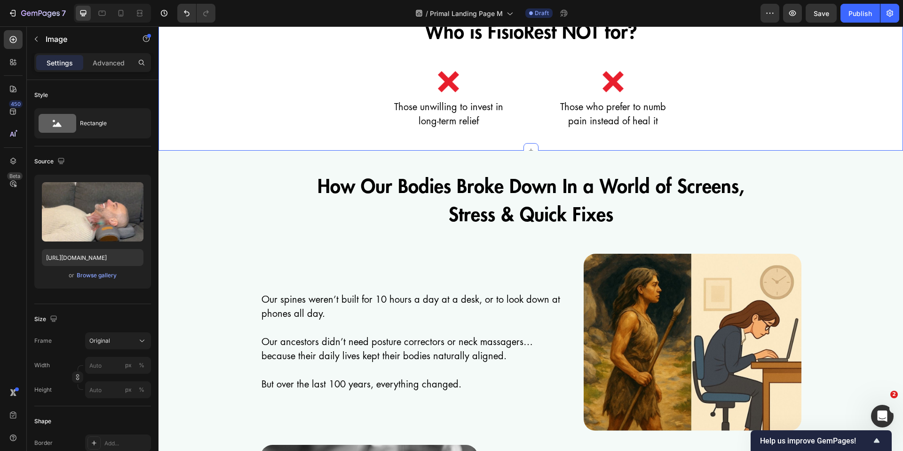
scroll to position [5521, 0]
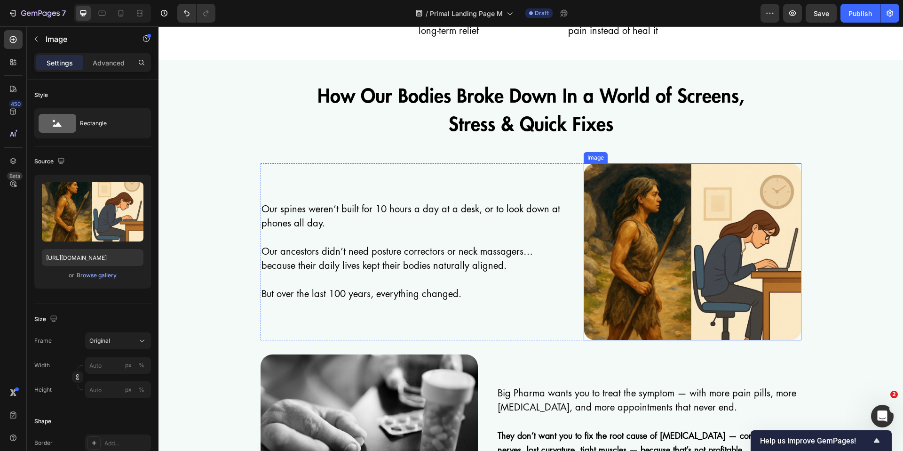
click at [670, 215] on img at bounding box center [693, 251] width 218 height 177
click at [87, 276] on div "Browse gallery" at bounding box center [97, 275] width 40 height 8
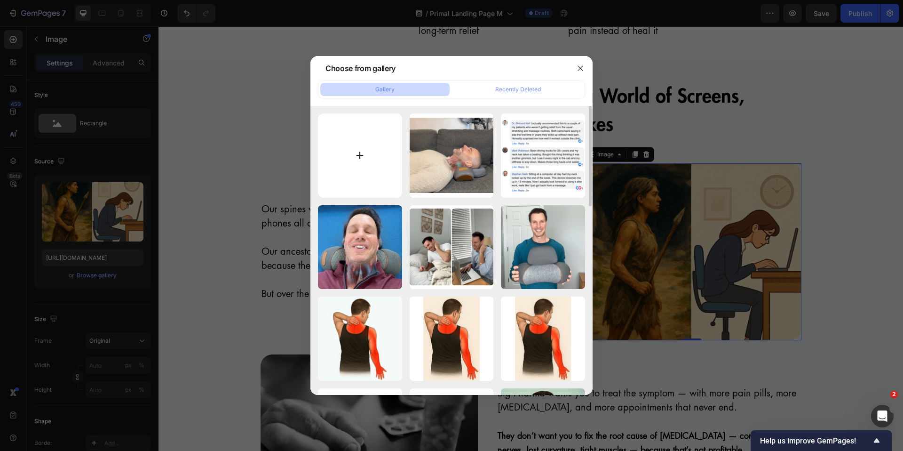
click at [383, 155] on input "file" at bounding box center [360, 155] width 84 height 84
type input "C:\fakepath\ChatGPT Image 27 set 2025, 18_52_24 (1).png"
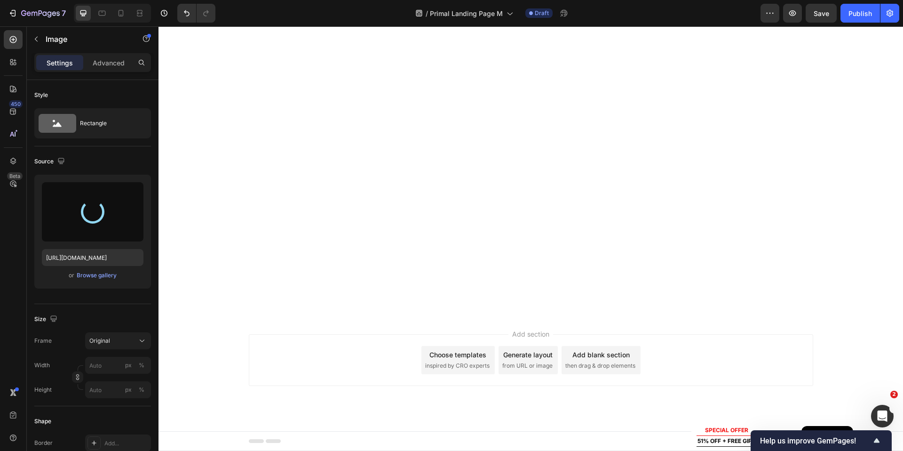
type input "[URL][DOMAIN_NAME]"
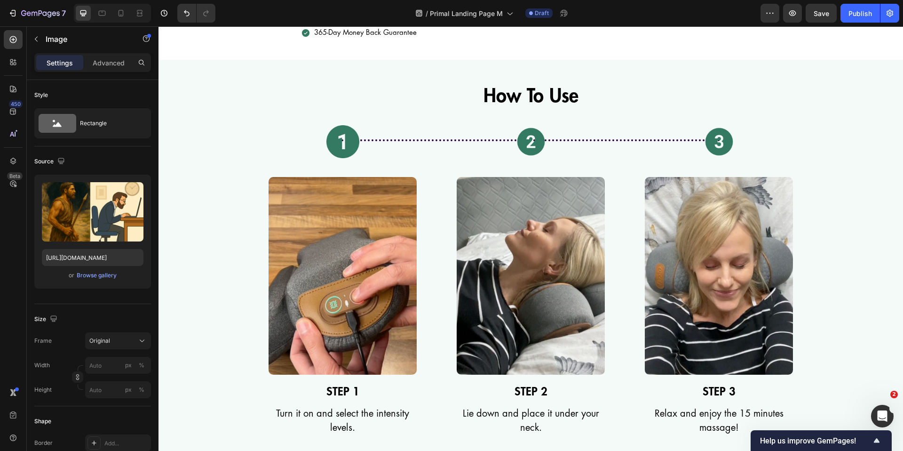
scroll to position [4106, 0]
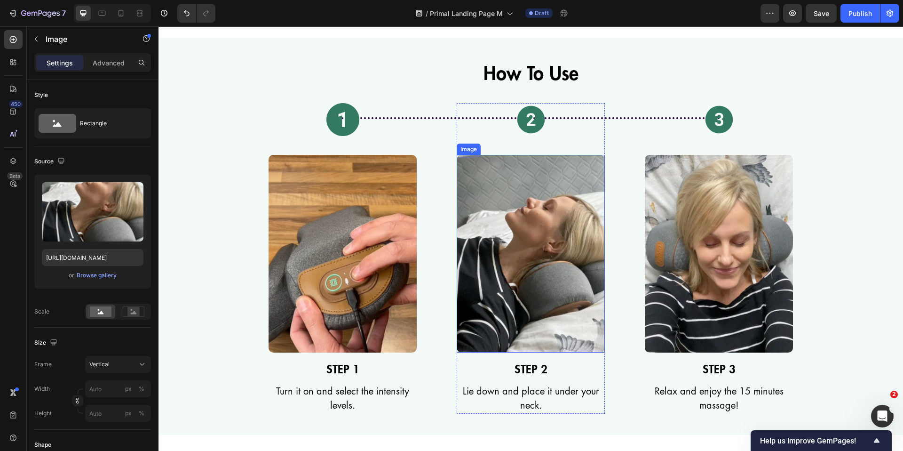
click at [562, 243] on img at bounding box center [531, 254] width 148 height 198
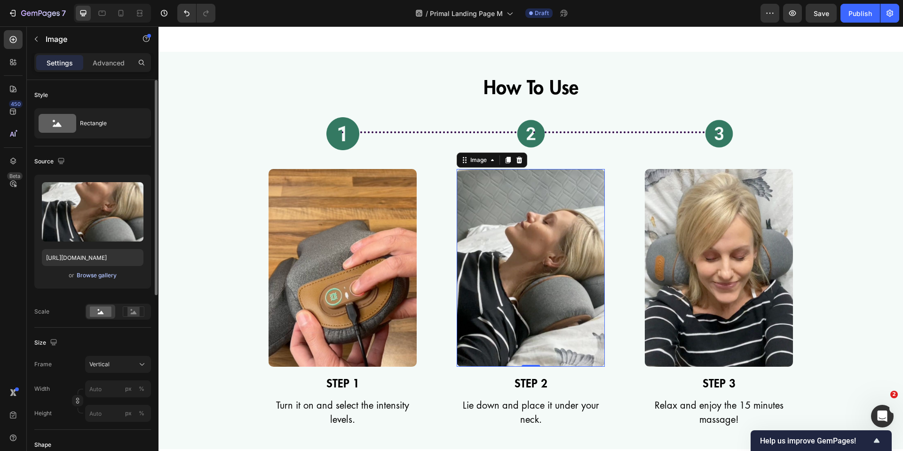
click at [93, 274] on div "Browse gallery" at bounding box center [97, 275] width 40 height 8
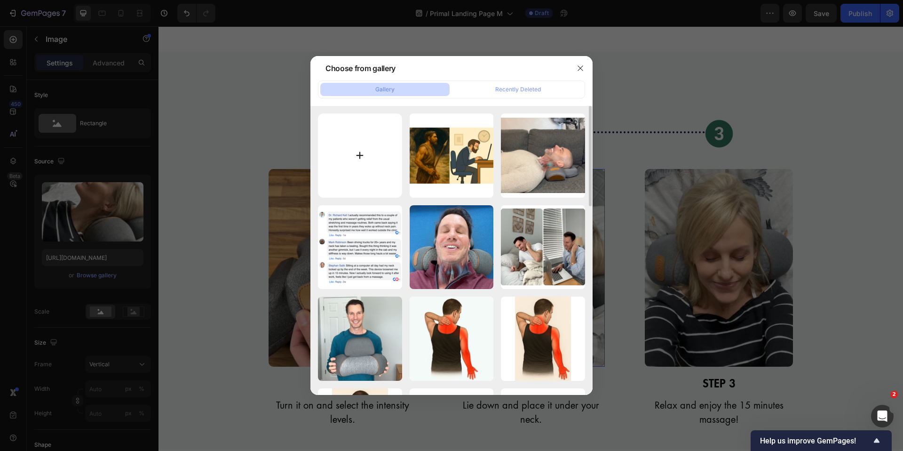
click at [345, 158] on input "file" at bounding box center [360, 155] width 84 height 84
type input "C:\fakepath\FisioRest (16).jpg"
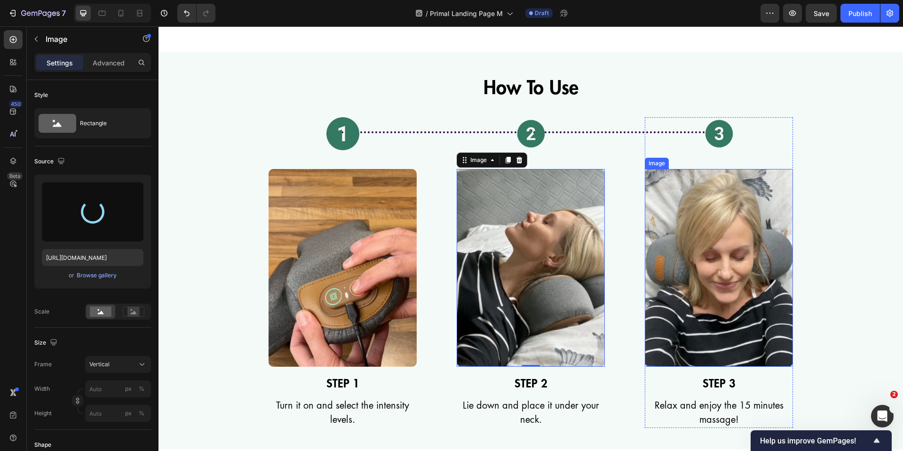
type input "[URL][DOMAIN_NAME]"
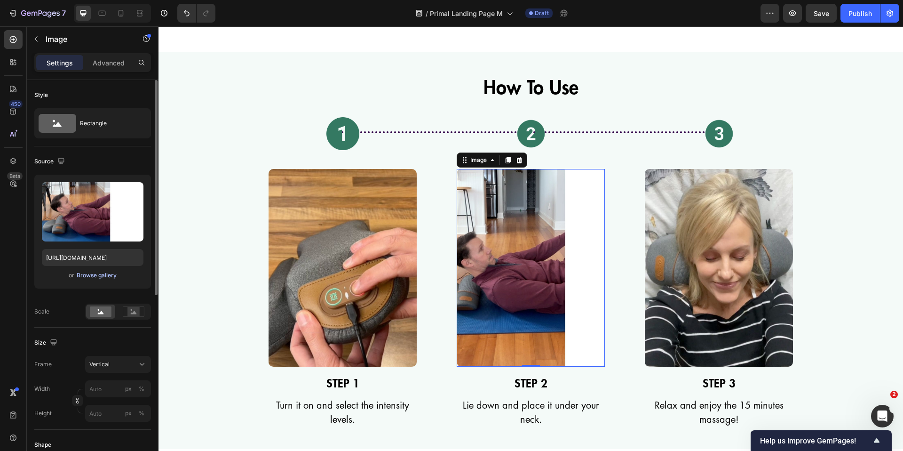
click at [107, 276] on div "Browse gallery" at bounding box center [97, 275] width 40 height 8
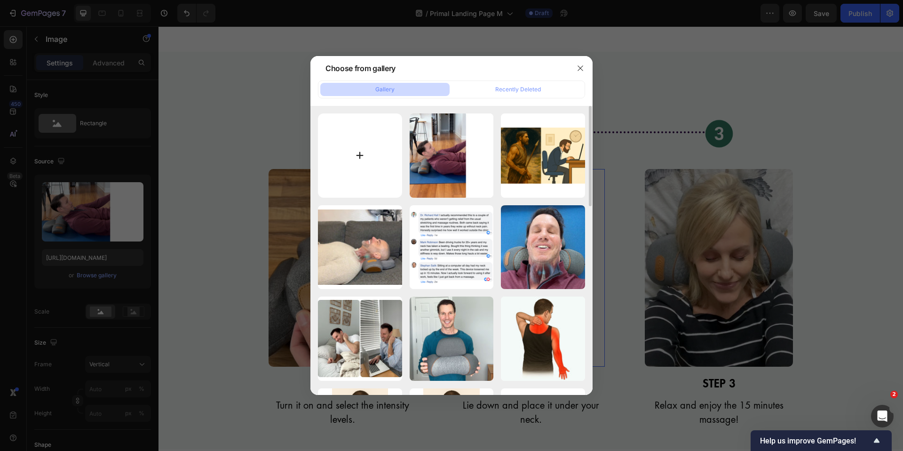
click at [369, 161] on input "file" at bounding box center [360, 155] width 84 height 84
type input "C:\fakepath\FisioRest (16).jpg"
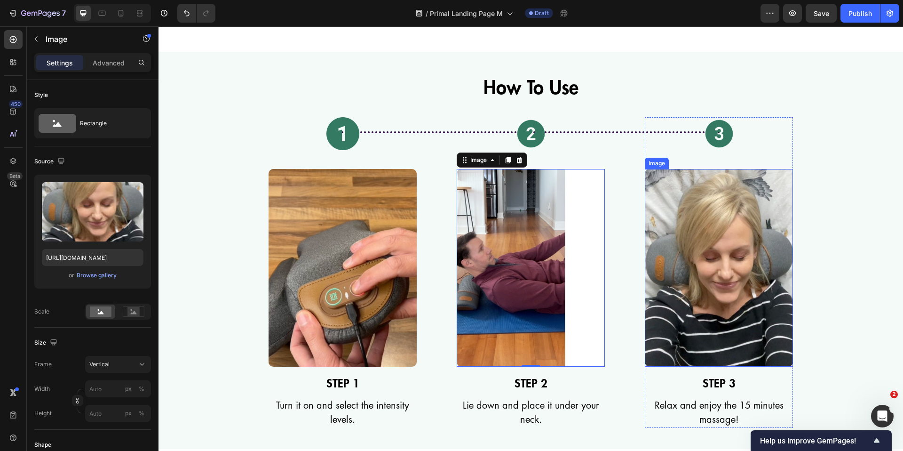
click at [728, 267] on img at bounding box center [719, 268] width 148 height 198
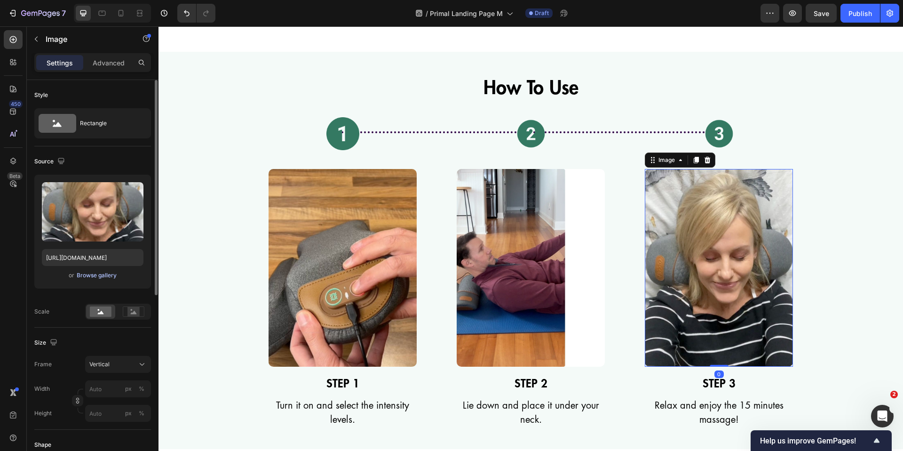
click at [100, 275] on div "Browse gallery" at bounding box center [97, 275] width 40 height 8
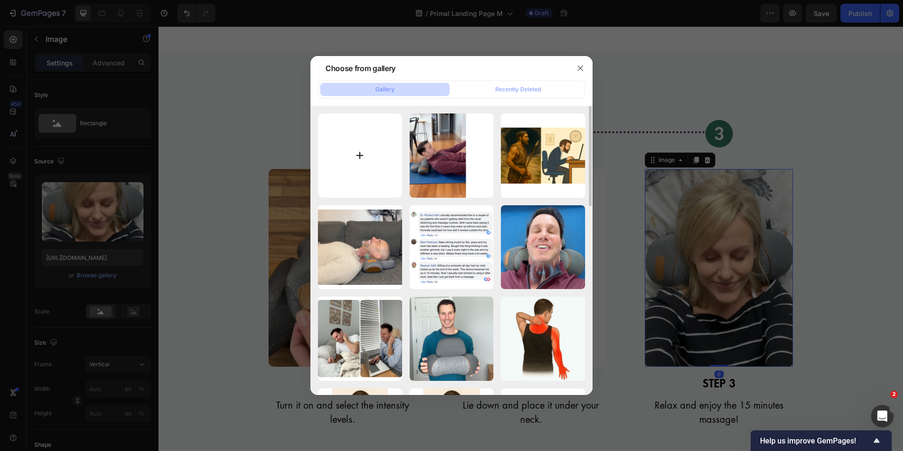
click at [369, 147] on input "file" at bounding box center [360, 155] width 84 height 84
type input "C:\fakepath\FisioRest (17).jpg"
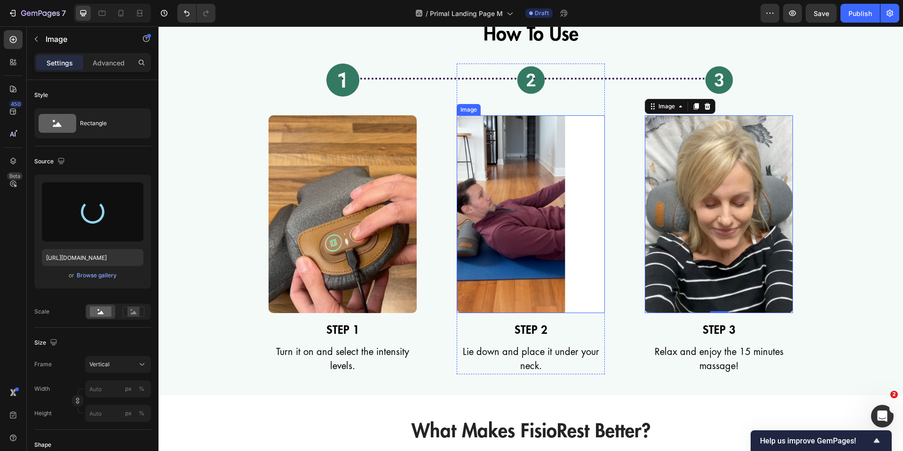
scroll to position [4146, 0]
type input "[URL][DOMAIN_NAME]"
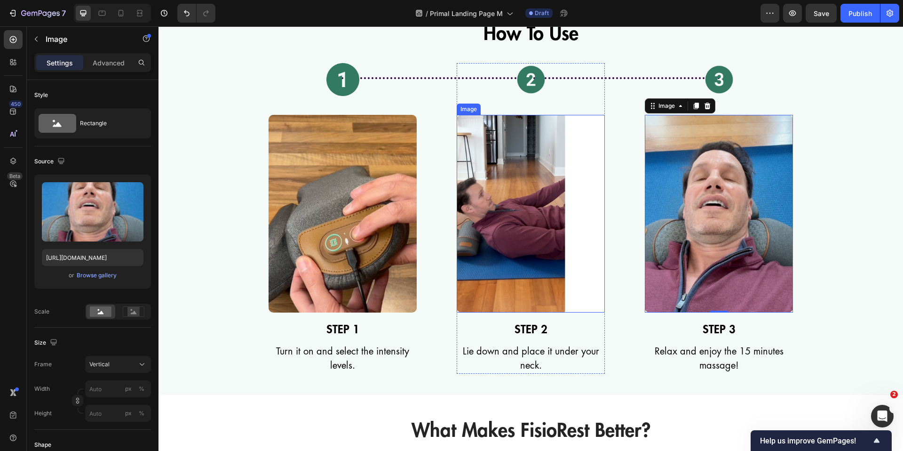
click at [519, 250] on img at bounding box center [531, 214] width 148 height 198
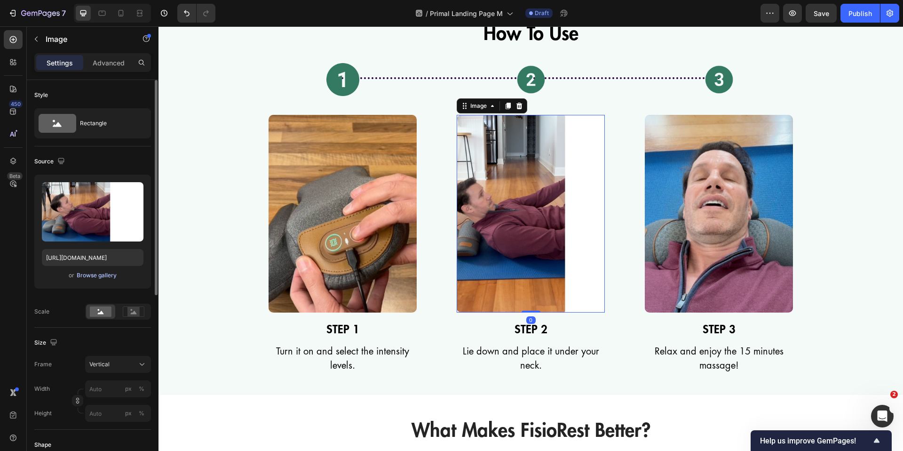
click at [96, 274] on div "Browse gallery" at bounding box center [97, 275] width 40 height 8
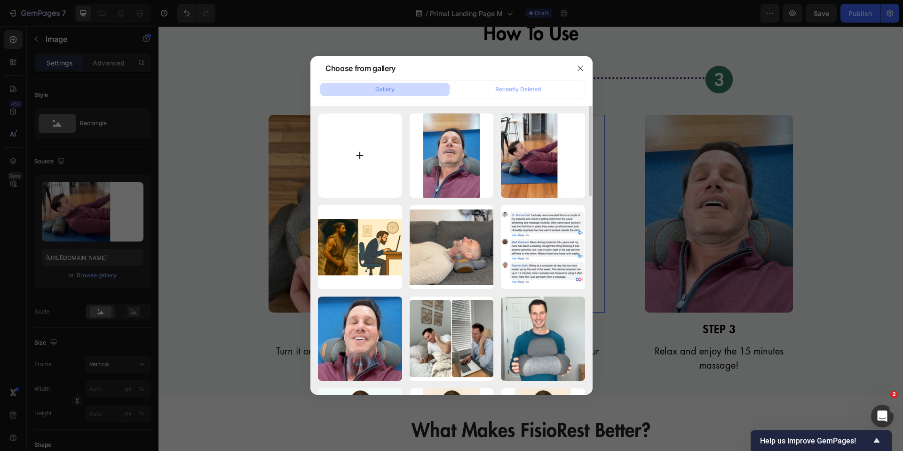
click at [394, 137] on input "file" at bounding box center [360, 155] width 84 height 84
type input "C:\fakepath\FisioRest (16).jpg"
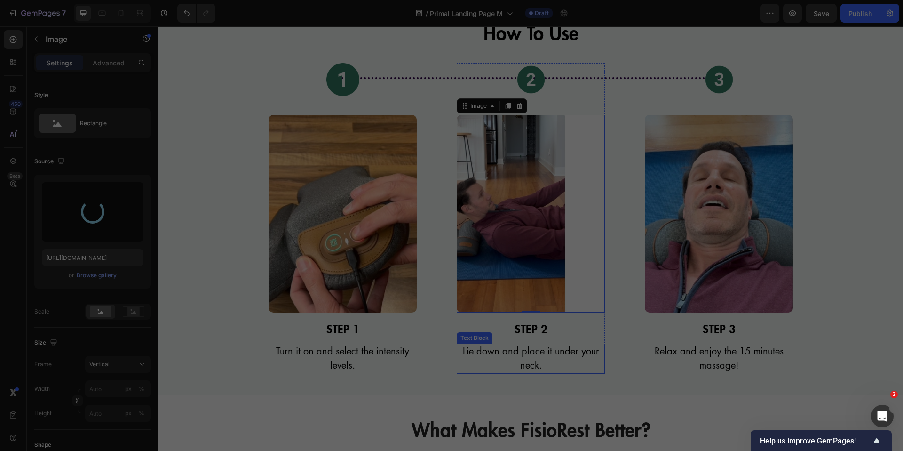
type input "[URL][DOMAIN_NAME]"
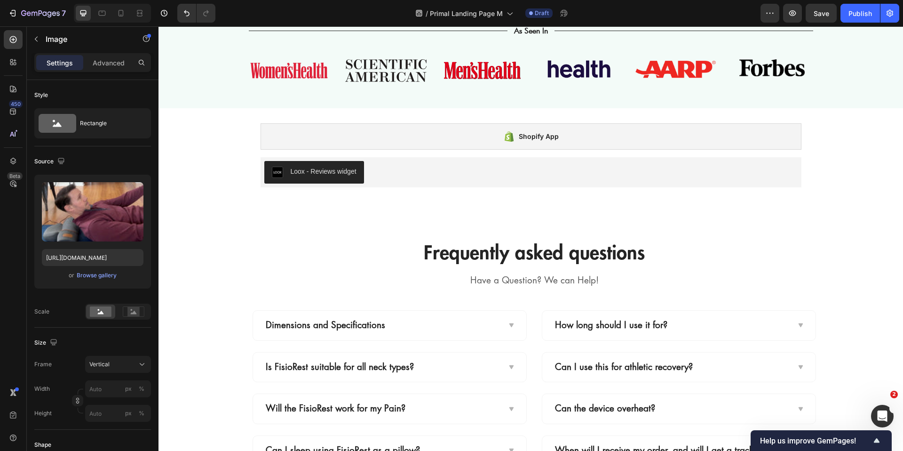
scroll to position [6944, 0]
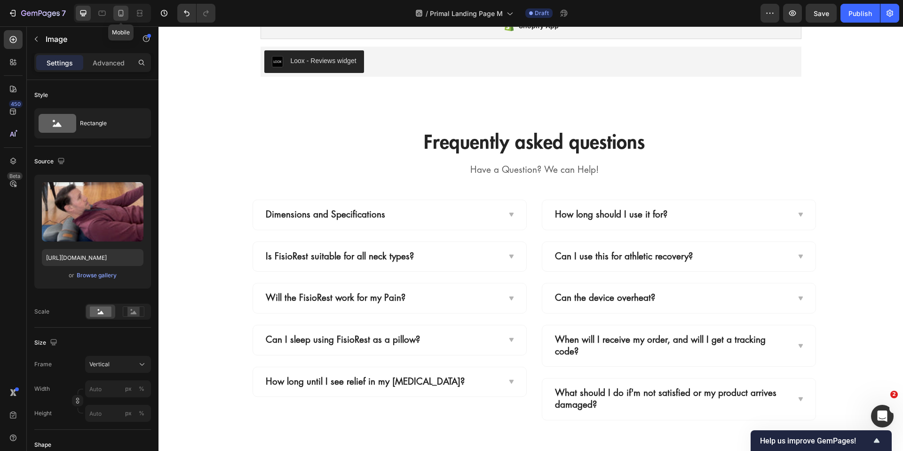
click at [122, 16] on icon at bounding box center [120, 12] width 9 height 9
type input "70"
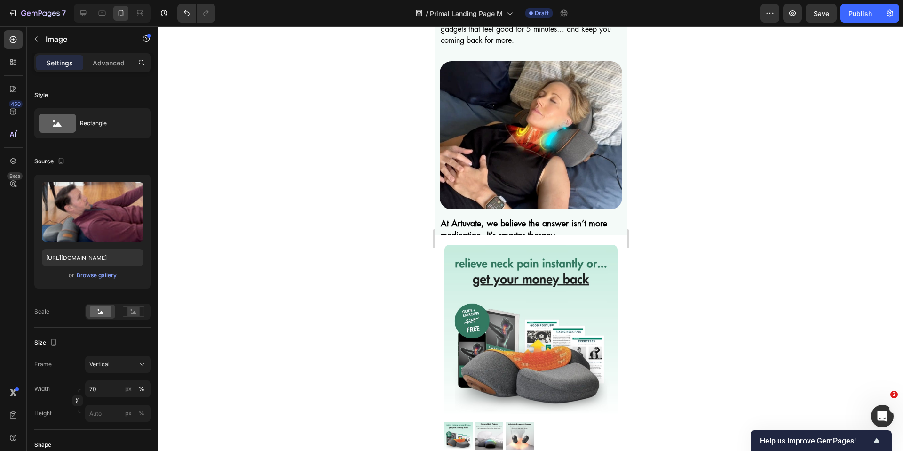
scroll to position [6030, 0]
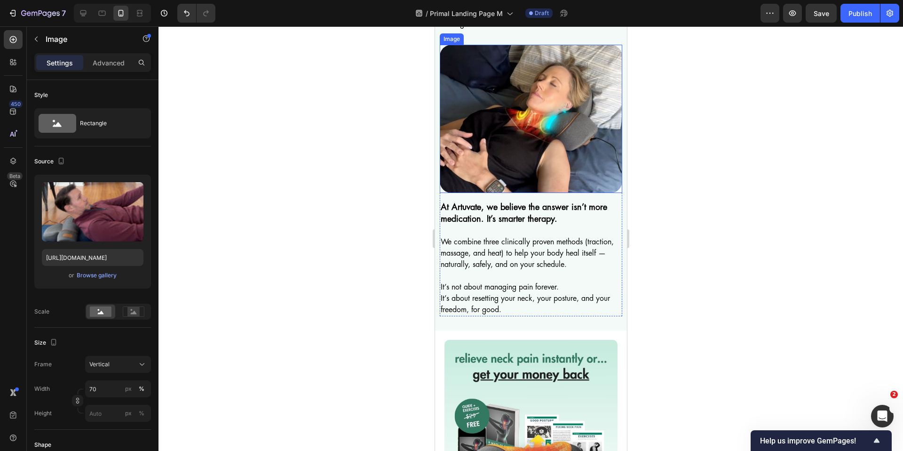
click at [543, 193] on img at bounding box center [530, 119] width 182 height 148
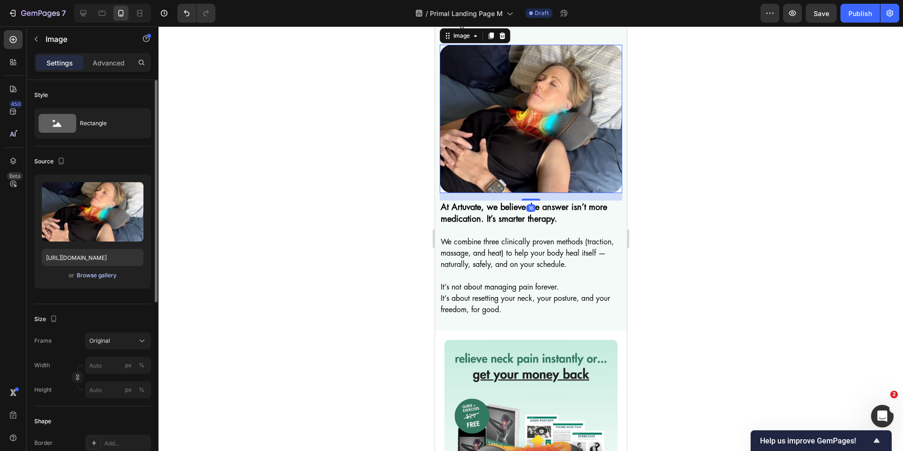
click at [107, 276] on div "Browse gallery" at bounding box center [97, 275] width 40 height 8
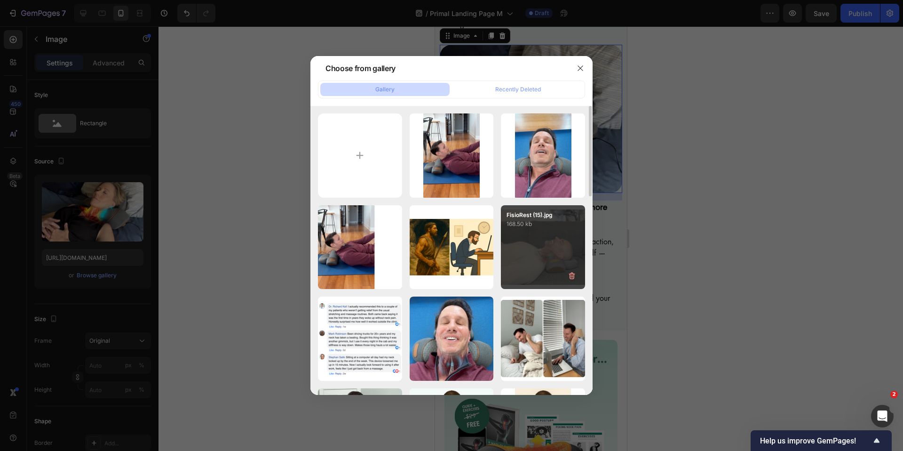
click at [549, 233] on div "FisioRest (15).jpg 168.50 kb" at bounding box center [543, 247] width 84 height 84
type input "[URL][DOMAIN_NAME]"
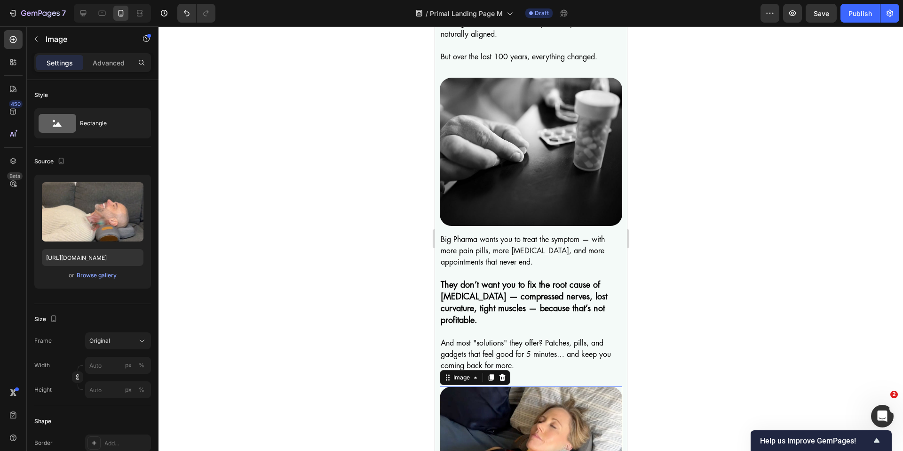
scroll to position [5587, 0]
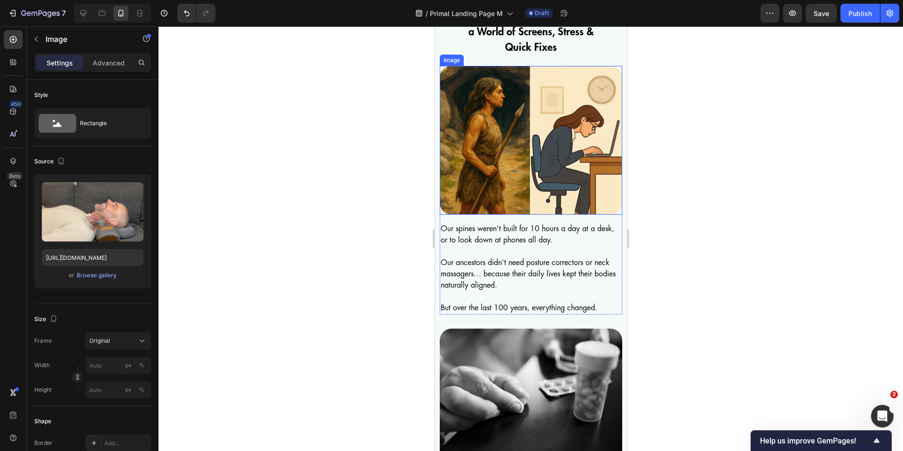
click at [532, 161] on img at bounding box center [530, 140] width 182 height 149
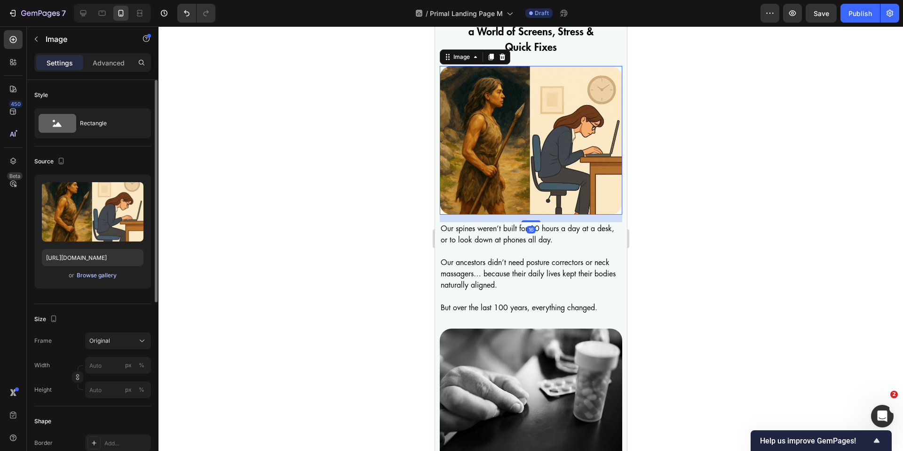
click at [102, 279] on button "Browse gallery" at bounding box center [96, 274] width 41 height 9
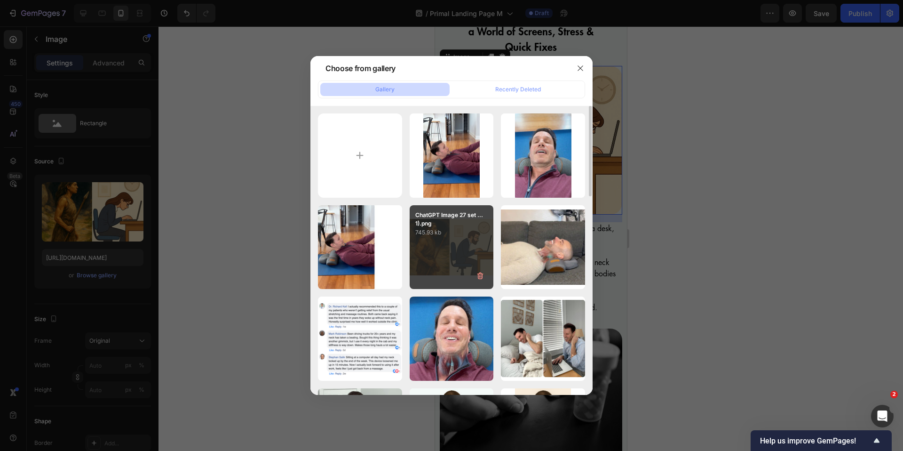
click at [456, 233] on p "745.93 kb" at bounding box center [451, 232] width 73 height 9
type input "[URL][DOMAIN_NAME]"
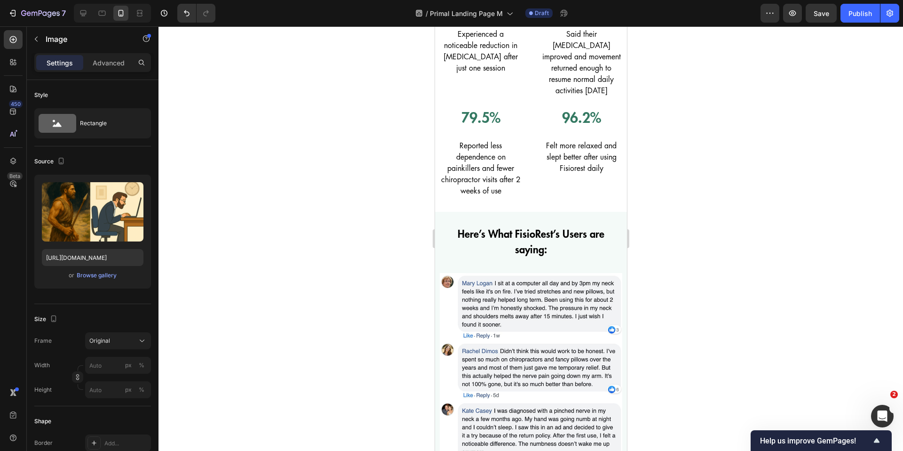
scroll to position [3485, 0]
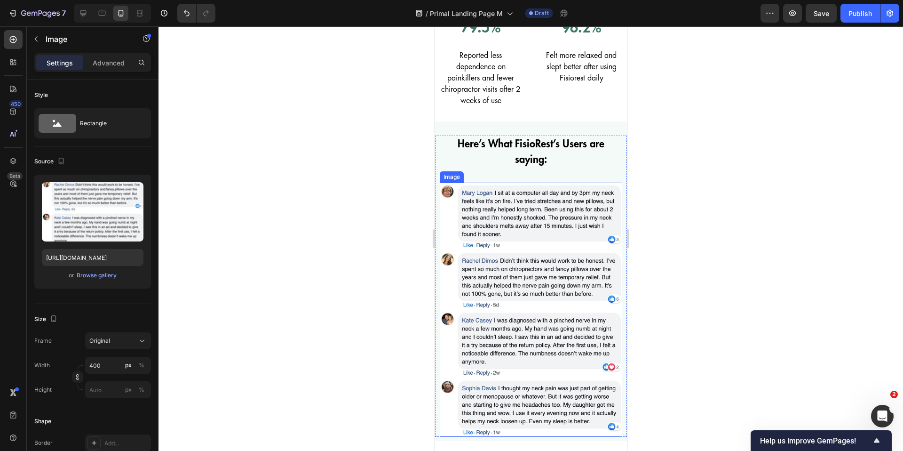
click at [528, 232] on img at bounding box center [530, 309] width 182 height 254
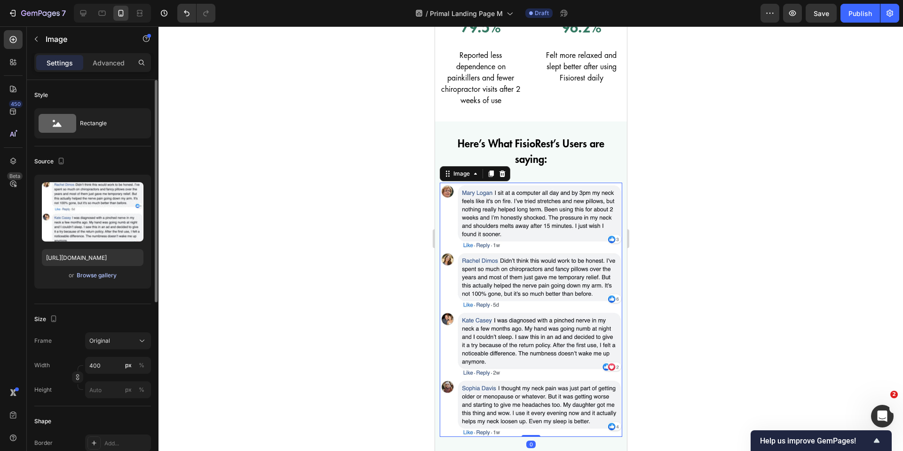
click at [95, 274] on div "Browse gallery" at bounding box center [97, 275] width 40 height 8
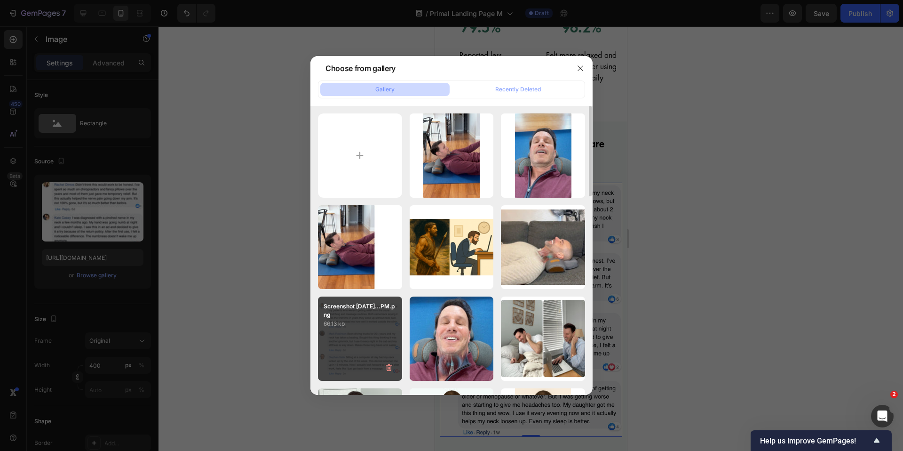
click at [391, 344] on div "Screenshot [DATE]...PM.png 66.13 kb" at bounding box center [360, 338] width 84 height 84
type input "[URL][DOMAIN_NAME]"
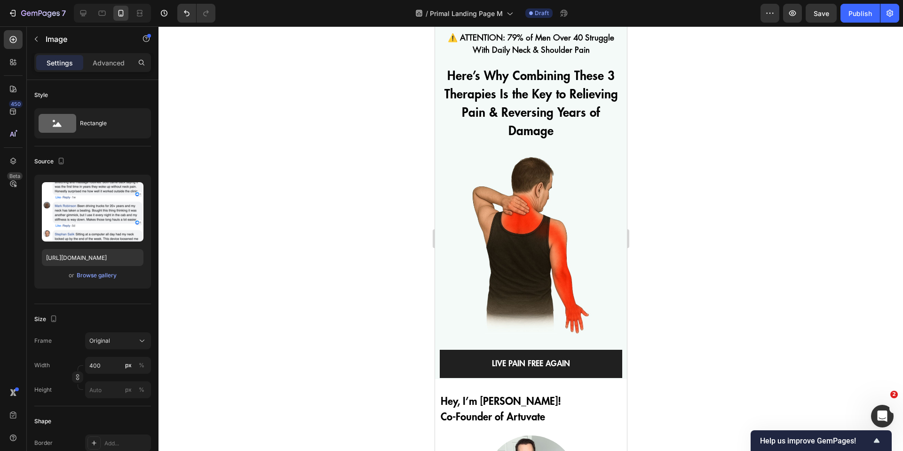
scroll to position [0, 0]
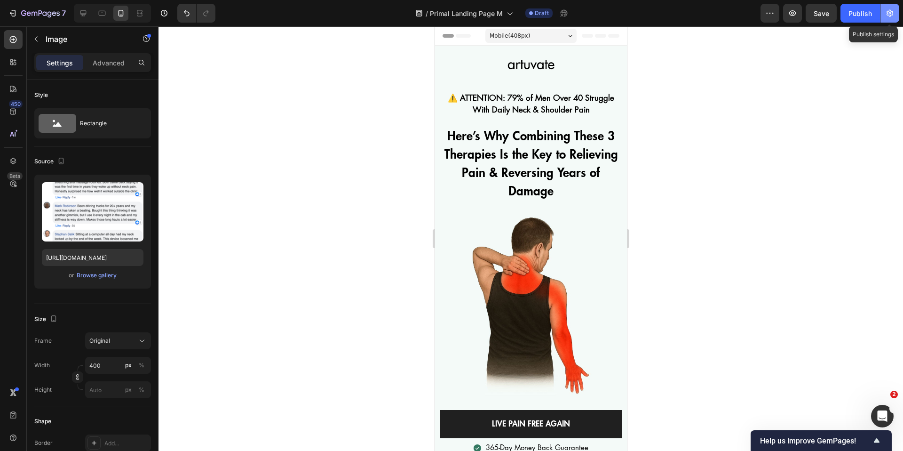
click at [892, 14] on icon "button" at bounding box center [890, 13] width 7 height 7
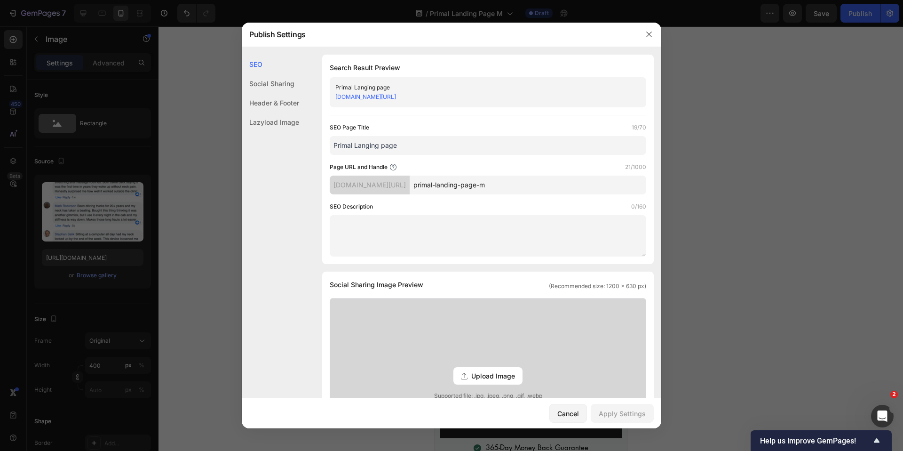
drag, startPoint x: 469, startPoint y: 184, endPoint x: 512, endPoint y: 185, distance: 42.8
click at [512, 185] on input "primal-landing-page-m" at bounding box center [528, 184] width 237 height 19
type input "primal-m"
click at [493, 208] on div "SEO Description 0/160" at bounding box center [488, 206] width 317 height 9
click at [469, 184] on input "primal-m" at bounding box center [528, 184] width 237 height 19
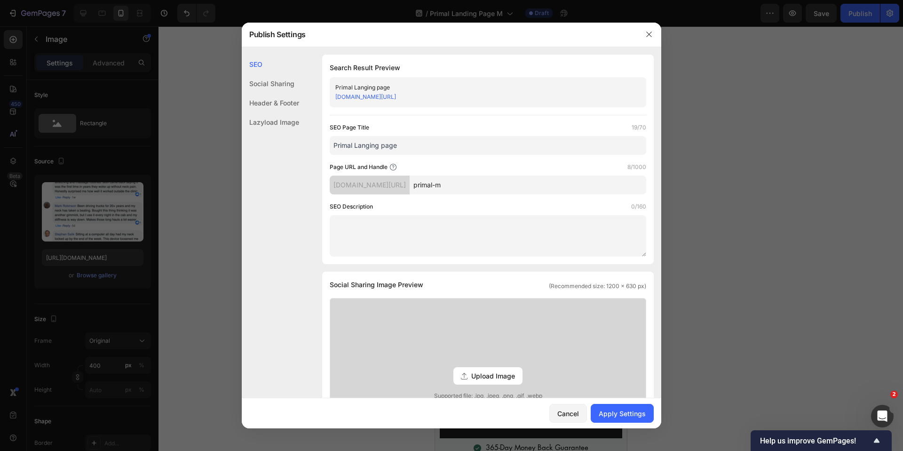
click at [551, 210] on div "SEO Description 0/160" at bounding box center [488, 206] width 317 height 9
click at [623, 414] on div "Apply Settings" at bounding box center [622, 413] width 47 height 10
click at [646, 36] on icon "button" at bounding box center [649, 35] width 8 height 8
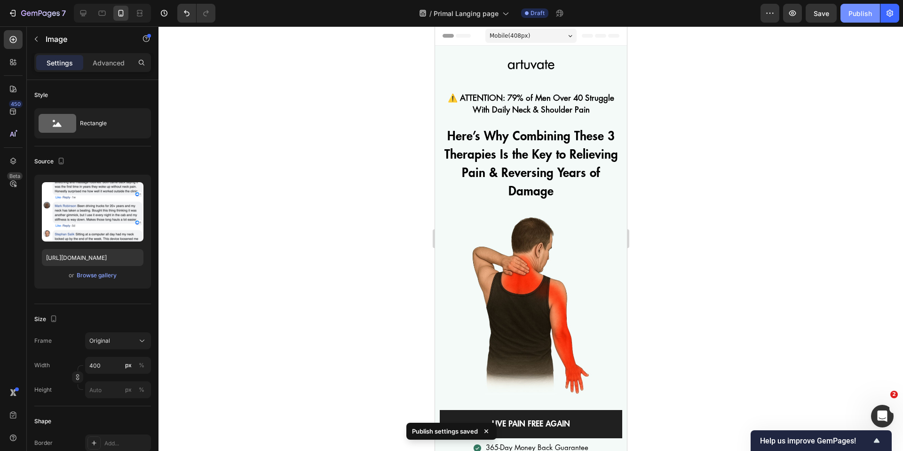
click at [863, 12] on div "Publish" at bounding box center [860, 13] width 24 height 10
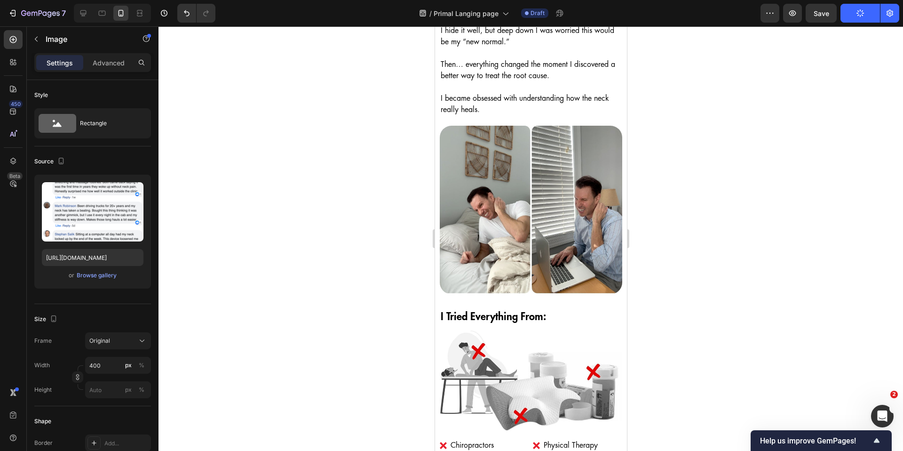
scroll to position [59, 0]
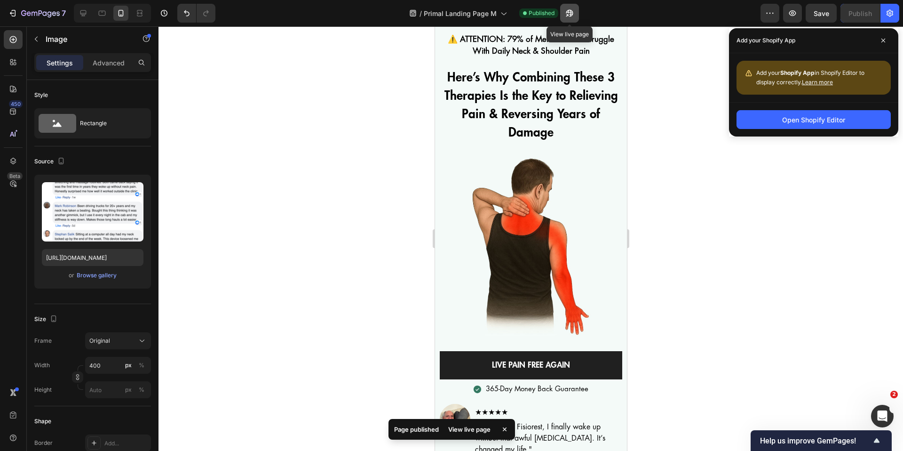
click at [570, 11] on icon "button" at bounding box center [569, 12] width 9 height 9
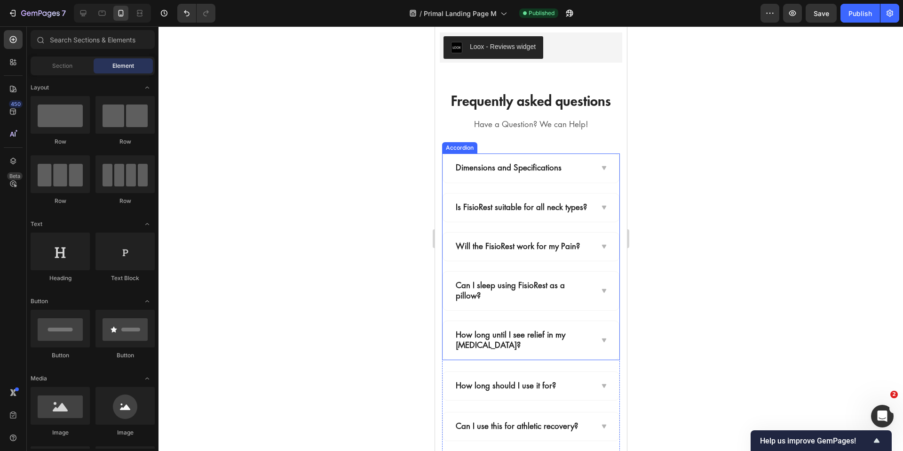
scroll to position [8506, 0]
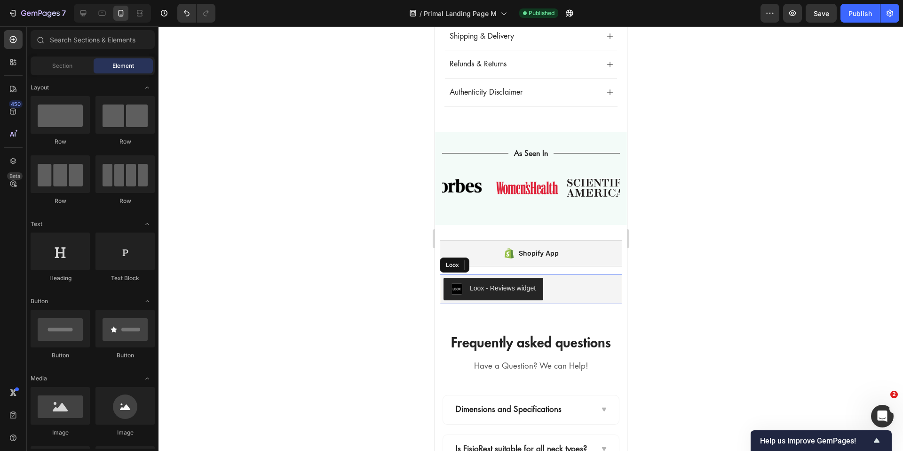
click at [551, 288] on div "Loox - Reviews widget" at bounding box center [530, 288] width 175 height 23
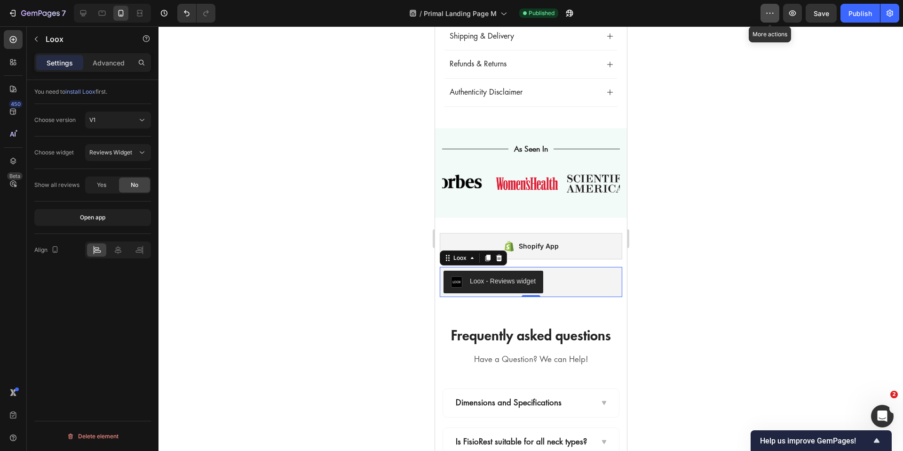
click at [766, 14] on icon "button" at bounding box center [769, 12] width 9 height 9
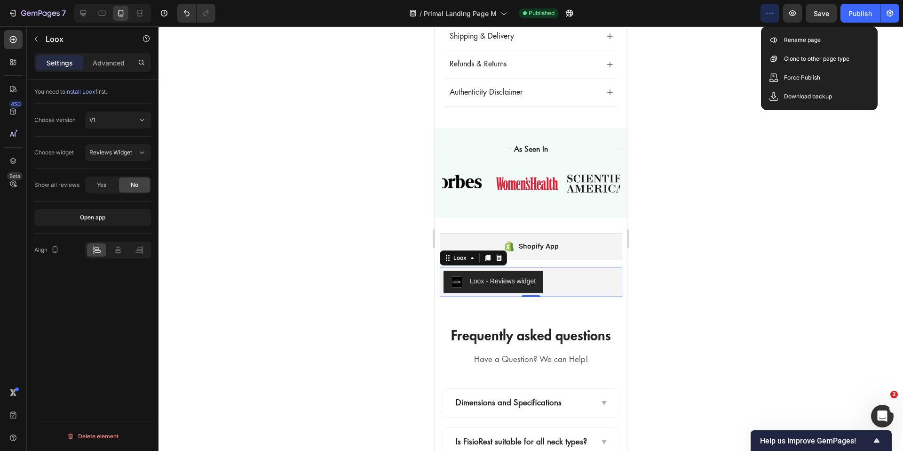
click at [768, 14] on icon "button" at bounding box center [769, 12] width 9 height 9
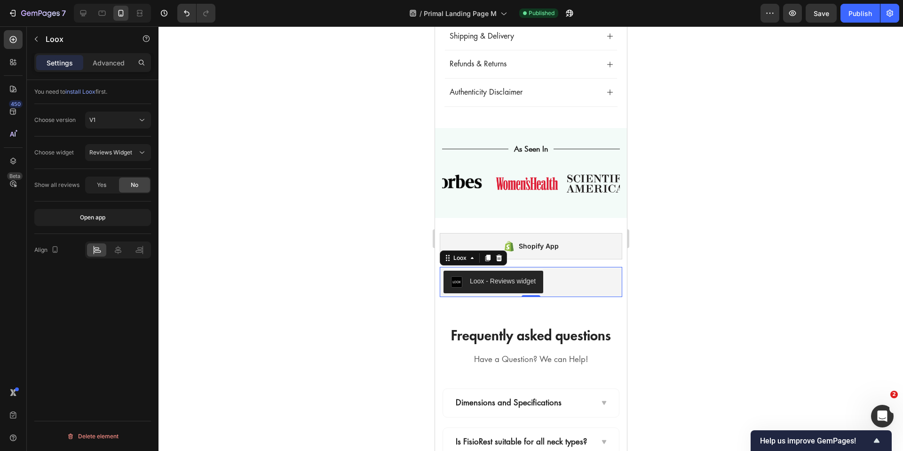
click at [556, 285] on div "Loox - Reviews widget" at bounding box center [530, 281] width 175 height 23
click at [471, 259] on icon at bounding box center [471, 258] width 3 height 2
click at [471, 261] on icon at bounding box center [472, 258] width 8 height 8
click at [89, 219] on div "Open app" at bounding box center [92, 217] width 25 height 8
click at [119, 59] on p "Advanced" at bounding box center [109, 63] width 32 height 10
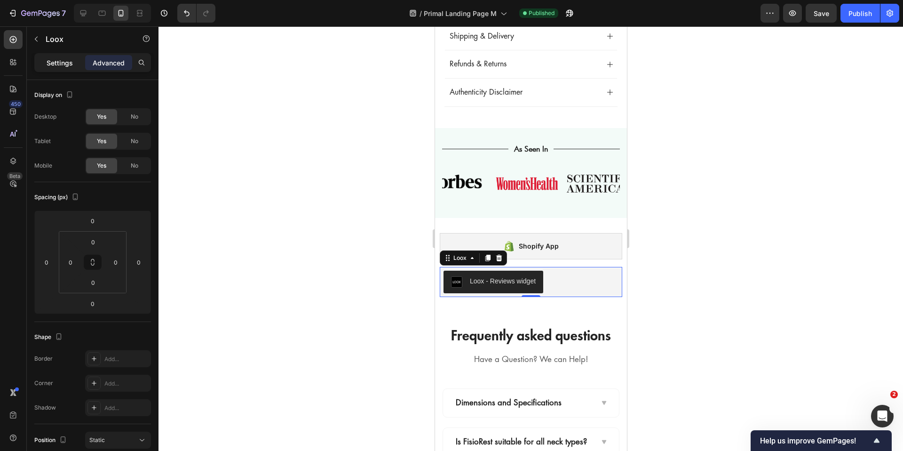
click at [60, 63] on p "Settings" at bounding box center [60, 63] width 26 height 10
